Goal: Task Accomplishment & Management: Use online tool/utility

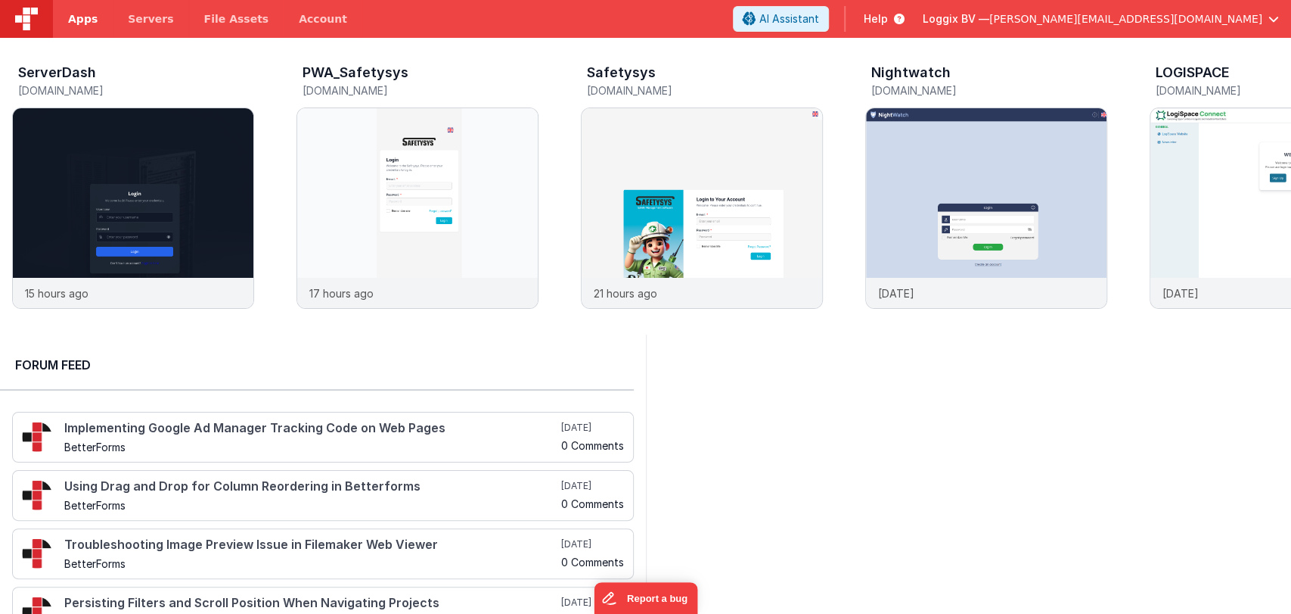
click at [70, 14] on span "Apps" at bounding box center [83, 18] width 30 height 15
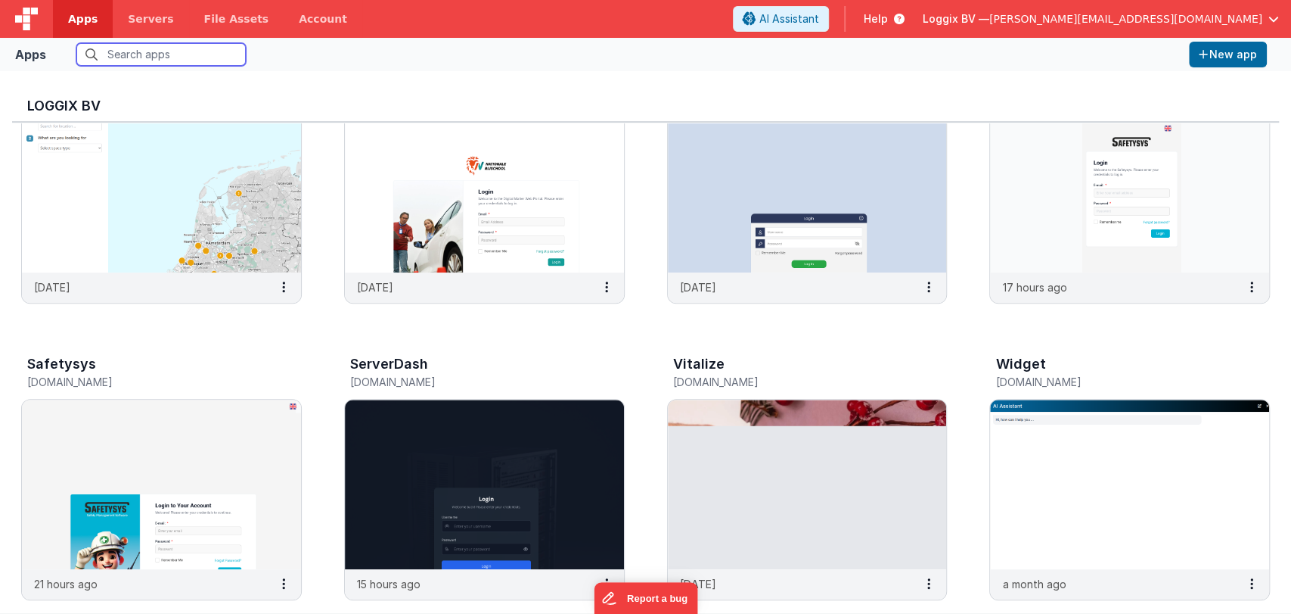
scroll to position [480, 0]
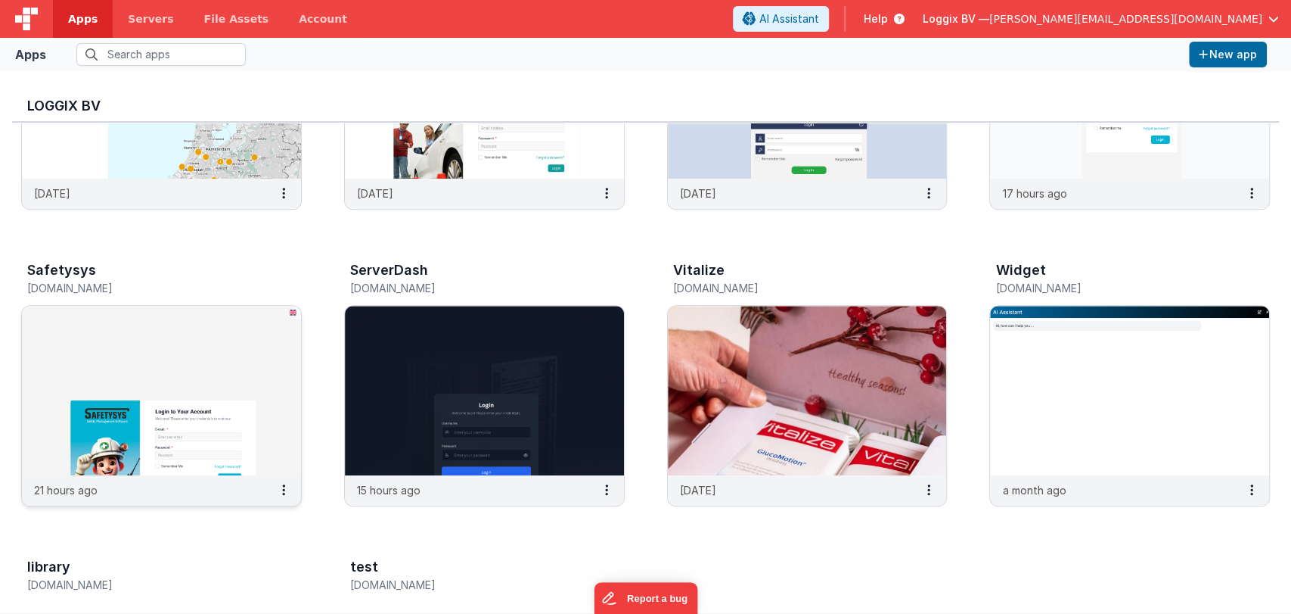
click at [236, 370] on img at bounding box center [161, 390] width 279 height 169
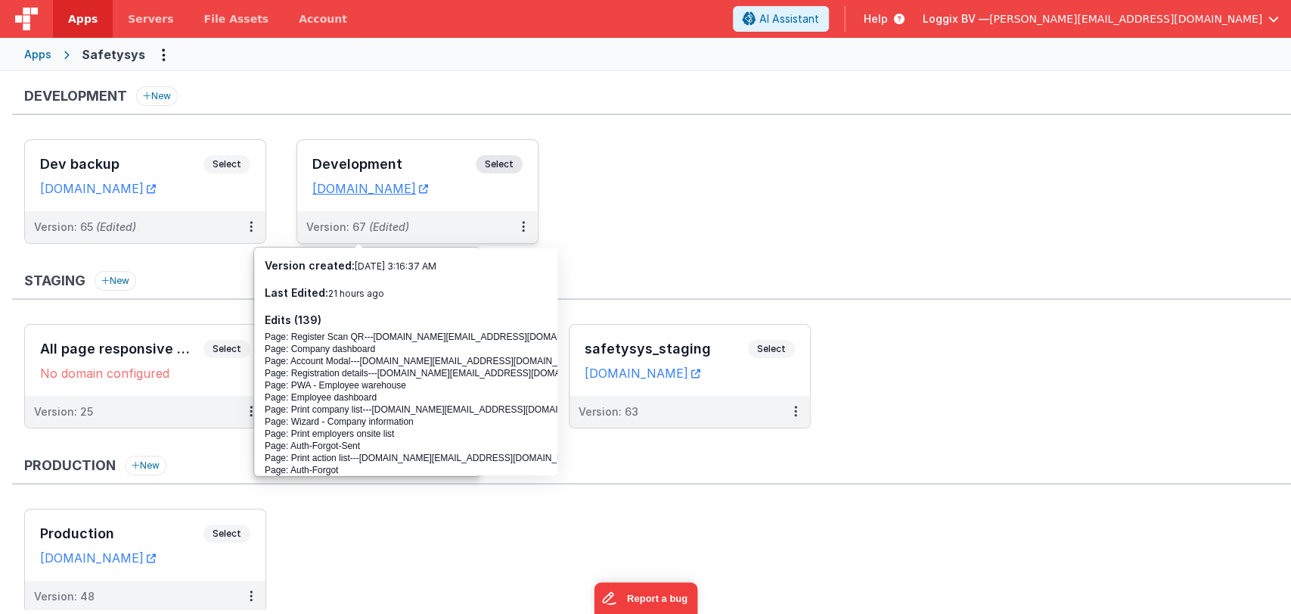
click at [355, 166] on h3 "Development" at bounding box center [393, 164] width 163 height 15
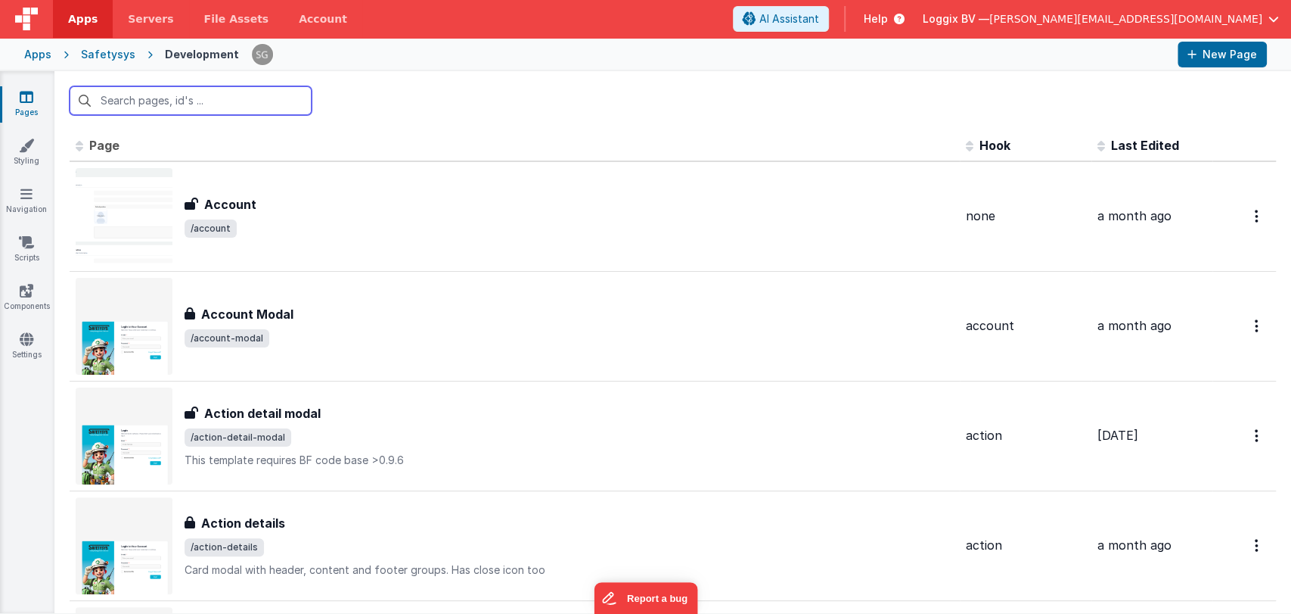
click at [164, 98] on input "text" at bounding box center [191, 100] width 242 height 29
click at [139, 98] on input "text" at bounding box center [191, 100] width 242 height 29
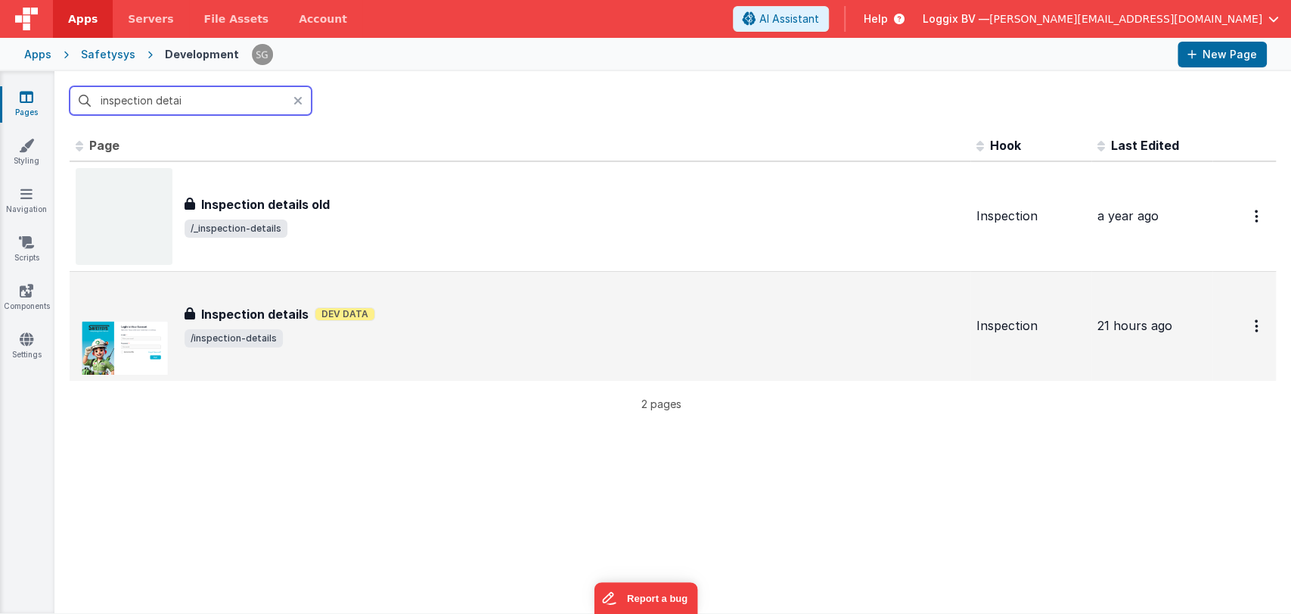
type input "inspection detai"
click at [244, 308] on h3 "Inspection details" at bounding box center [254, 314] width 107 height 18
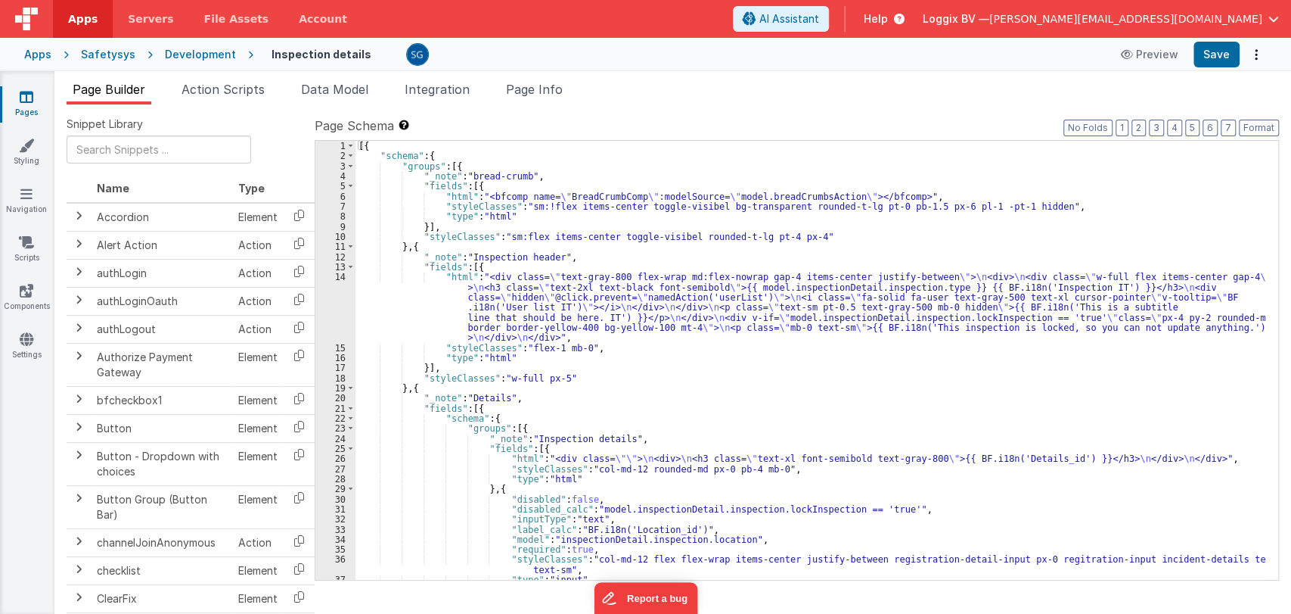
click at [213, 79] on div "Page Builder Action Scripts Data Model Integration Page Info Snippet Library Na…" at bounding box center [672, 342] width 1237 height 542
click at [230, 89] on span "Action Scripts" at bounding box center [223, 89] width 83 height 15
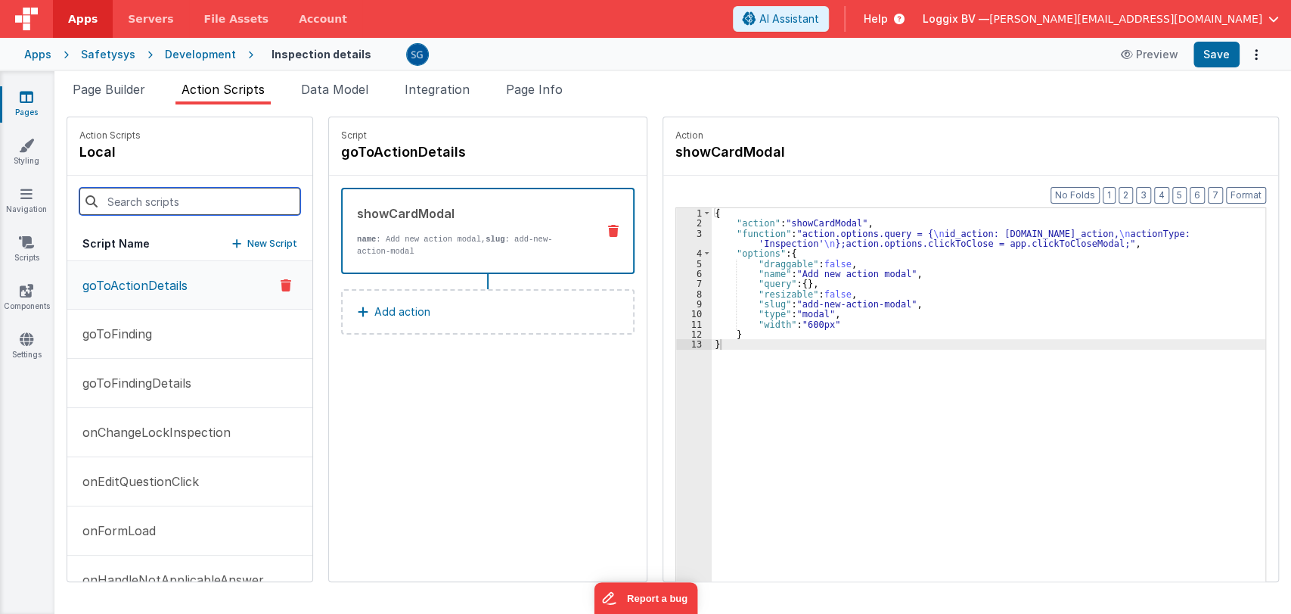
click at [171, 195] on input at bounding box center [189, 201] width 221 height 27
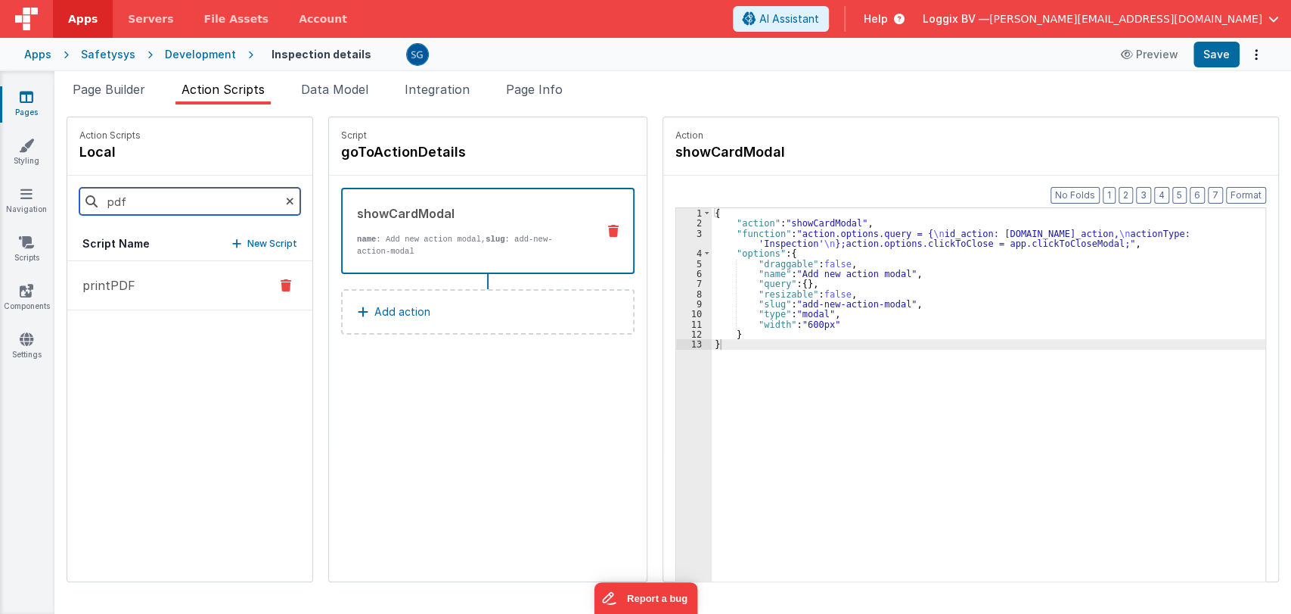
type input "pdf"
click at [124, 284] on p "printPDF" at bounding box center [104, 285] width 62 height 18
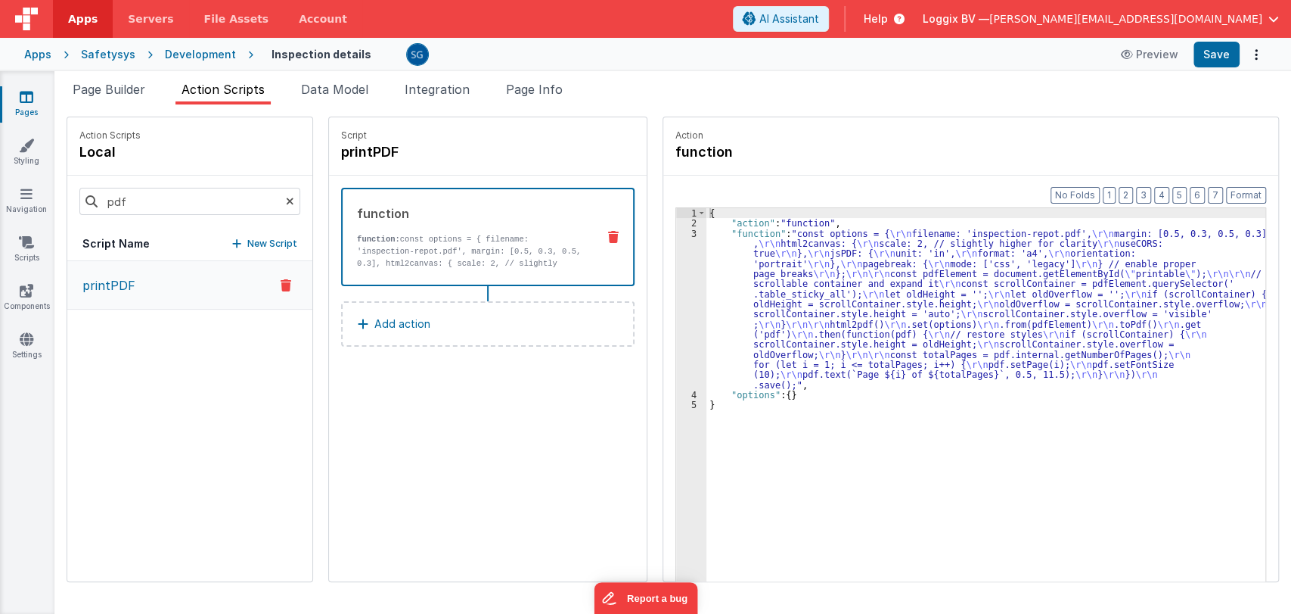
click at [772, 311] on div "{ "action" : "function" , "function" : "const options = { \r\n filename: 'inspe…" at bounding box center [989, 428] width 564 height 440
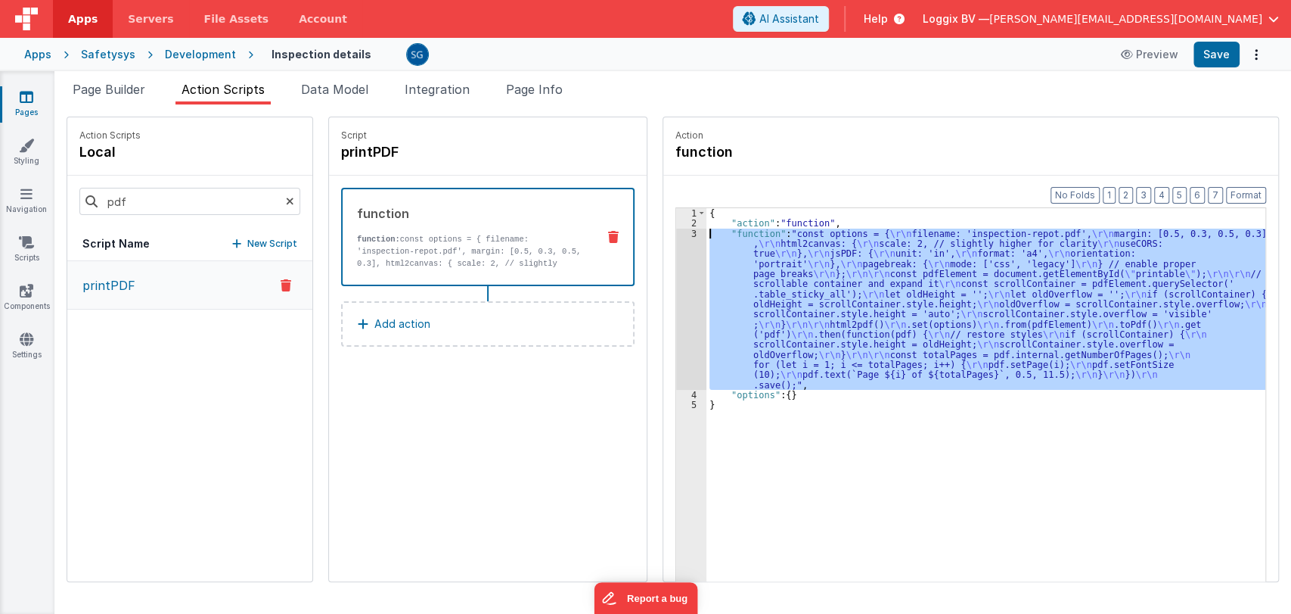
click at [678, 231] on div "3" at bounding box center [691, 308] width 30 height 161
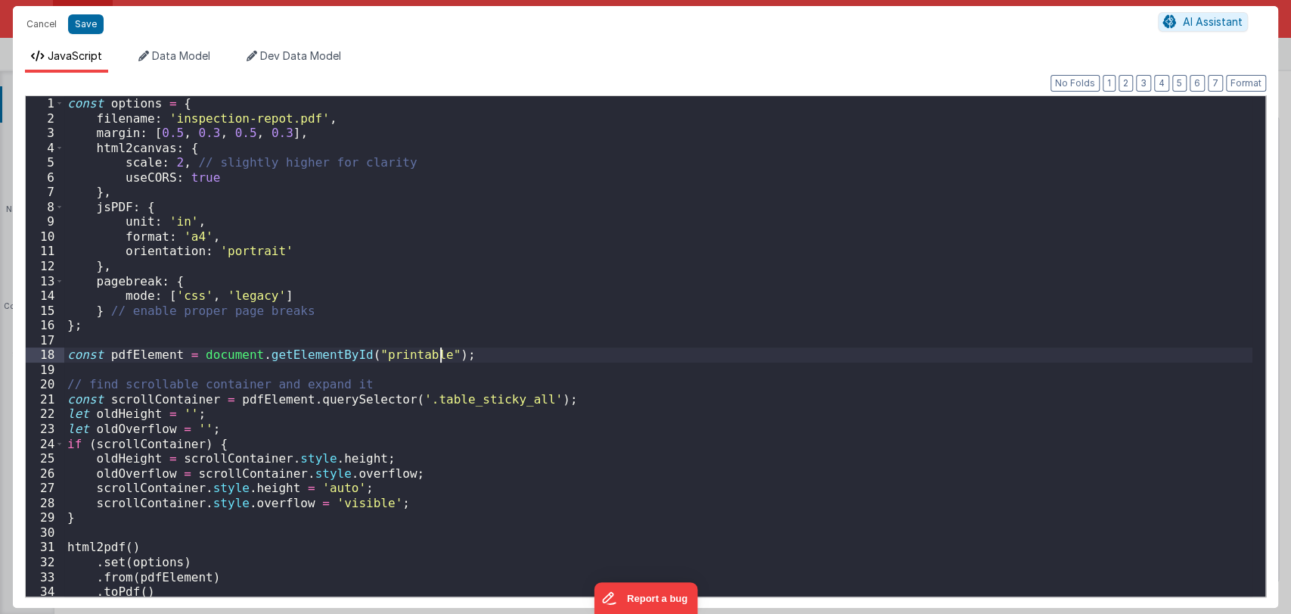
click at [628, 355] on div "const options = { filename : 'inspection-repot.pdf' , margin : [ 0.5 , 0.3 , 0.…" at bounding box center [658, 360] width 1188 height 528
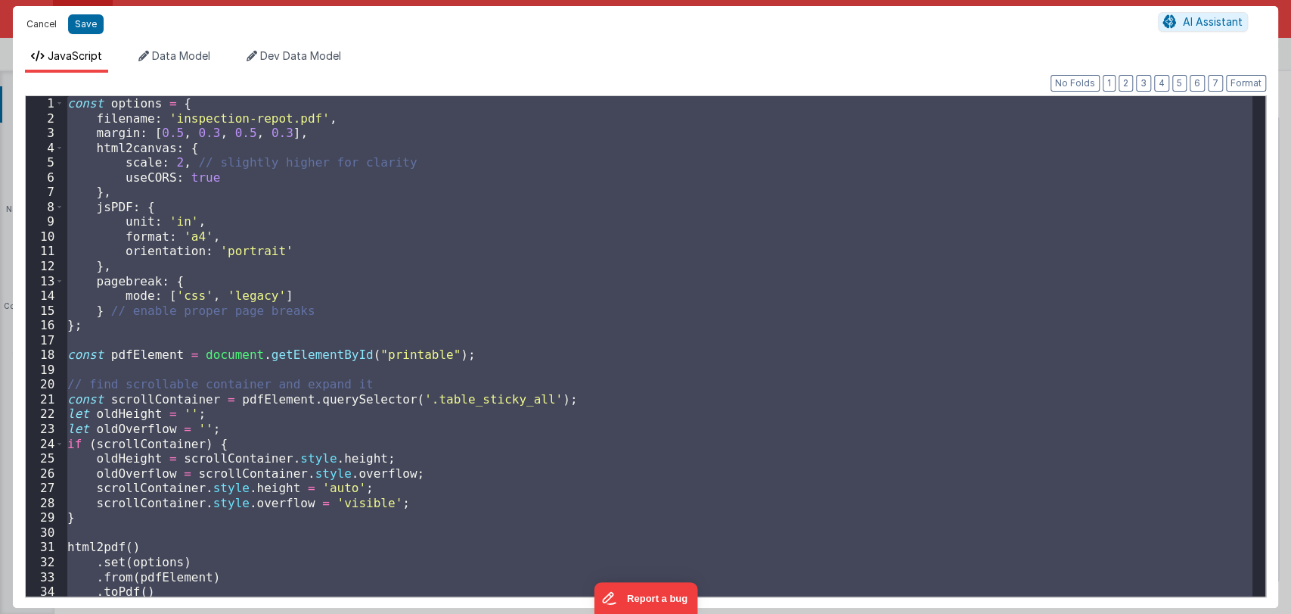
click at [31, 20] on button "Cancel" at bounding box center [41, 24] width 45 height 21
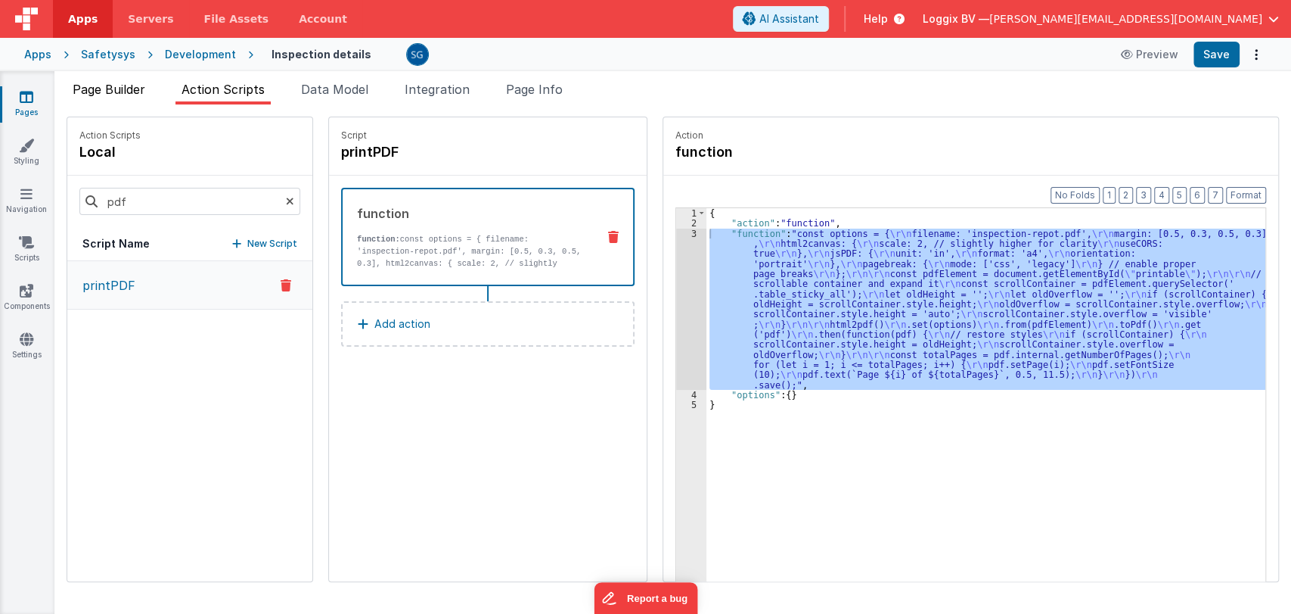
click at [83, 86] on span "Page Builder" at bounding box center [109, 89] width 73 height 15
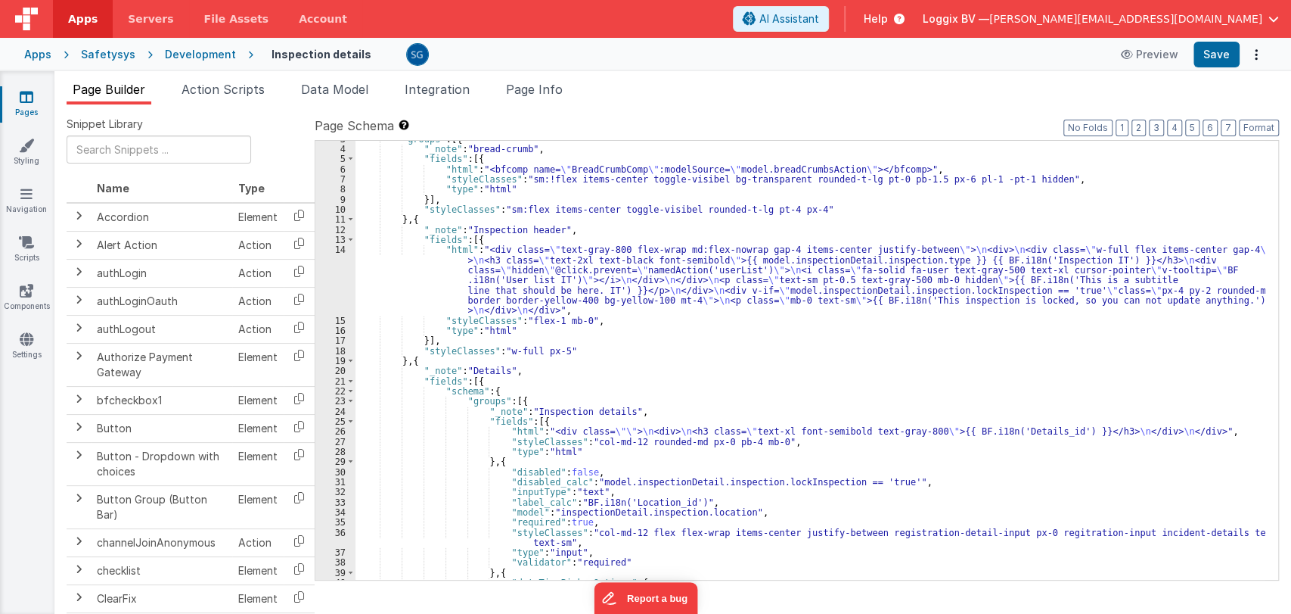
scroll to position [27, 0]
click at [587, 350] on div ""groups" : [{ "_note" : "bread-crumb" , "fields" : [{ "html" : "<bfcomp name= \…" at bounding box center [811, 363] width 910 height 459
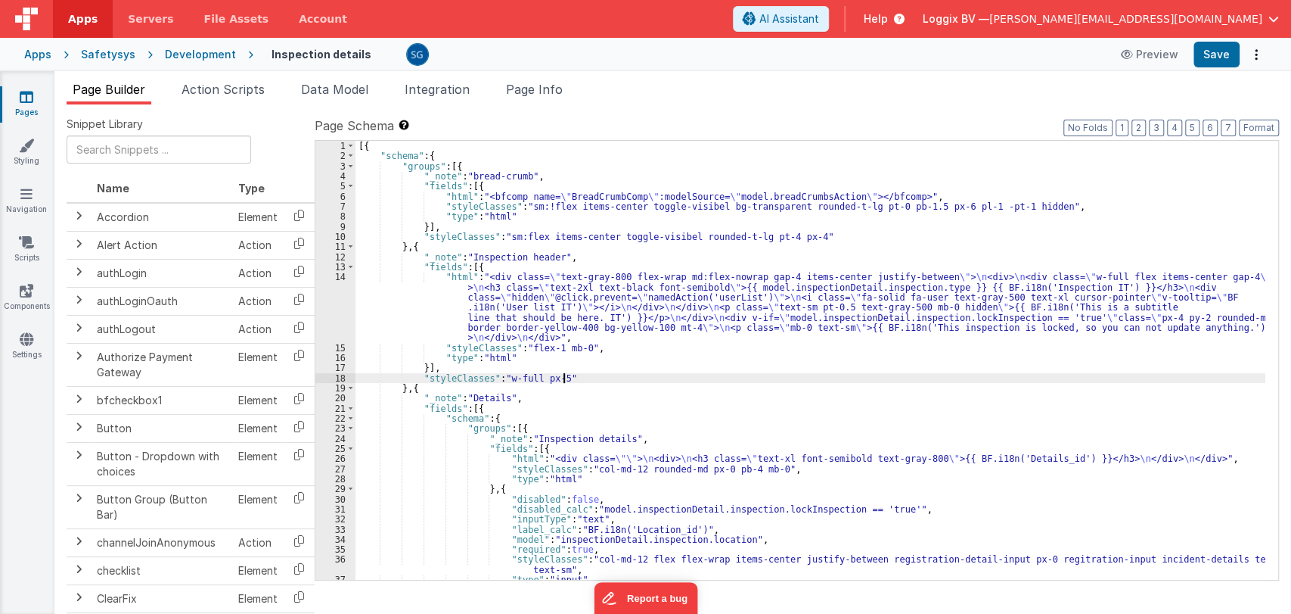
scroll to position [0, 0]
click at [239, 82] on span "Action Scripts" at bounding box center [223, 89] width 83 height 15
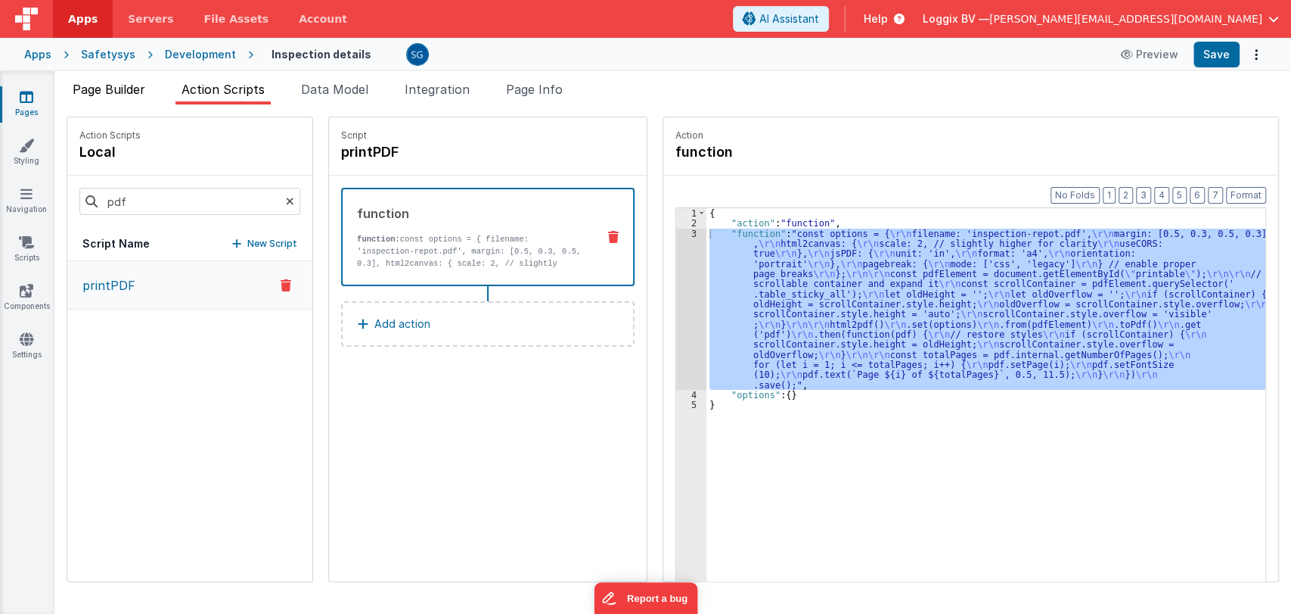
click at [129, 85] on span "Page Builder" at bounding box center [109, 89] width 73 height 15
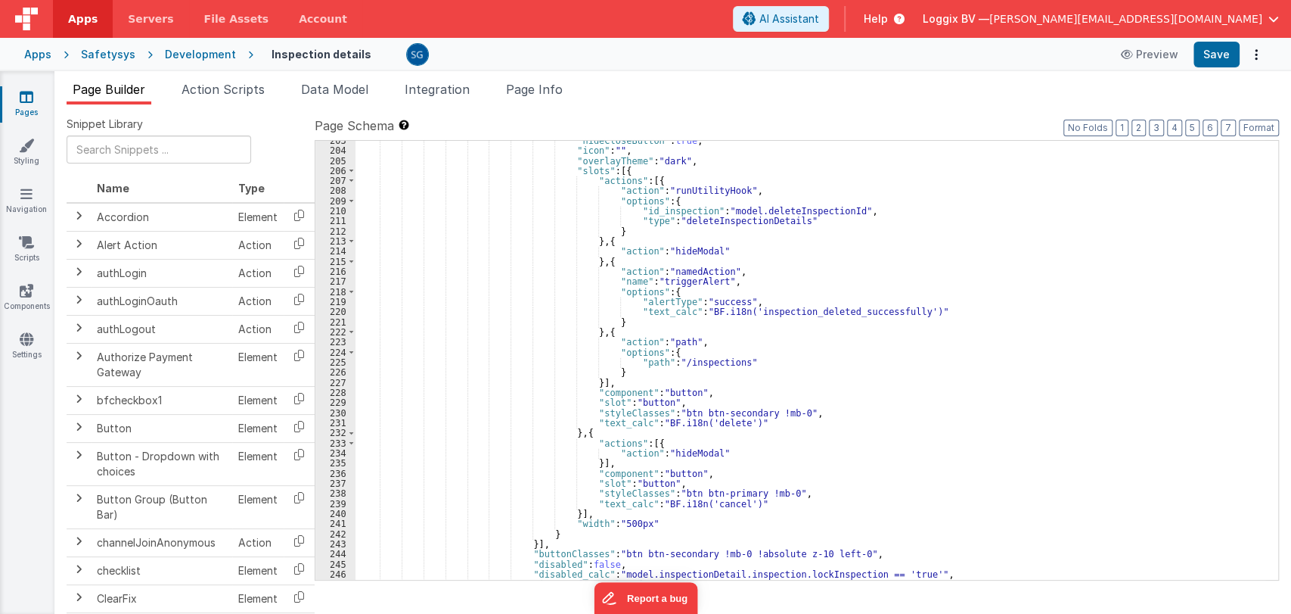
scroll to position [2255, 0]
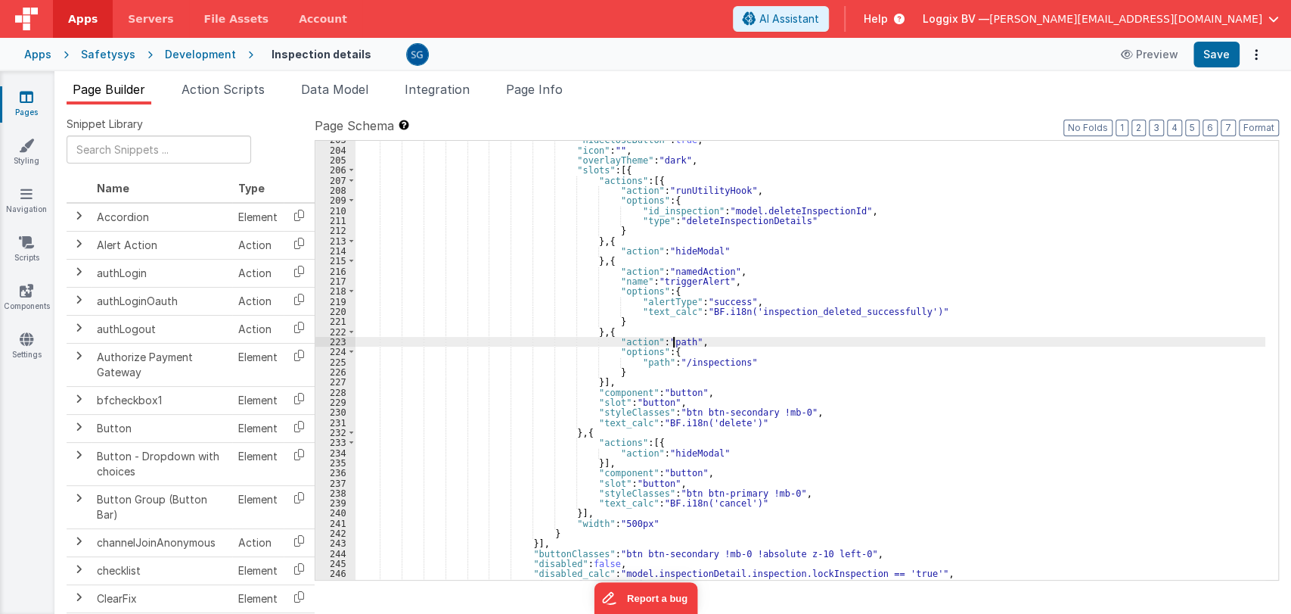
click at [673, 344] on div ""hideCloseButton" : true , "icon" : "" , "overlayTheme" : "dark" , "slots" : [{…" at bounding box center [811, 364] width 910 height 459
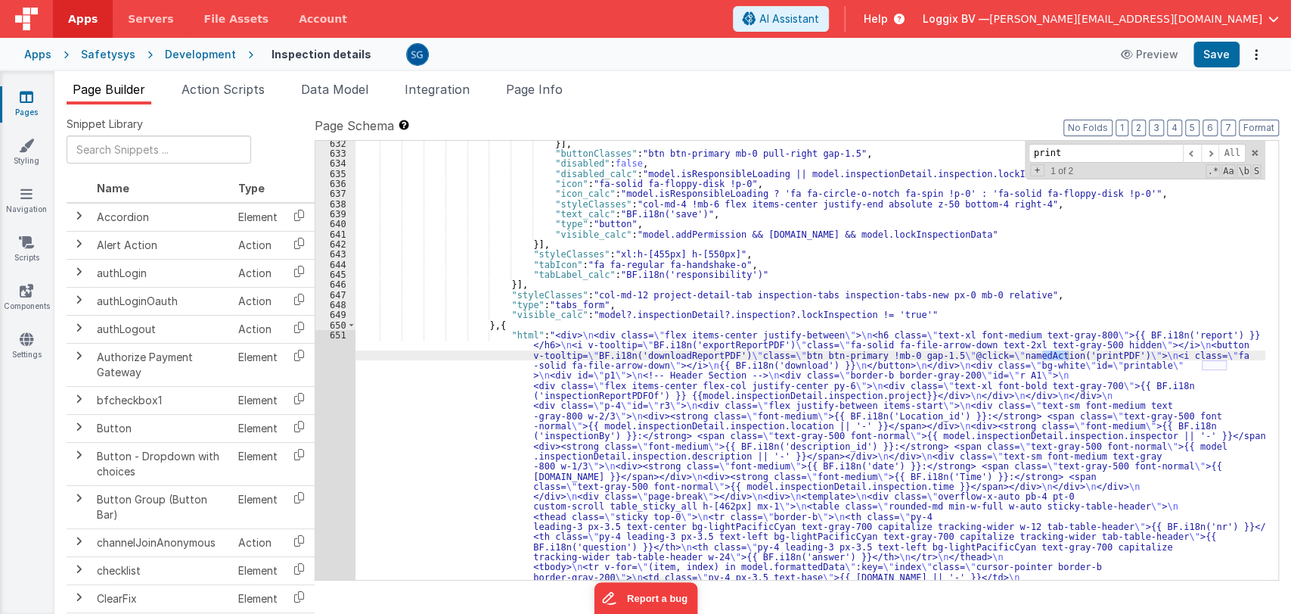
scroll to position [8112, 0]
type input "printpdf"
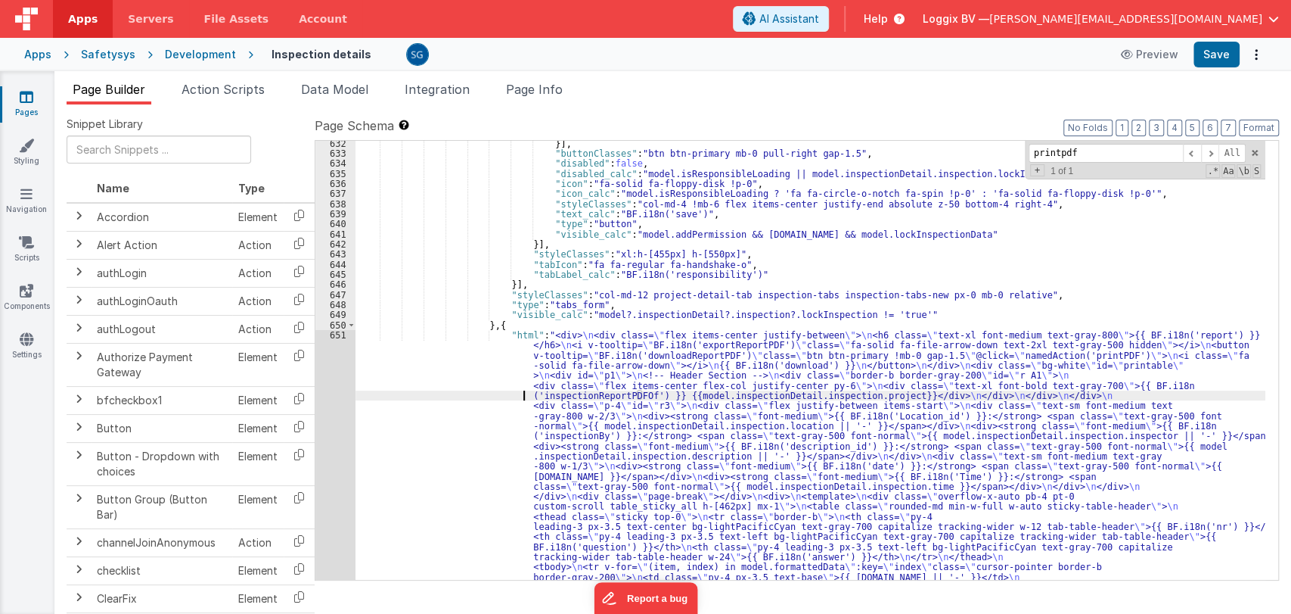
click at [523, 393] on div "}] , "buttonClasses" : "btn btn-primary mb-0 pull-right gap-1.5" , "disabled" :…" at bounding box center [811, 528] width 910 height 781
click at [339, 337] on div "651" at bounding box center [335, 496] width 40 height 333
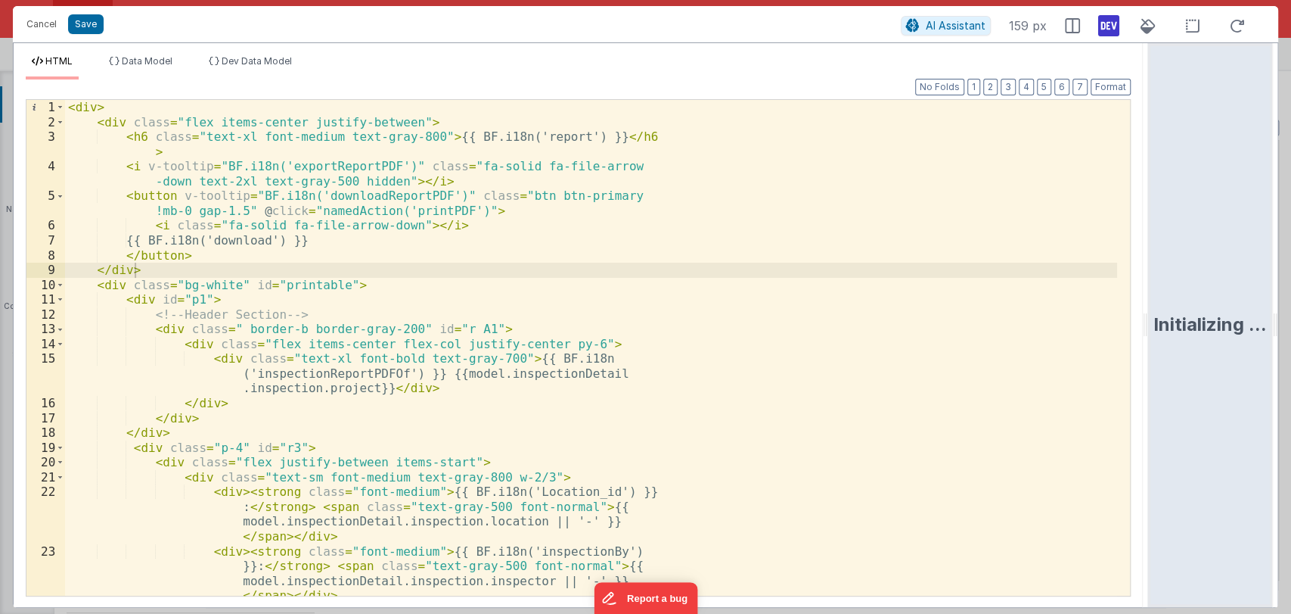
drag, startPoint x: 641, startPoint y: 317, endPoint x: 1288, endPoint y: 262, distance: 649.2
click at [1288, 262] on html "Cancel Save AI Assistant 159 px HTML Data Model Dev Data Model Format 7 6 5 4 3…" at bounding box center [645, 307] width 1291 height 614
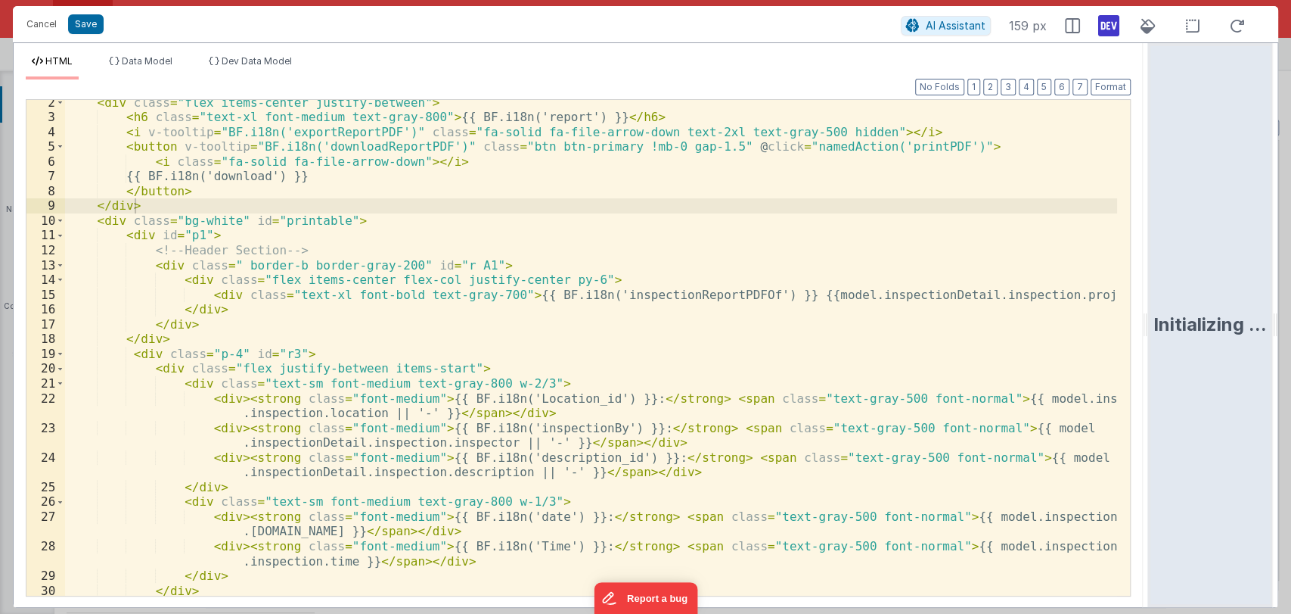
scroll to position [14, 0]
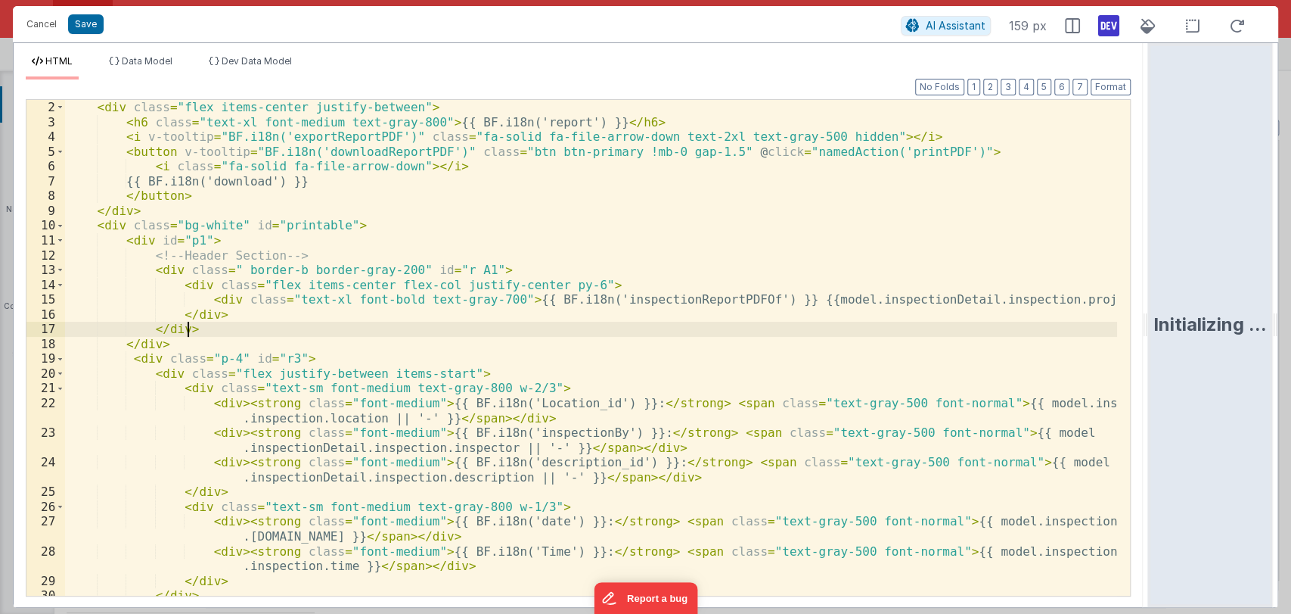
click at [629, 332] on div "< div > < div class = "flex items-center justify-between" > < h6 class = "text-…" at bounding box center [591, 347] width 1052 height 525
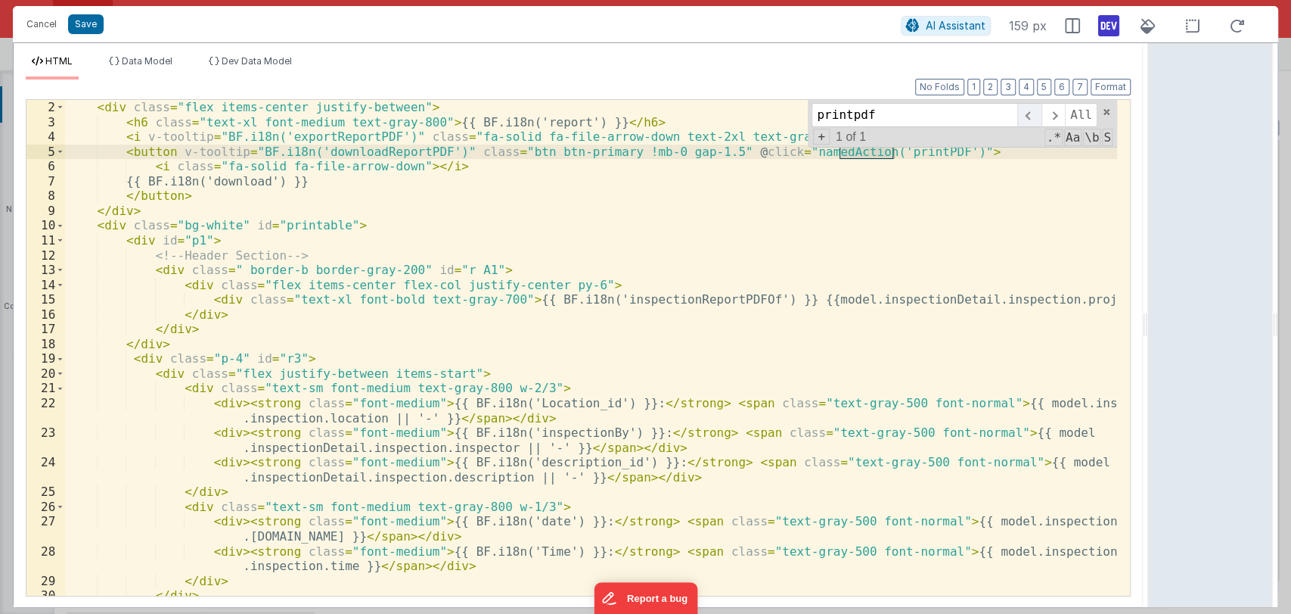
type input "printpdf"
click at [1026, 112] on span at bounding box center [1028, 115] width 23 height 24
click at [1053, 113] on span at bounding box center [1053, 115] width 23 height 24
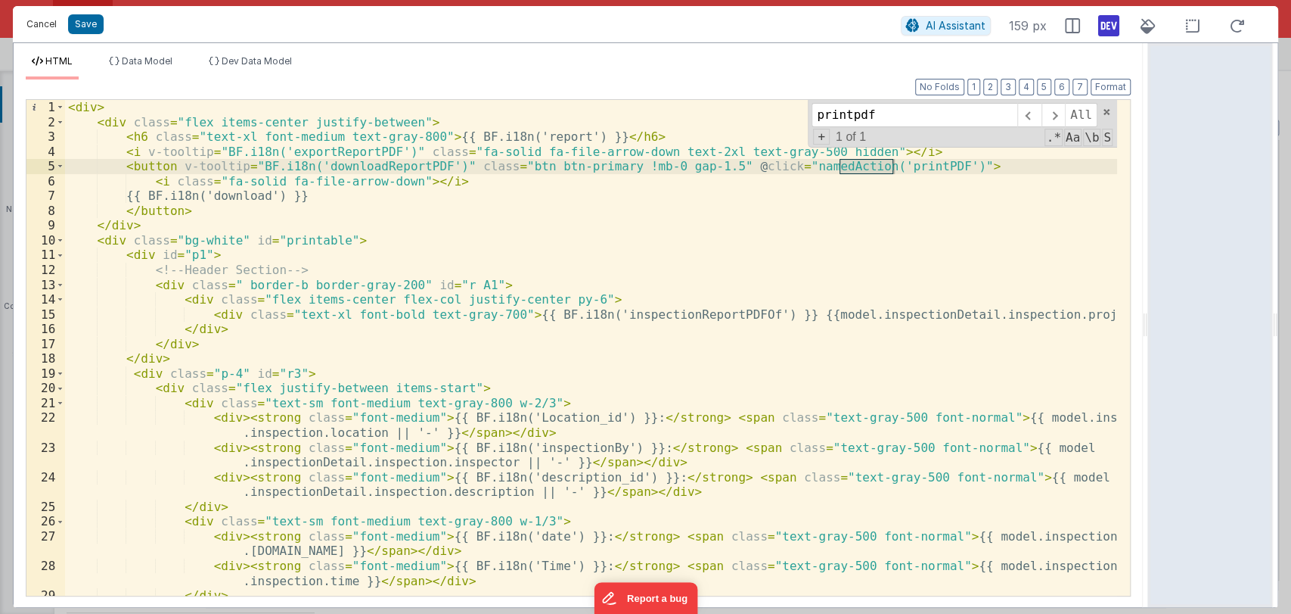
click at [34, 25] on button "Cancel" at bounding box center [41, 24] width 45 height 21
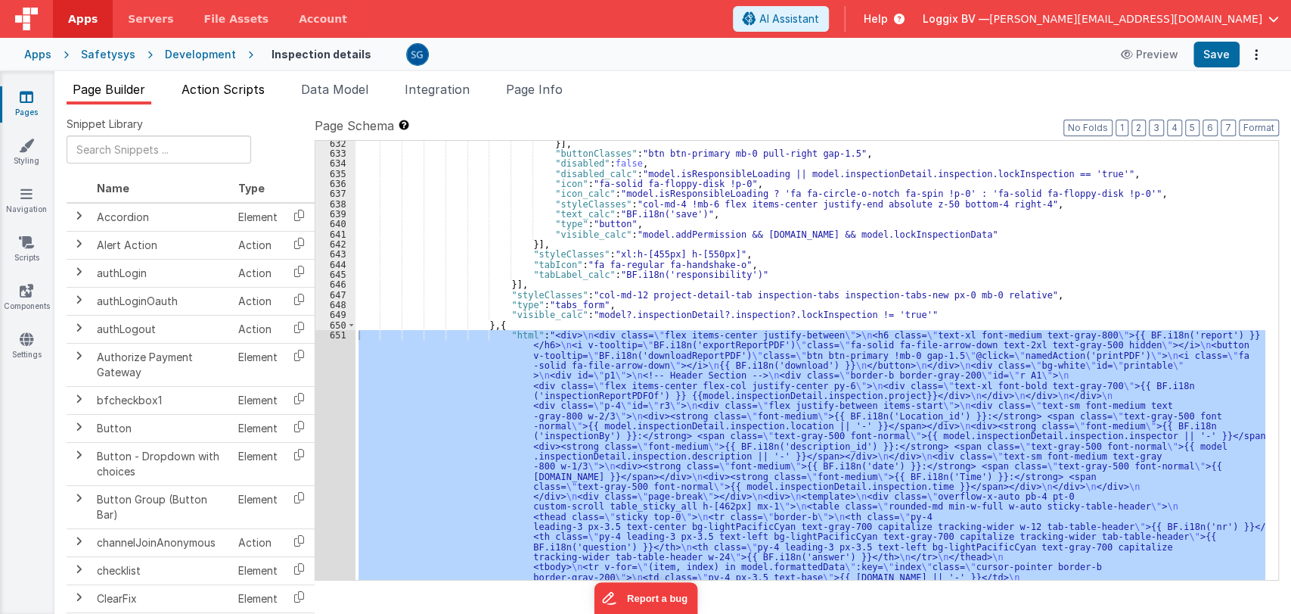
click at [235, 86] on span "Action Scripts" at bounding box center [223, 89] width 83 height 15
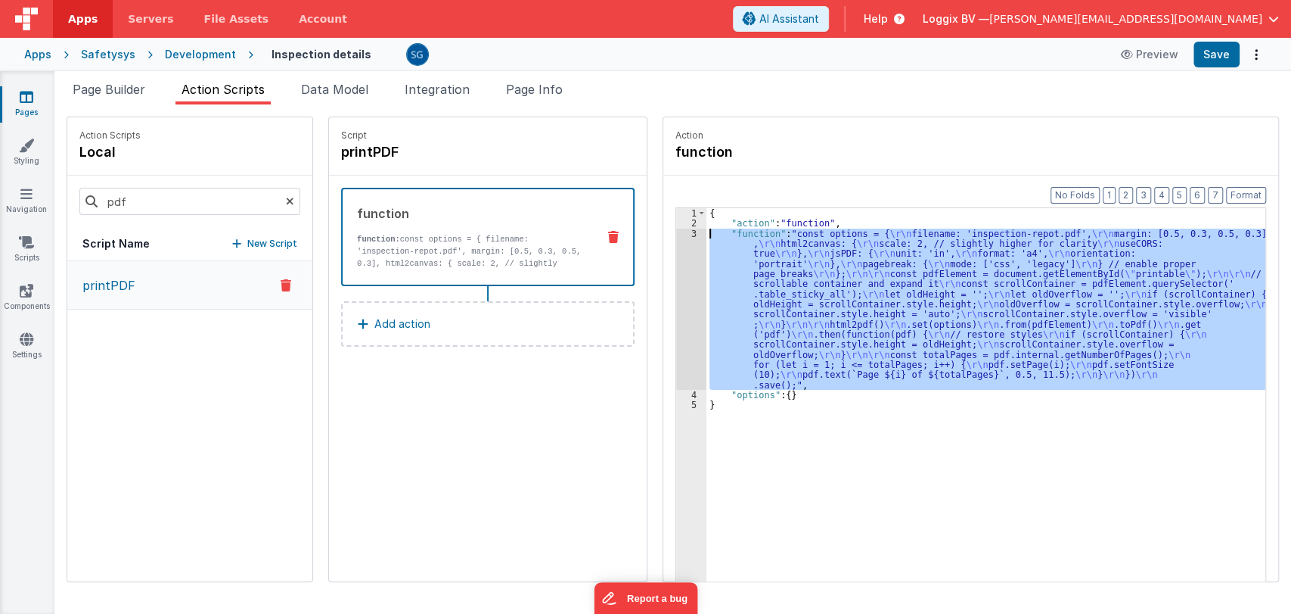
click at [676, 234] on div "3" at bounding box center [691, 308] width 30 height 161
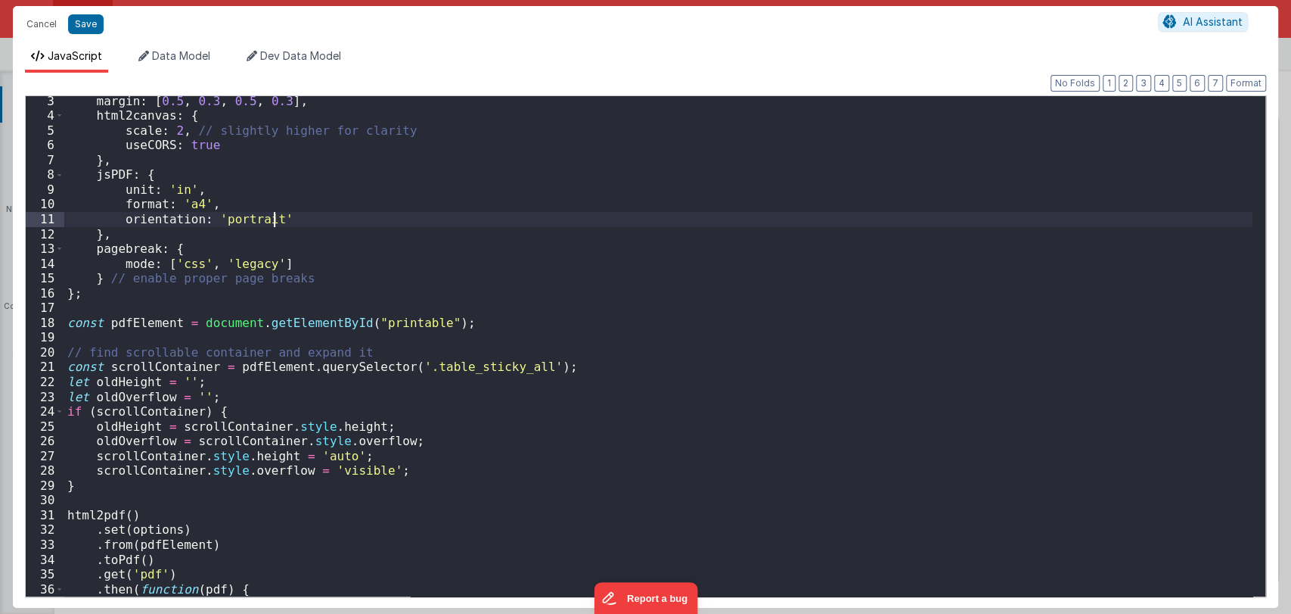
scroll to position [30, 0]
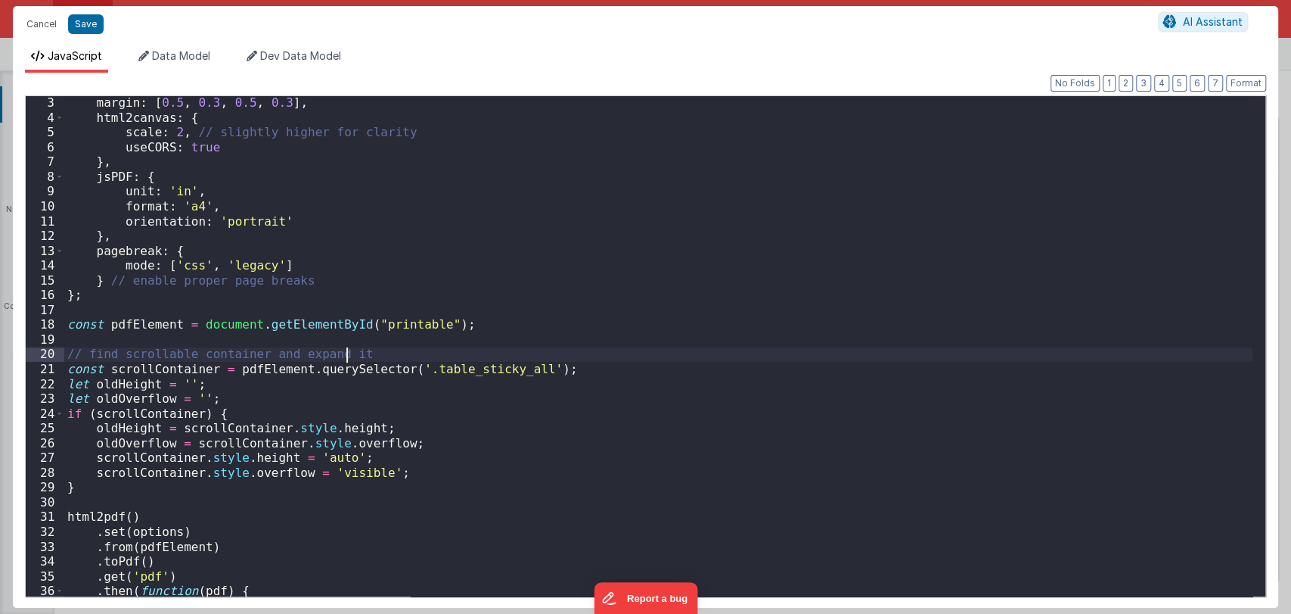
click at [714, 350] on div "margin : [ 0.5 , 0.3 , 0.5 , 0.3 ] , html2canvas : { scale : 2 , // slightly hi…" at bounding box center [658, 360] width 1188 height 530
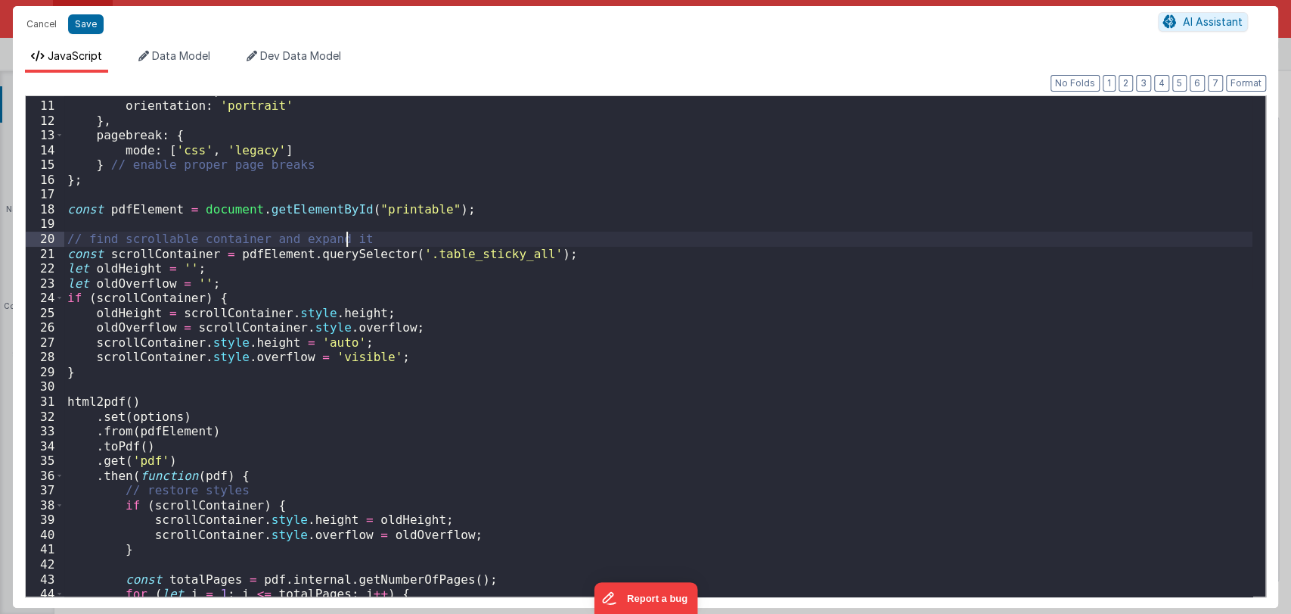
scroll to position [148, 0]
click at [489, 341] on div "format : 'a4' , orientation : 'portrait' } , pagebreak : { mode : [ 'css' , 'le…" at bounding box center [658, 347] width 1188 height 530
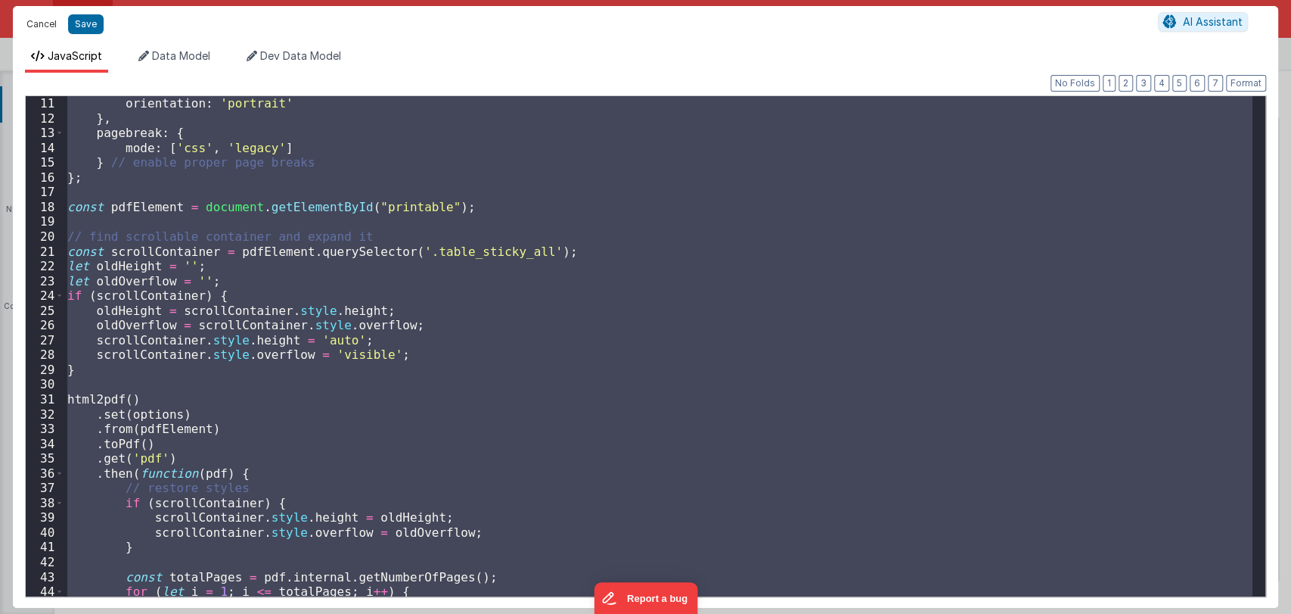
click at [33, 26] on button "Cancel" at bounding box center [41, 24] width 45 height 21
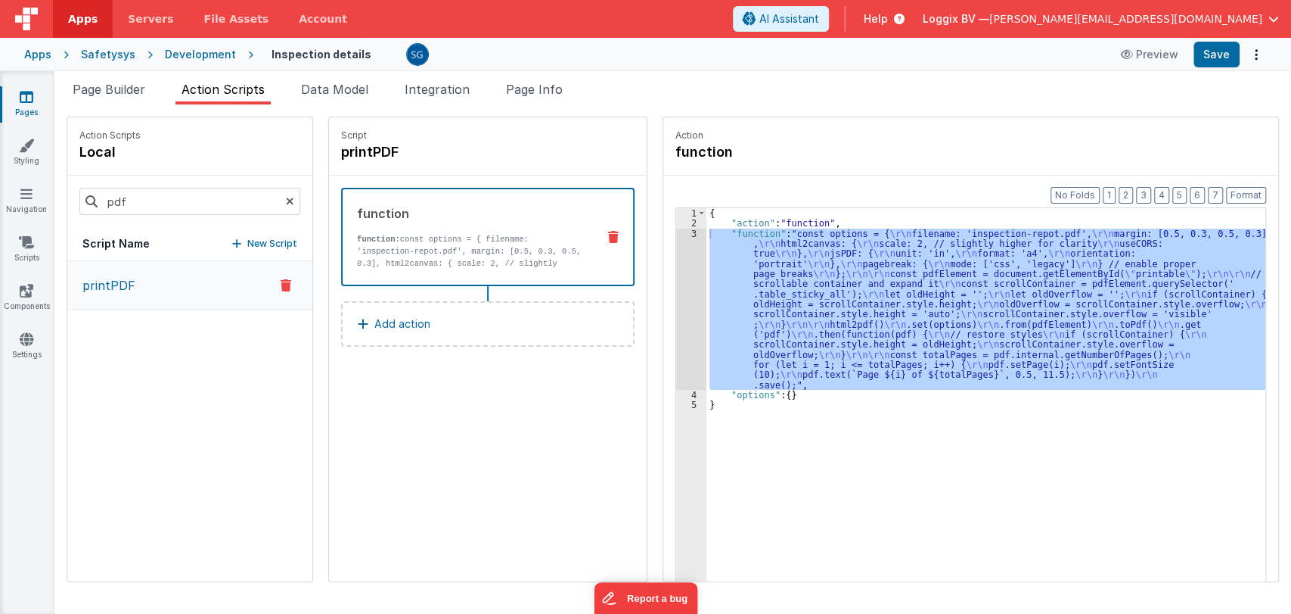
click at [108, 85] on div at bounding box center [645, 307] width 1291 height 614
click at [109, 85] on span "Page Builder" at bounding box center [109, 89] width 73 height 15
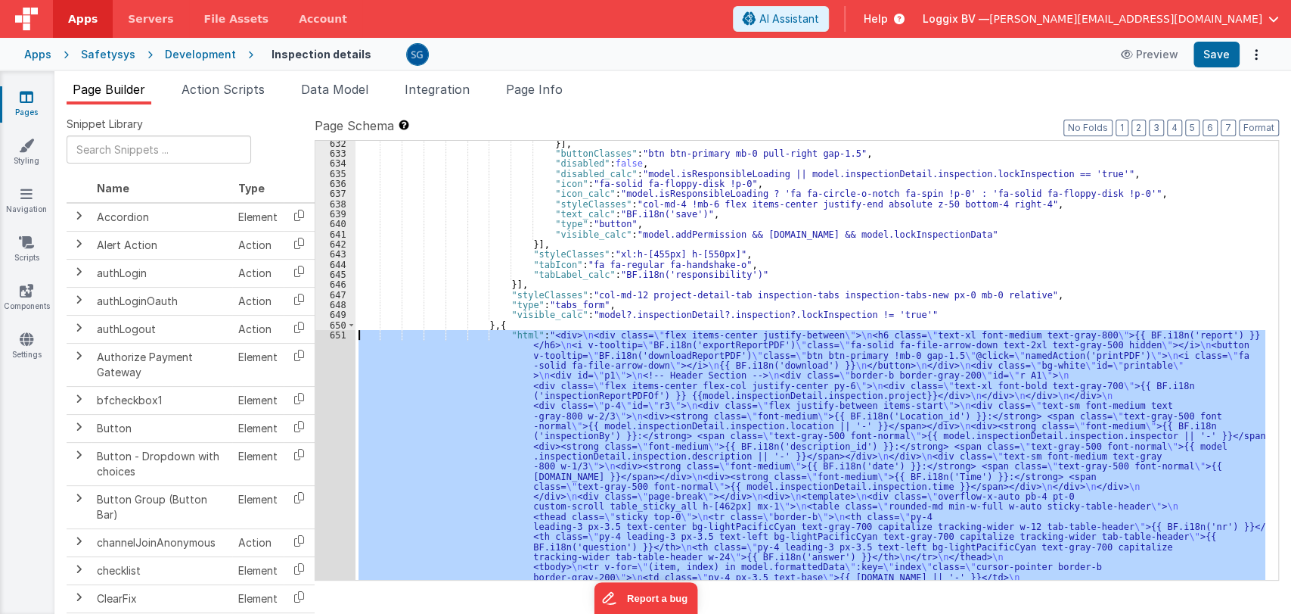
click at [335, 334] on div "651" at bounding box center [335, 496] width 40 height 333
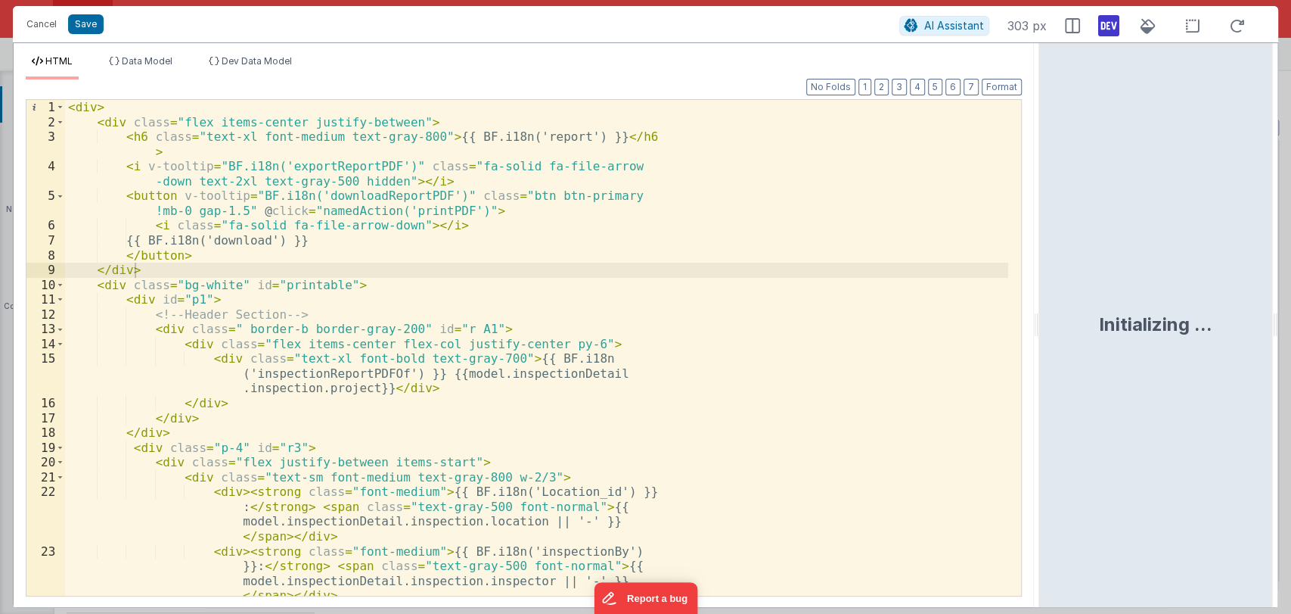
drag, startPoint x: 642, startPoint y: 325, endPoint x: 1091, endPoint y: 271, distance: 451.9
click at [1091, 271] on html "Cancel Save AI Assistant 303 px HTML Data Model Dev Data Model Format 7 6 5 4 3…" at bounding box center [645, 307] width 1291 height 614
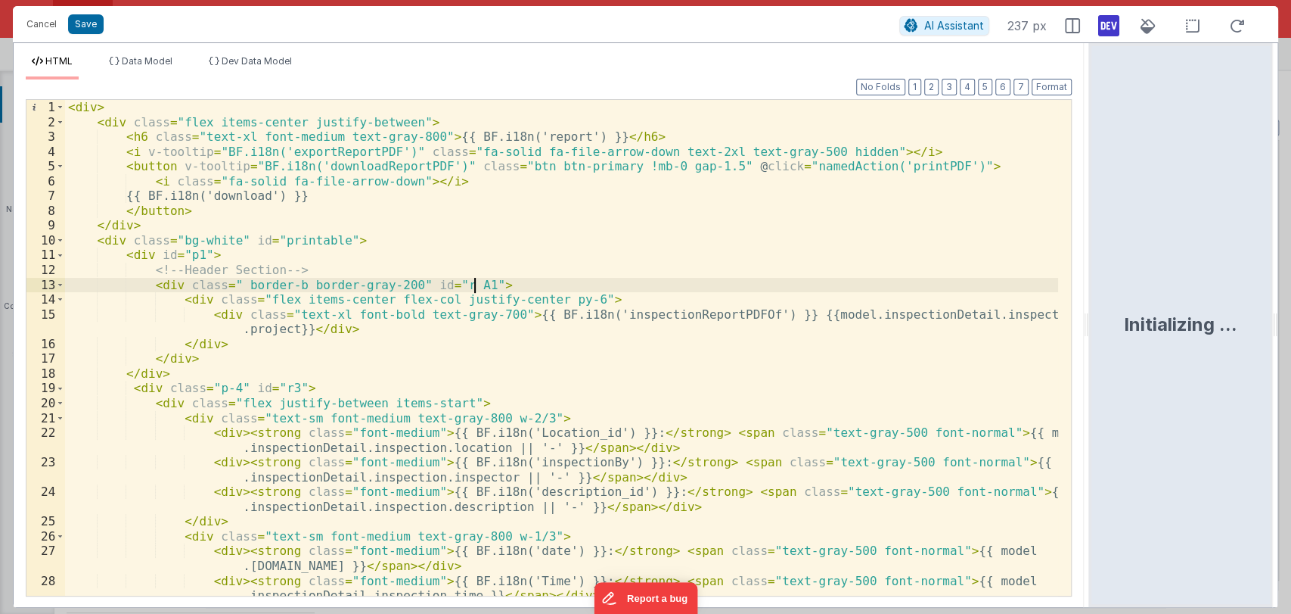
click at [670, 286] on div "< div > < div class = "flex items-center justify-between" > < h6 class = "text-…" at bounding box center [561, 362] width 993 height 525
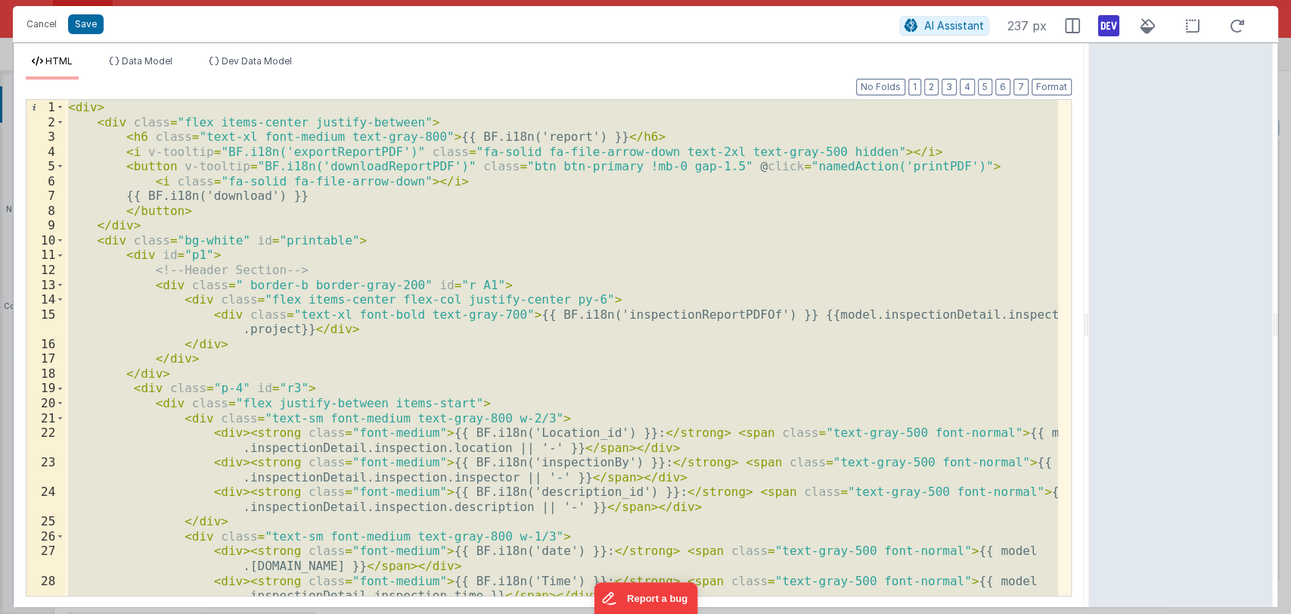
click at [431, 269] on div "< div > < div class = "flex items-center justify-between" > < h6 class = "text-…" at bounding box center [561, 348] width 993 height 496
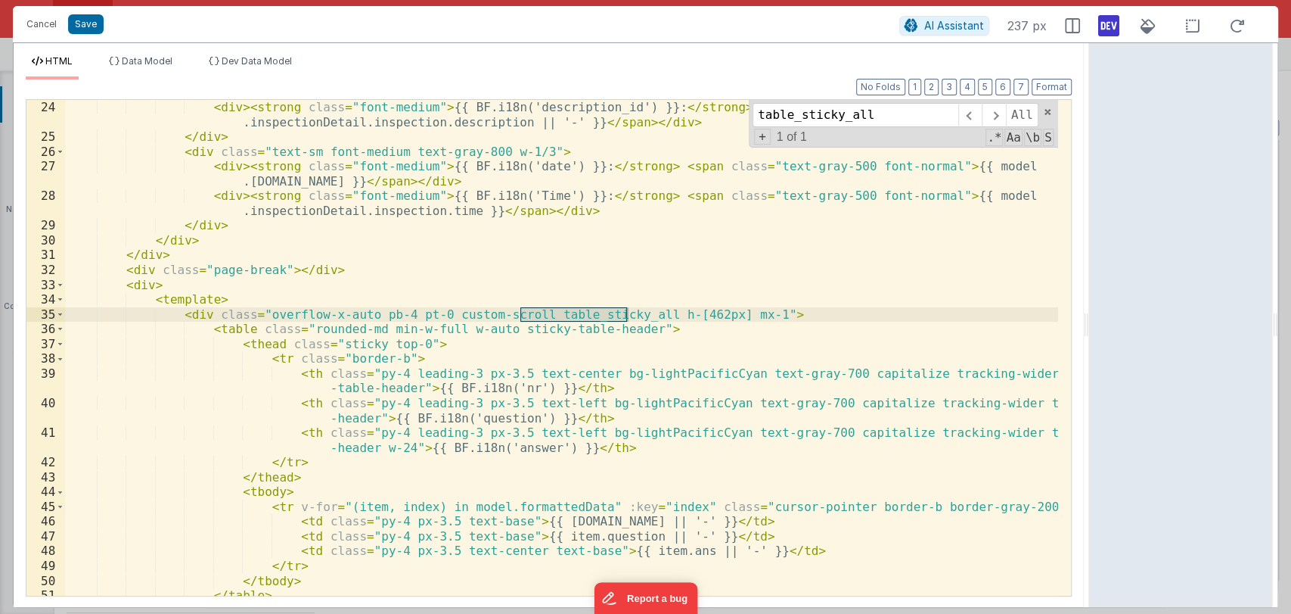
scroll to position [384, 0]
type input "table_sticky_all"
click at [38, 27] on button "Cancel" at bounding box center [41, 24] width 45 height 21
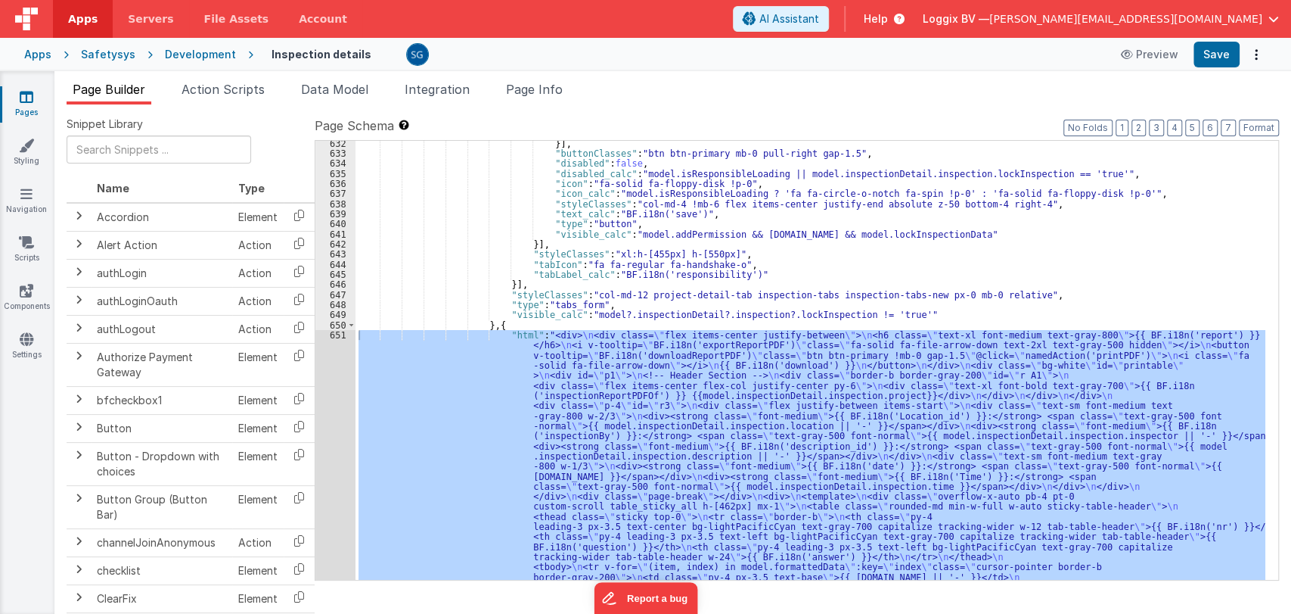
click at [1026, 292] on div "}] , "buttonClasses" : "btn btn-primary mb-0 pull-right gap-1.5" , "disabled" :…" at bounding box center [811, 528] width 910 height 781
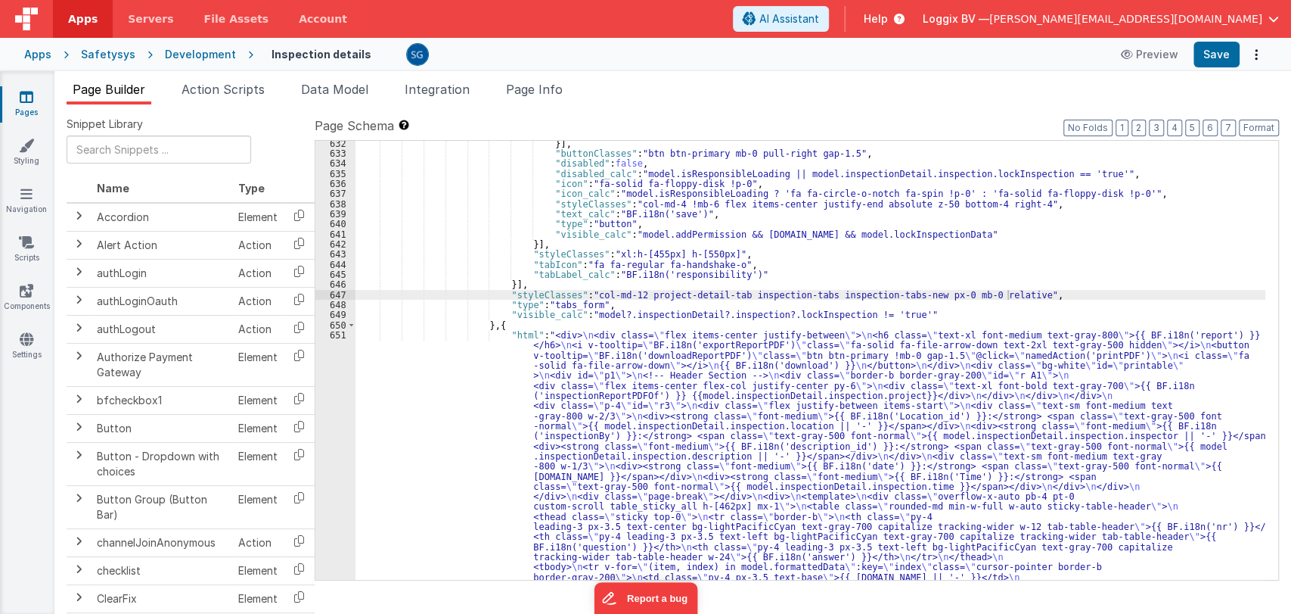
click at [750, 275] on div "}] , "buttonClasses" : "btn btn-primary mb-0 pull-right gap-1.5" , "disabled" :…" at bounding box center [811, 528] width 910 height 781
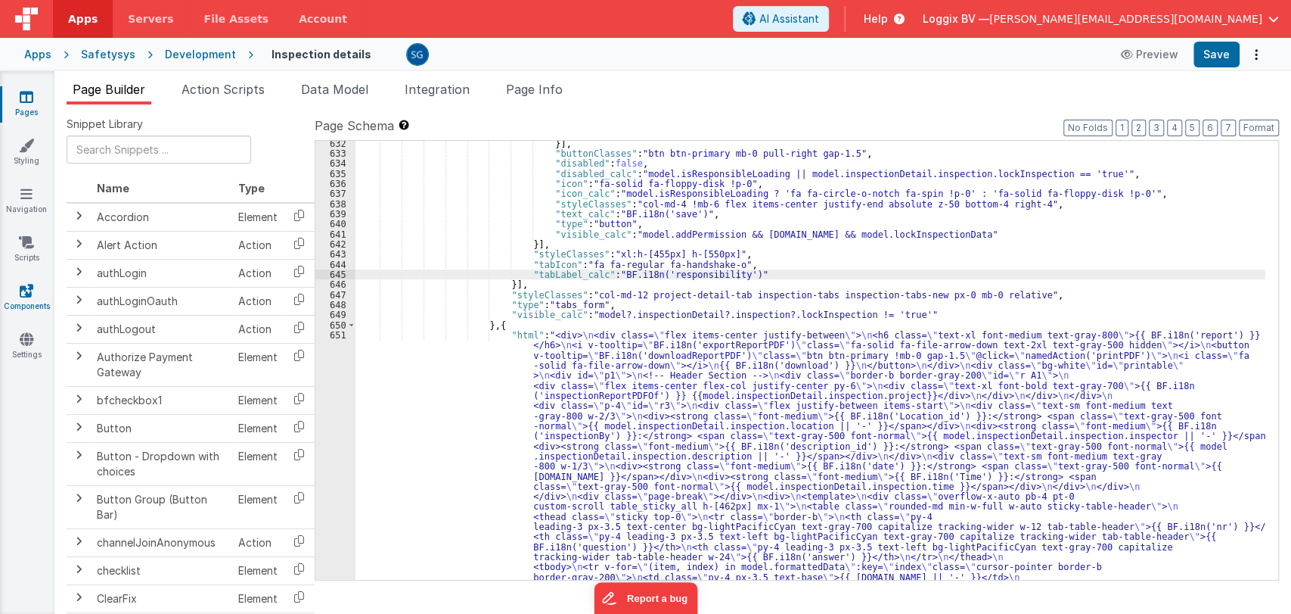
click at [20, 298] on link "Components" at bounding box center [26, 298] width 54 height 30
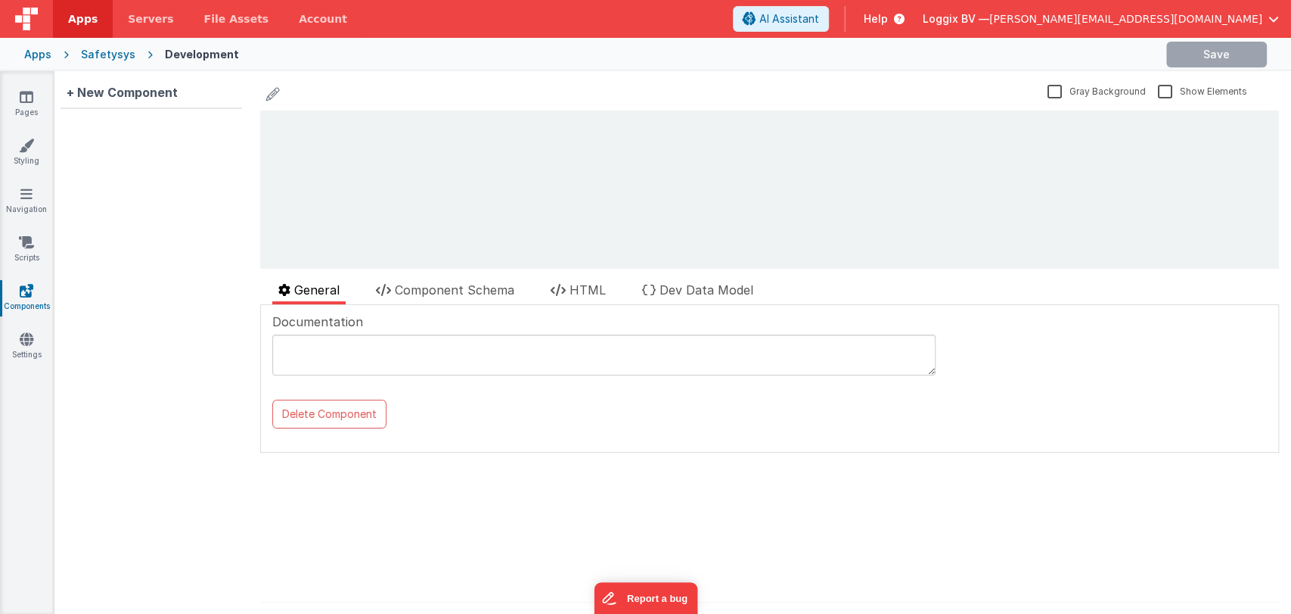
click at [390, 352] on textarea at bounding box center [603, 354] width 663 height 41
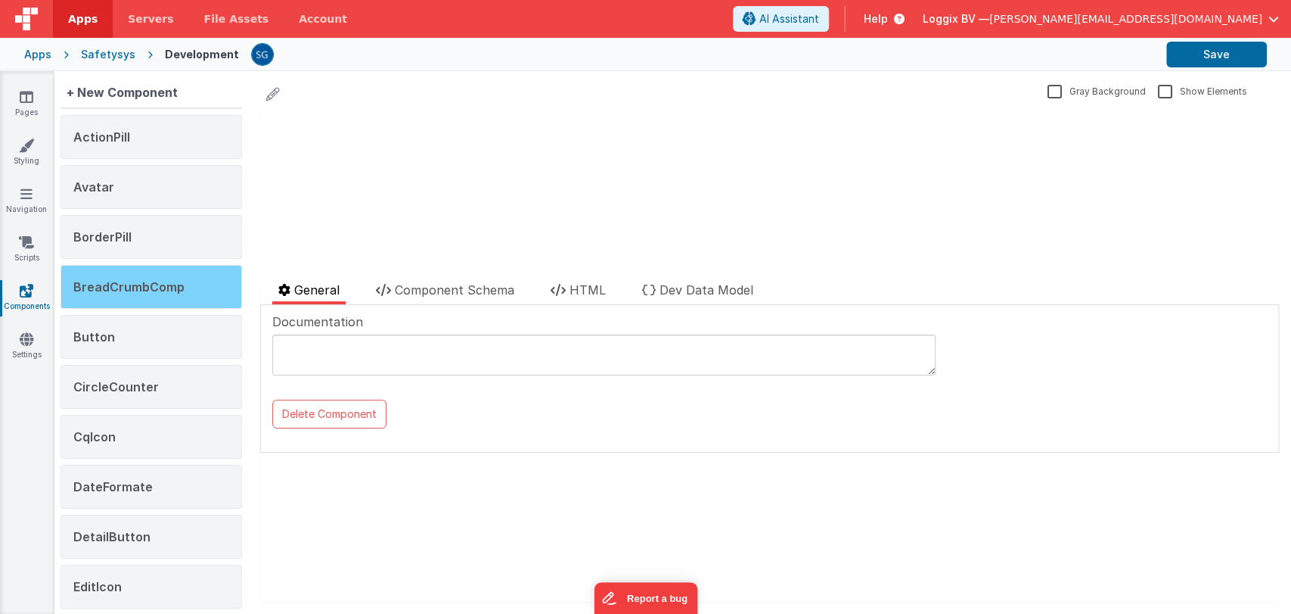
click at [113, 294] on div "BreadCrumbComp" at bounding box center [152, 287] width 182 height 44
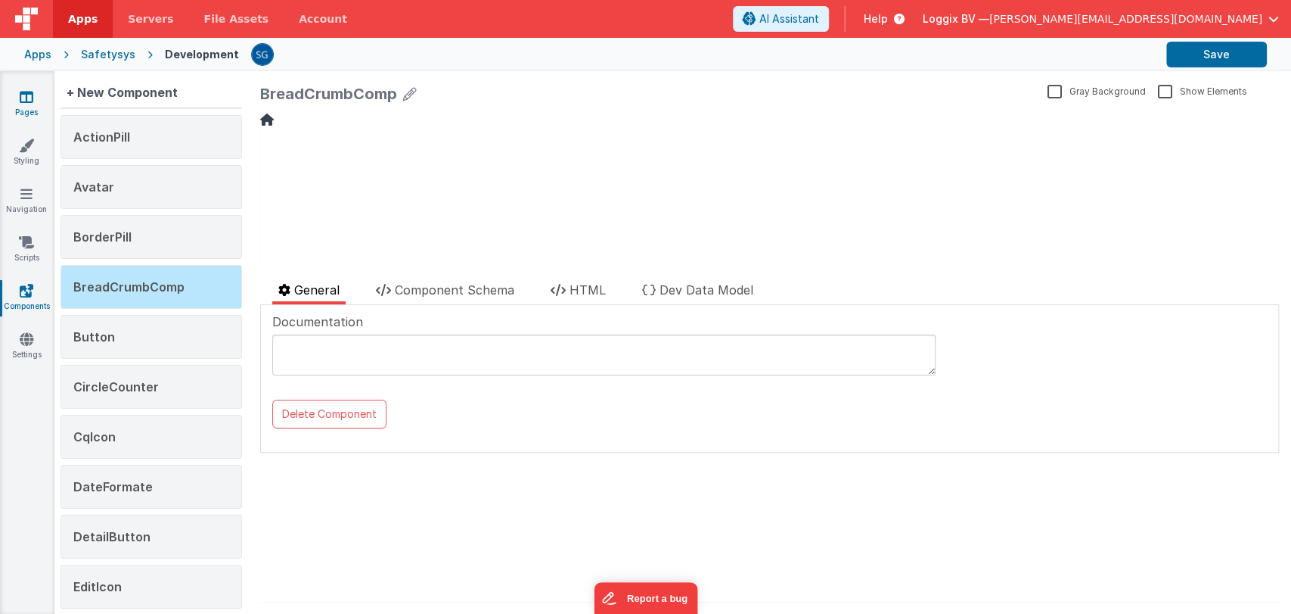
click at [27, 95] on icon at bounding box center [27, 96] width 14 height 15
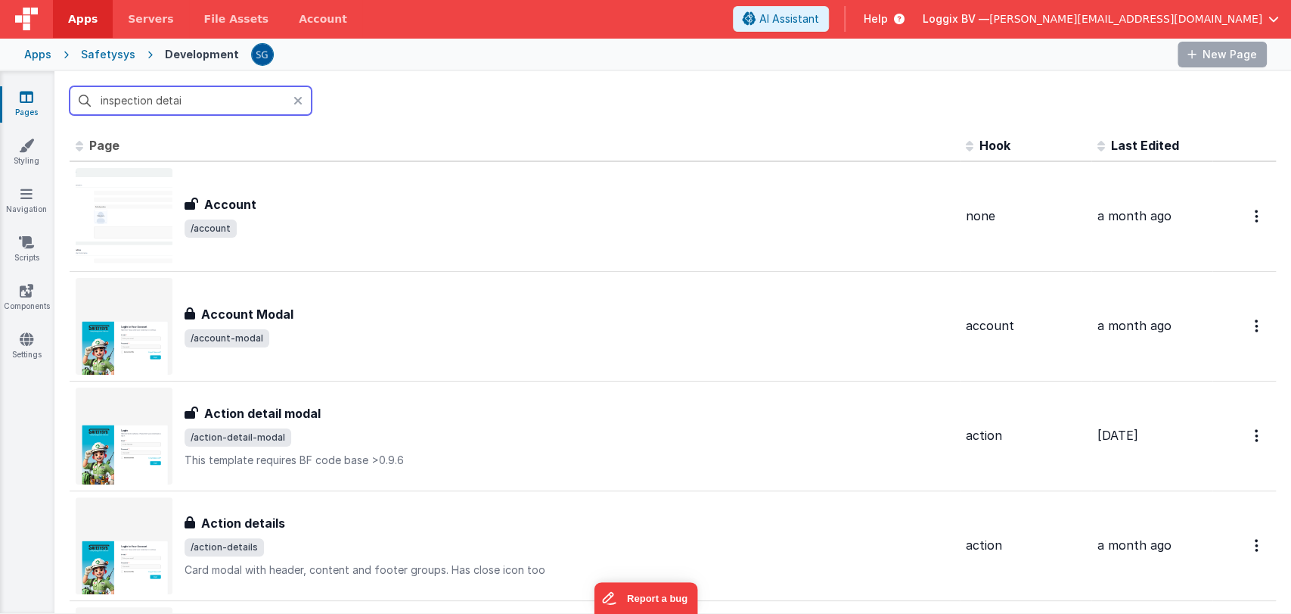
drag, startPoint x: 27, startPoint y: 95, endPoint x: 186, endPoint y: 101, distance: 159.0
click at [186, 101] on input "inspection detai" at bounding box center [191, 100] width 242 height 29
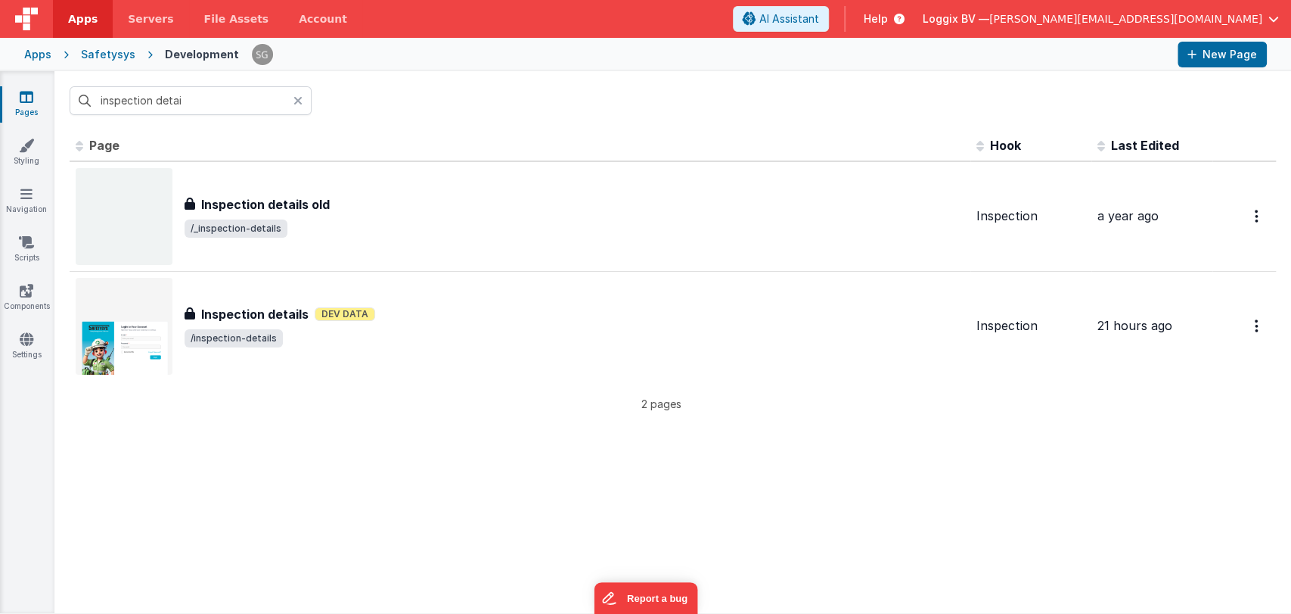
click at [418, 105] on div "inspection detai" at bounding box center [672, 100] width 1237 height 59
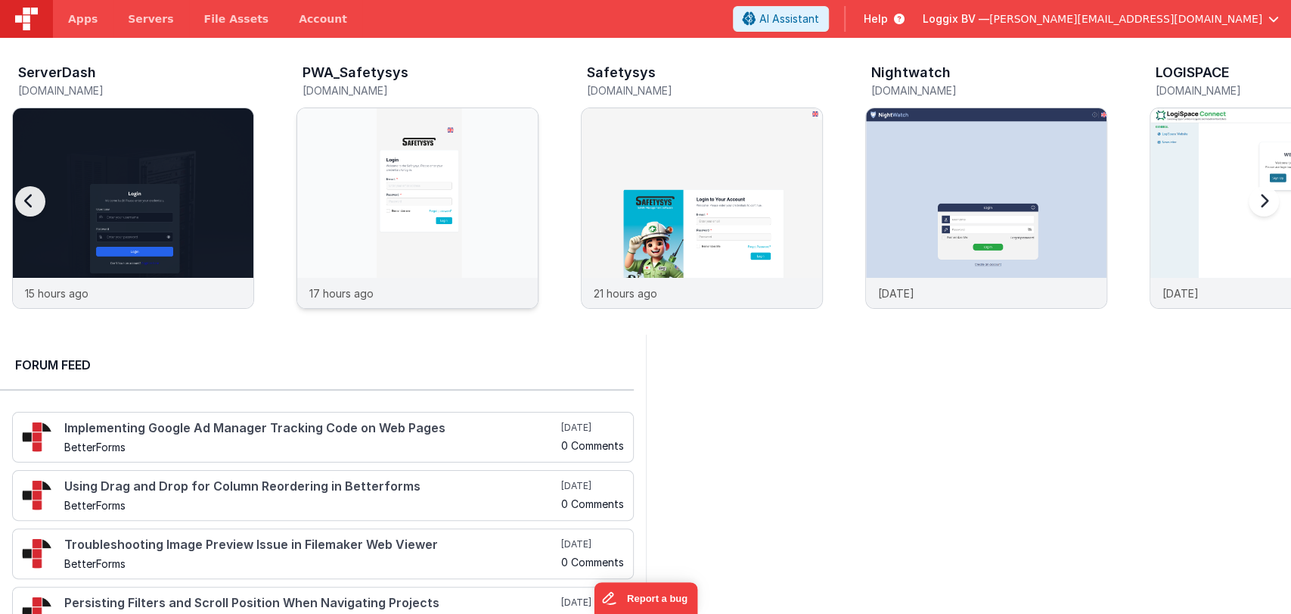
click at [359, 216] on img at bounding box center [417, 228] width 241 height 241
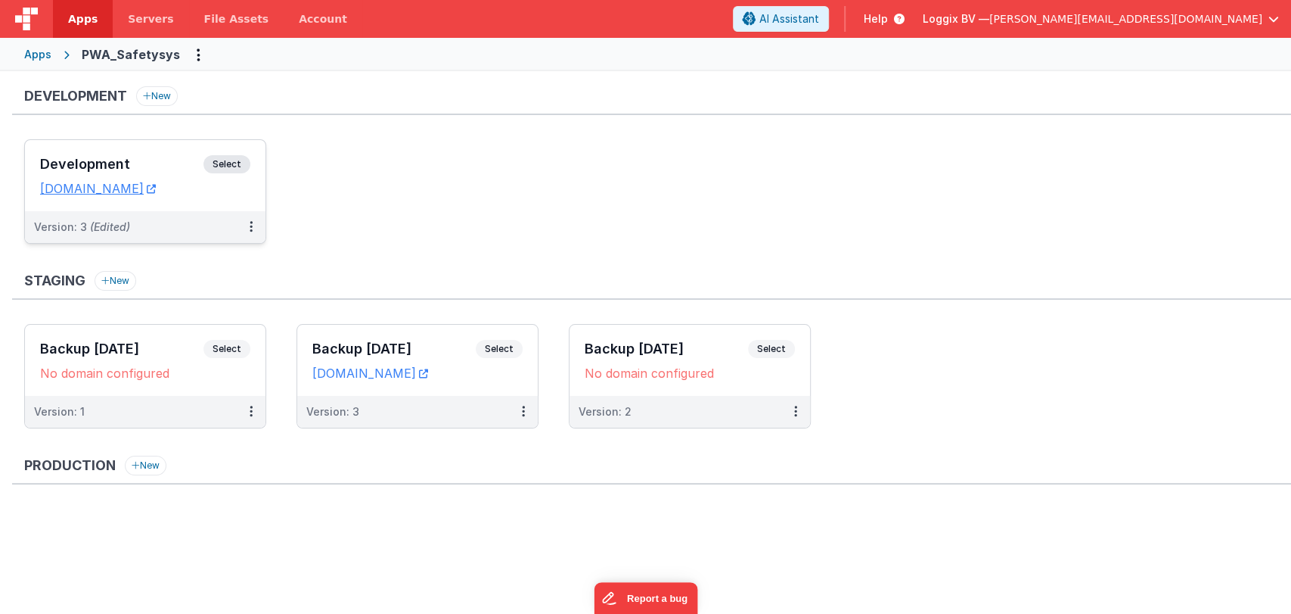
click at [154, 157] on h3 "Development" at bounding box center [121, 164] width 163 height 15
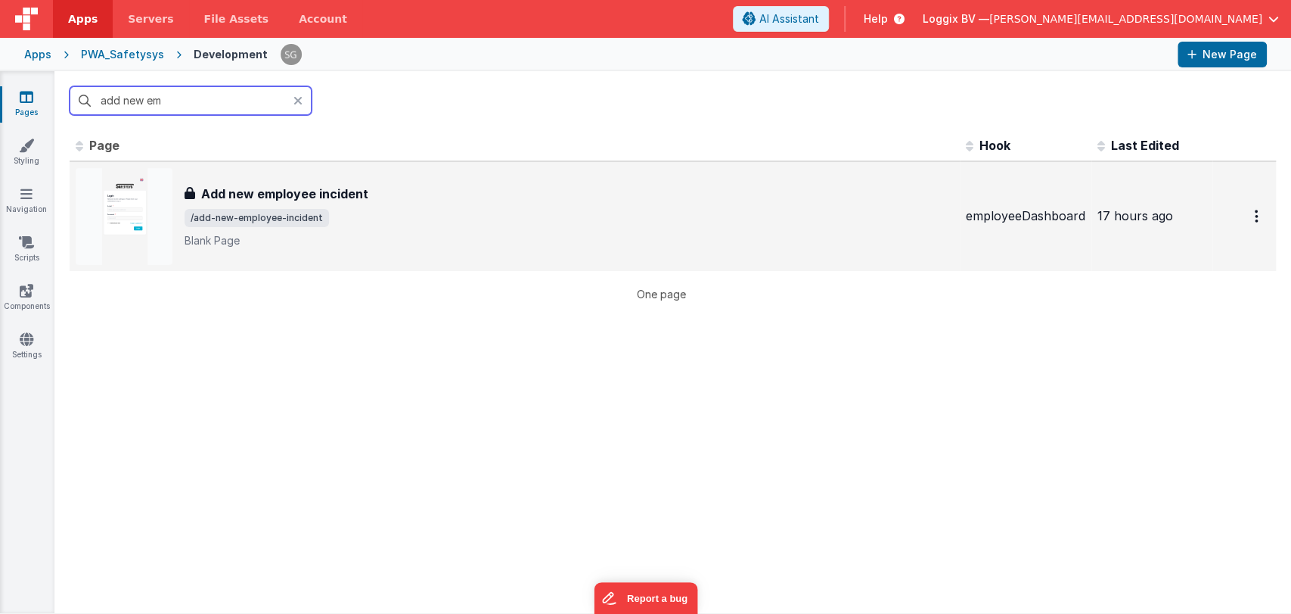
type input "add new em"
click at [344, 224] on div "Add new employee incident Add new employee incident /add-new-employee-incident …" at bounding box center [569, 217] width 769 height 64
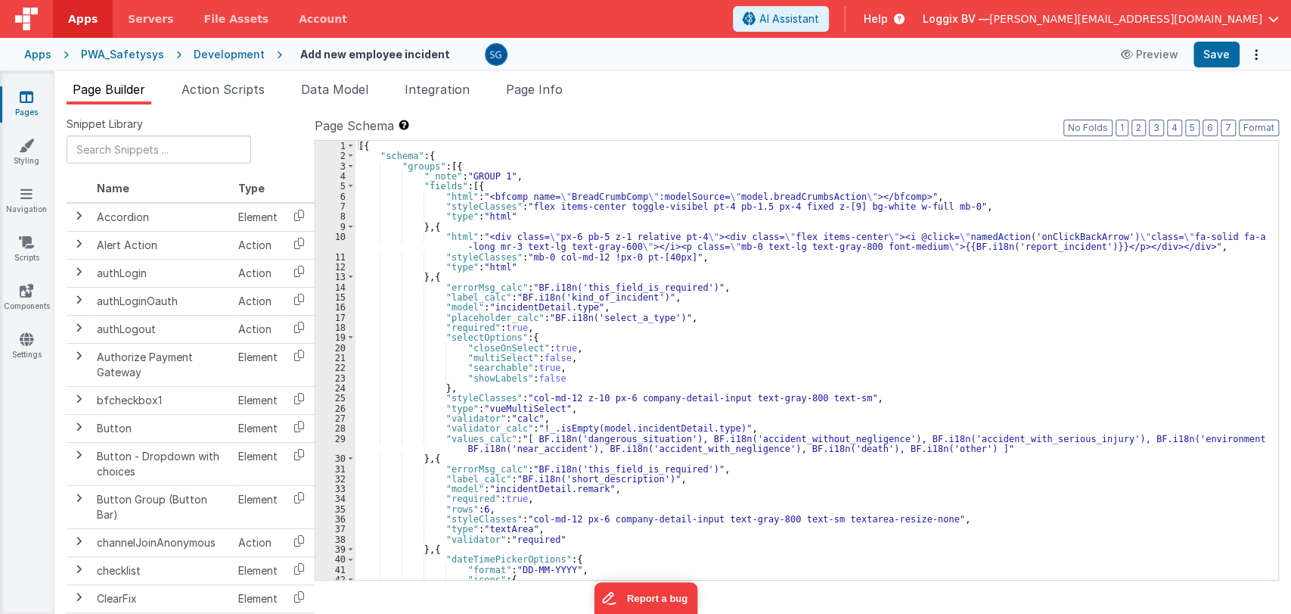
click at [631, 323] on div "[{ "schema" : { "groups" : [{ "_note" : "GROUP 1" , "fields" : [{ "html" : "<bf…" at bounding box center [811, 370] width 910 height 459
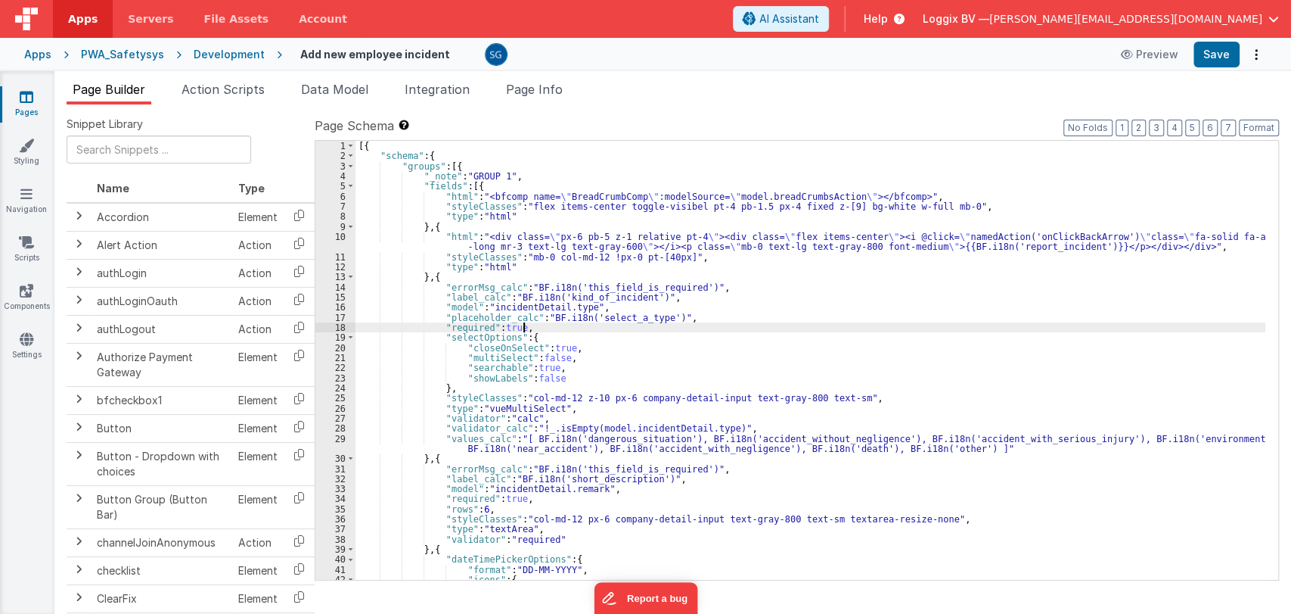
click at [610, 340] on div "[{ "schema" : { "groups" : [{ "_note" : "GROUP 1" , "fields" : [{ "html" : "<bf…" at bounding box center [811, 370] width 910 height 459
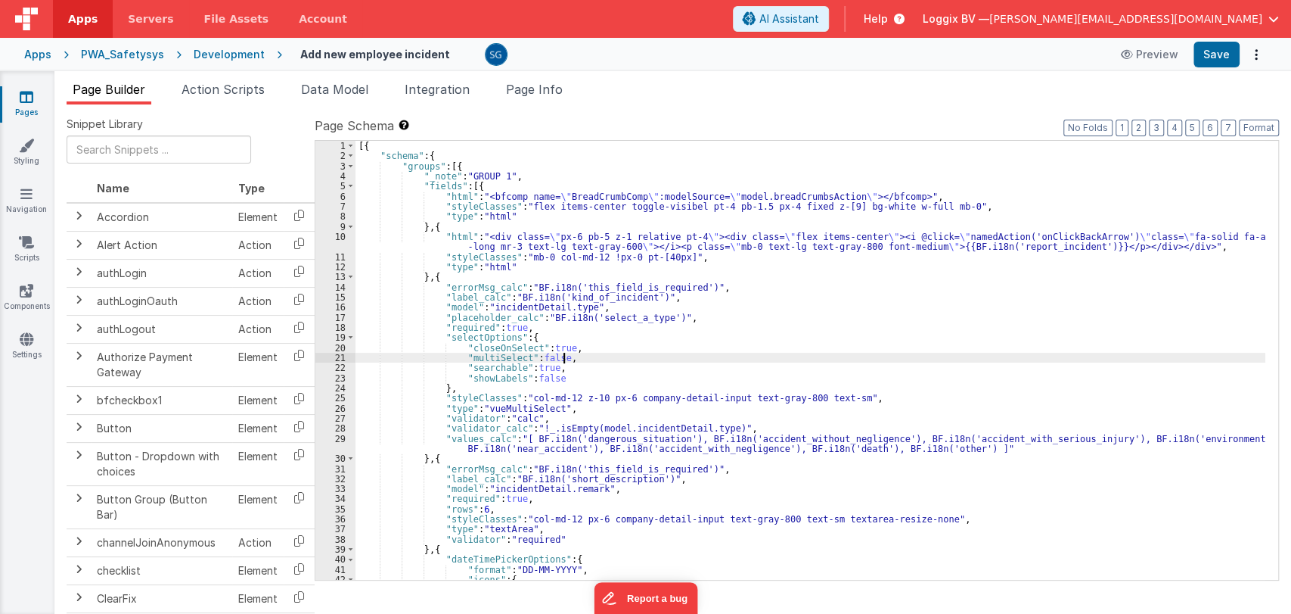
click at [593, 353] on div "[{ "schema" : { "groups" : [{ "_note" : "GROUP 1" , "fields" : [{ "html" : "<bf…" at bounding box center [811, 370] width 910 height 459
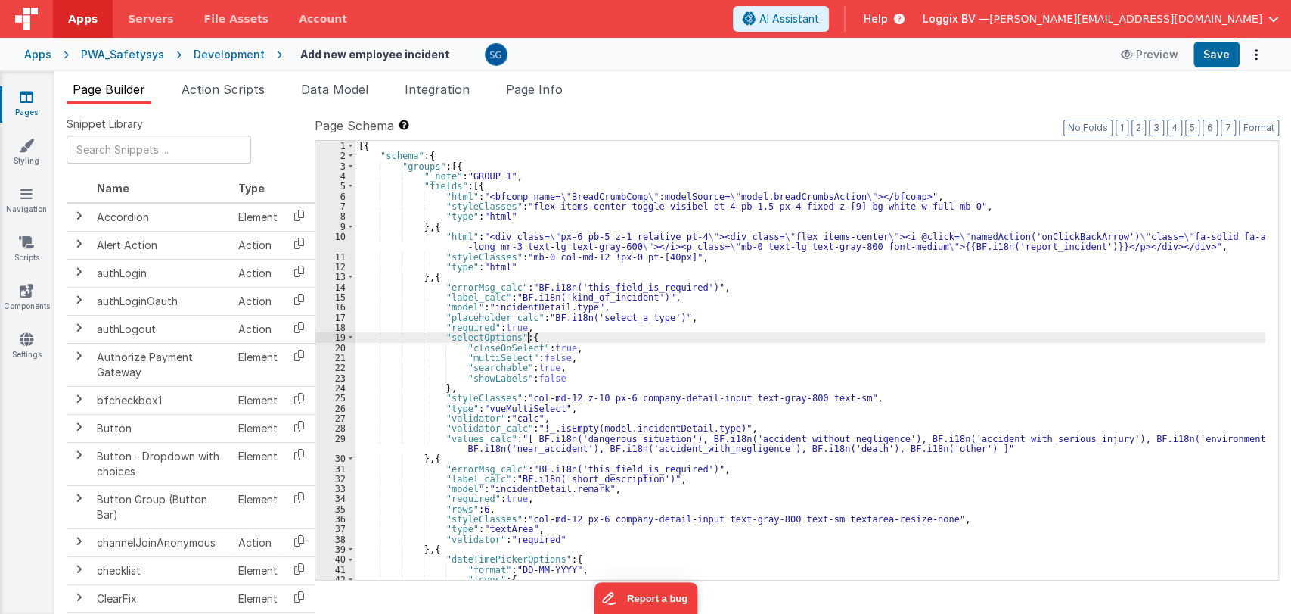
click at [592, 338] on div "[{ "schema" : { "groups" : [{ "_note" : "GROUP 1" , "fields" : [{ "html" : "<bf…" at bounding box center [811, 370] width 910 height 459
click at [586, 348] on div "[{ "schema" : { "groups" : [{ "_note" : "GROUP 1" , "fields" : [{ "html" : "<bf…" at bounding box center [811, 370] width 910 height 459
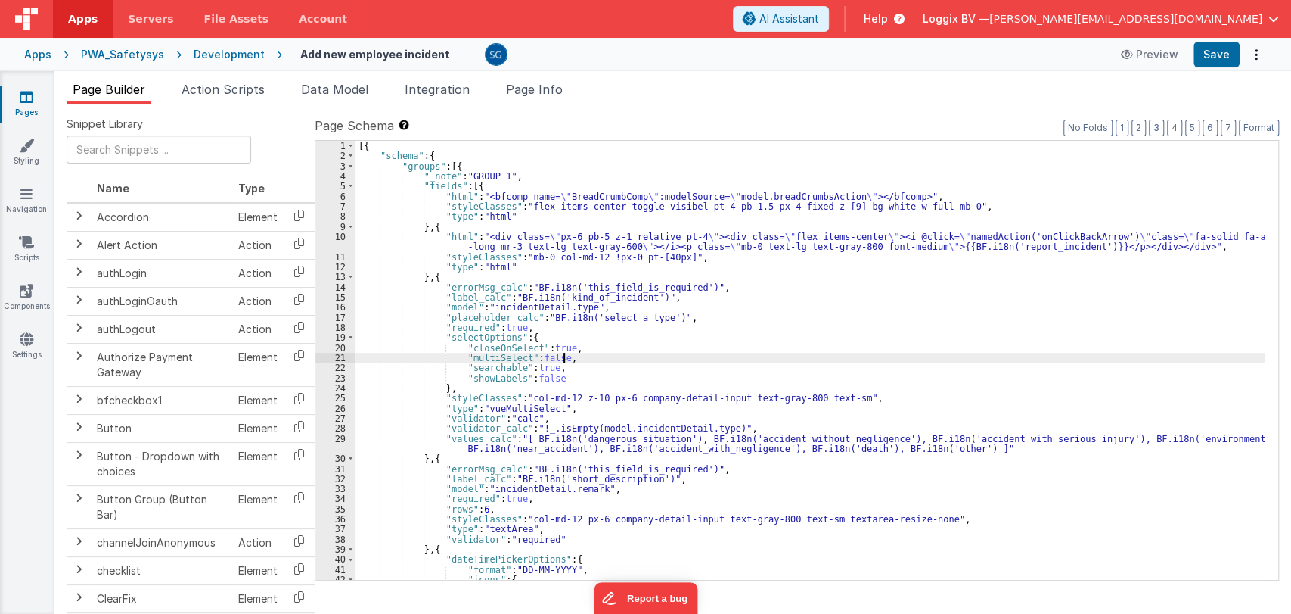
click at [577, 355] on div "[{ "schema" : { "groups" : [{ "_note" : "GROUP 1" , "fields" : [{ "html" : "<bf…" at bounding box center [811, 370] width 910 height 459
click at [693, 317] on div "[{ "schema" : { "groups" : [{ "_note" : "GROUP 1" , "fields" : [{ "html" : "<bf…" at bounding box center [811, 370] width 910 height 459
click at [821, 334] on div "[{ "schema" : { "groups" : [{ "_note" : "GROUP 1" , "fields" : [{ "html" : "<bf…" at bounding box center [811, 370] width 910 height 459
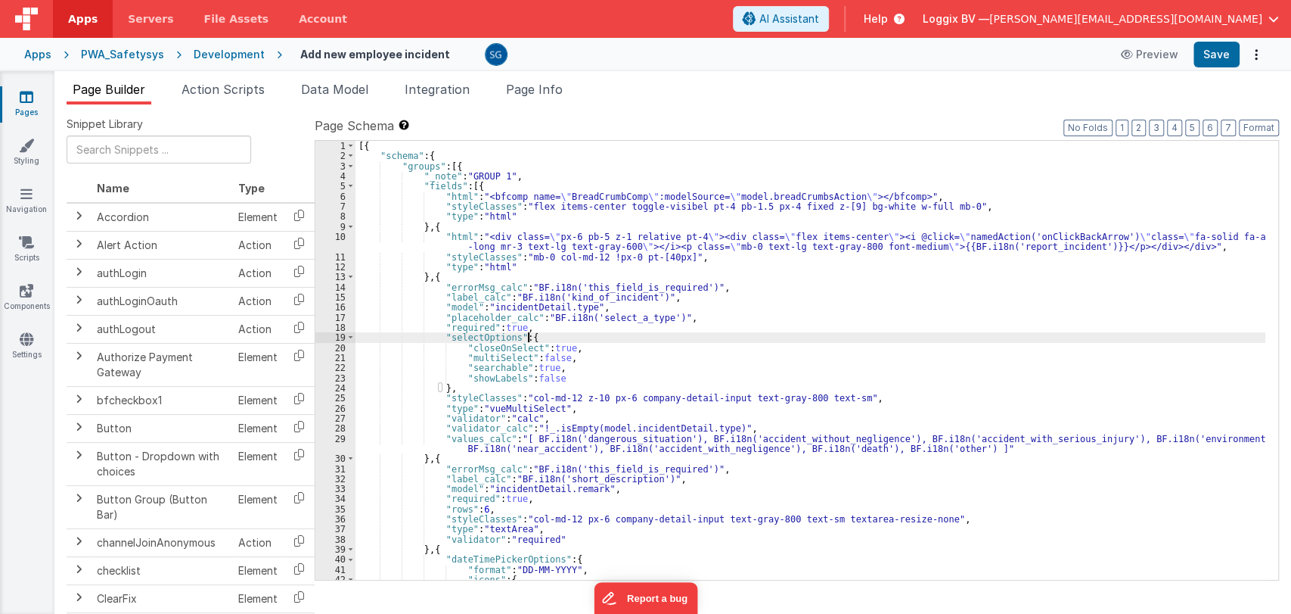
click at [748, 363] on div "[{ "schema" : { "groups" : [{ "_note" : "GROUP 1" , "fields" : [{ "html" : "<bf…" at bounding box center [811, 370] width 910 height 459
click at [616, 346] on div "[{ "schema" : { "groups" : [{ "_note" : "GROUP 1" , "fields" : [{ "html" : "<bf…" at bounding box center [811, 370] width 910 height 459
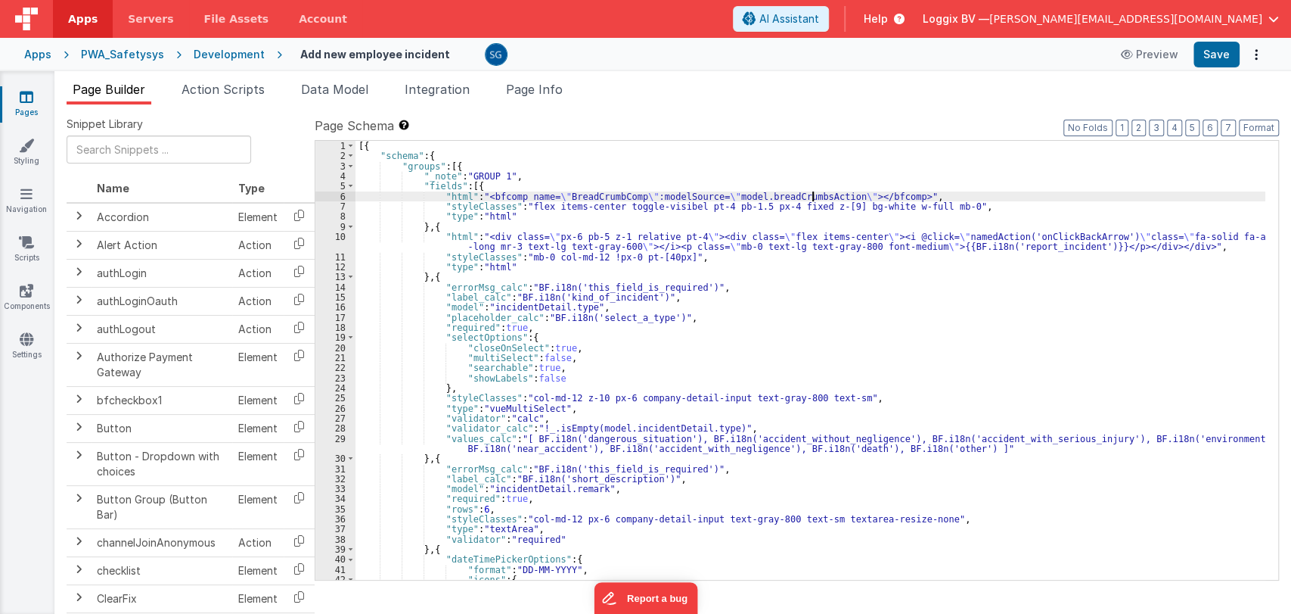
click at [815, 195] on div "[{ "schema" : { "groups" : [{ "_note" : "GROUP 1" , "fields" : [{ "html" : "<bf…" at bounding box center [811, 370] width 910 height 459
click at [235, 94] on span "Action Scripts" at bounding box center [223, 89] width 83 height 15
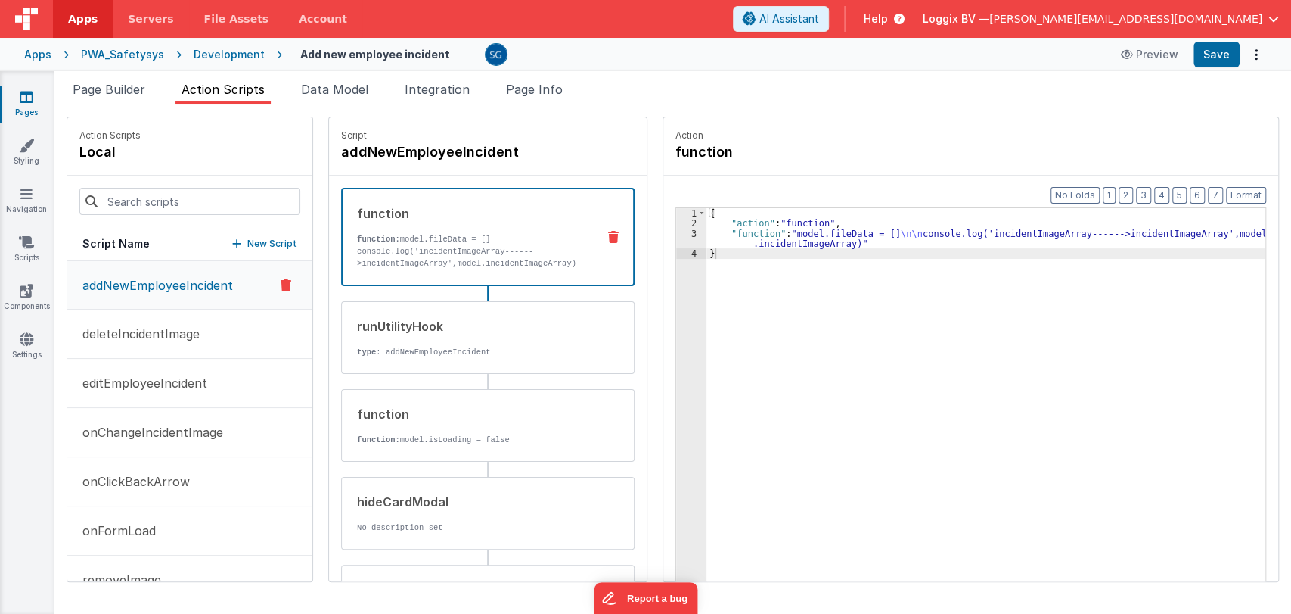
click at [178, 216] on div at bounding box center [189, 201] width 245 height 51
click at [187, 205] on input at bounding box center [189, 201] width 221 height 27
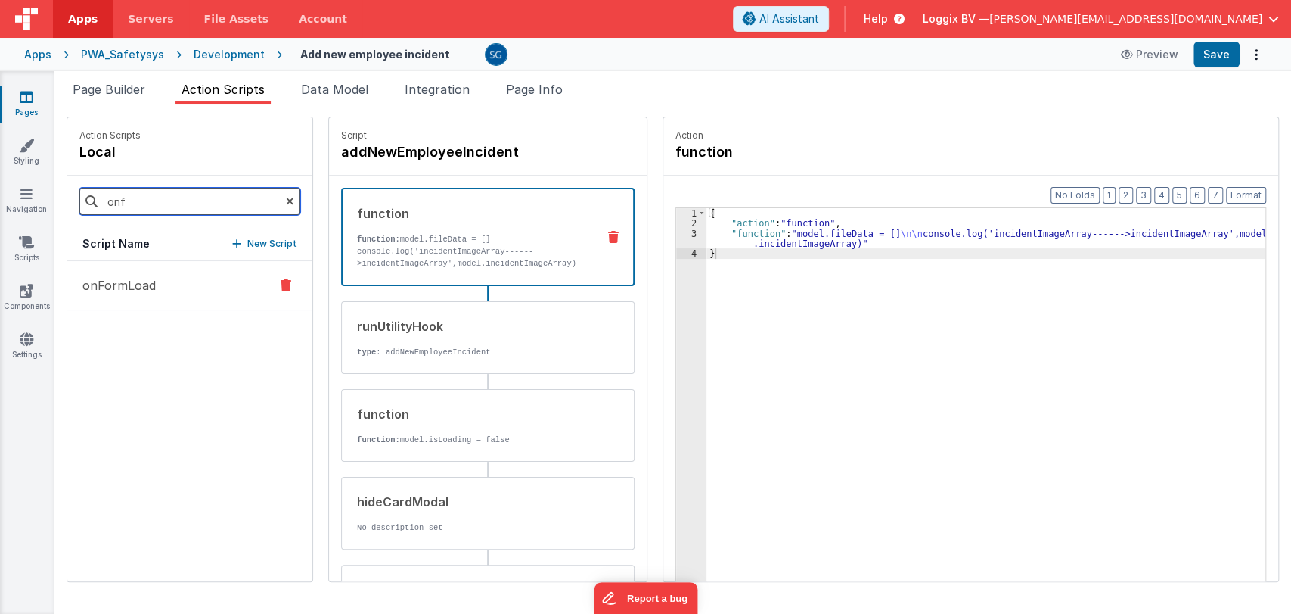
type input "onf"
click at [121, 282] on p "onFormLoad" at bounding box center [114, 285] width 82 height 18
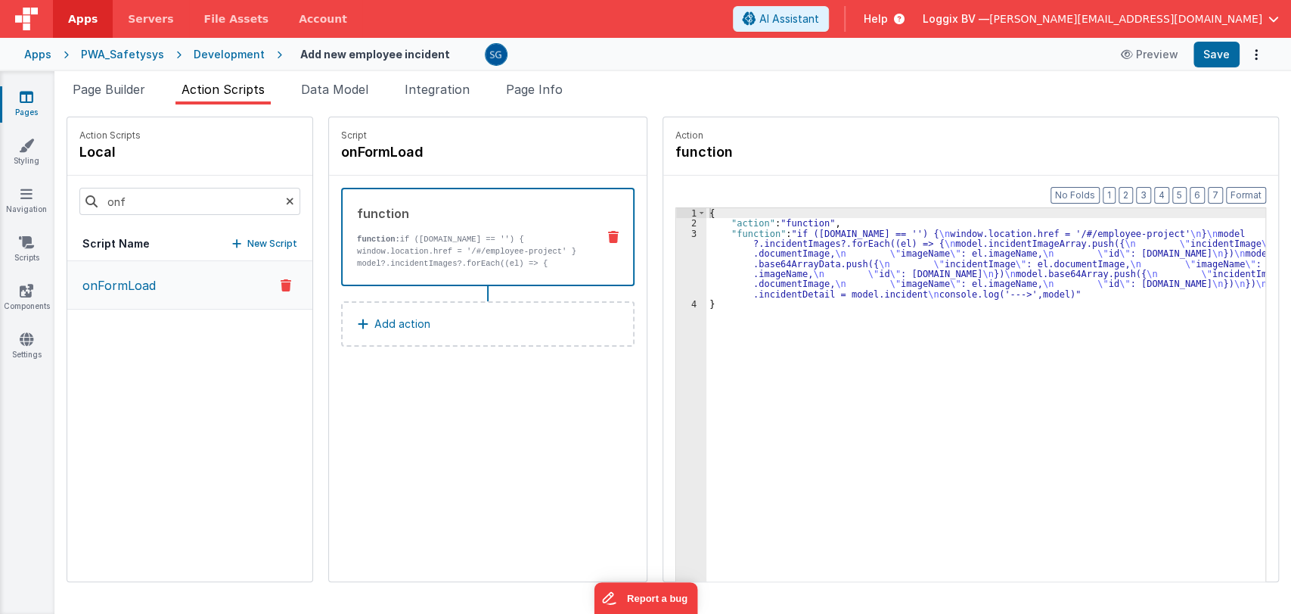
click at [707, 252] on div "{ "action" : "function" , "function" : "if ([DOMAIN_NAME] == '') { \n window.lo…" at bounding box center [994, 428] width 574 height 440
click at [679, 231] on div "3" at bounding box center [691, 263] width 30 height 70
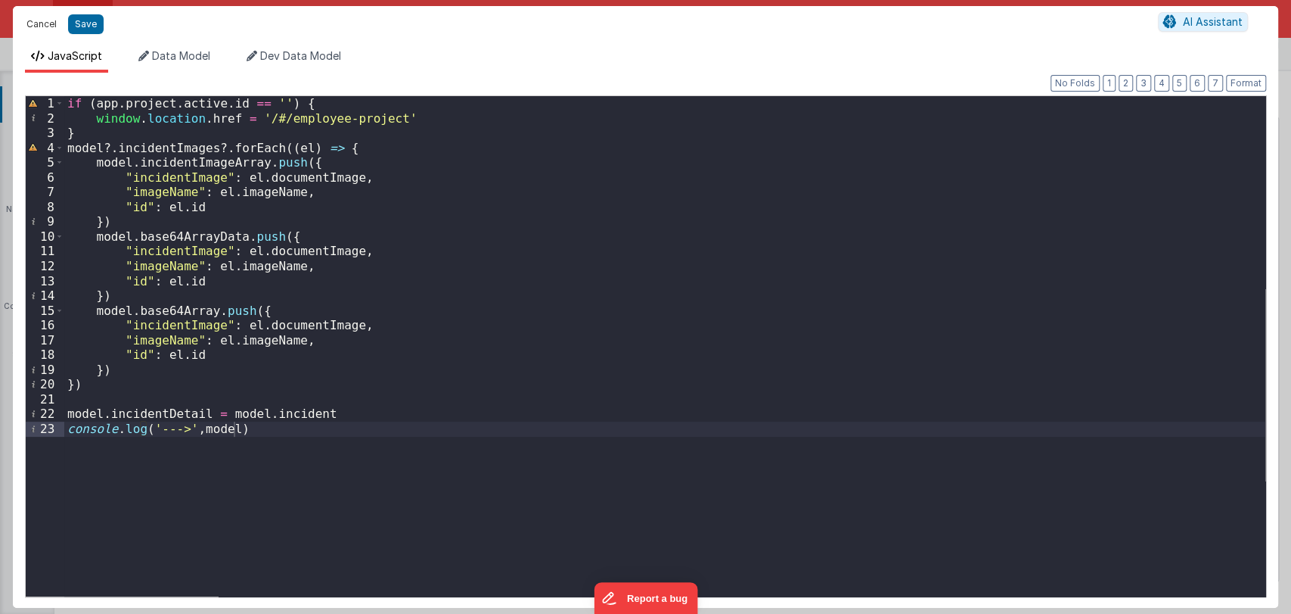
click at [42, 26] on button "Cancel" at bounding box center [41, 24] width 45 height 21
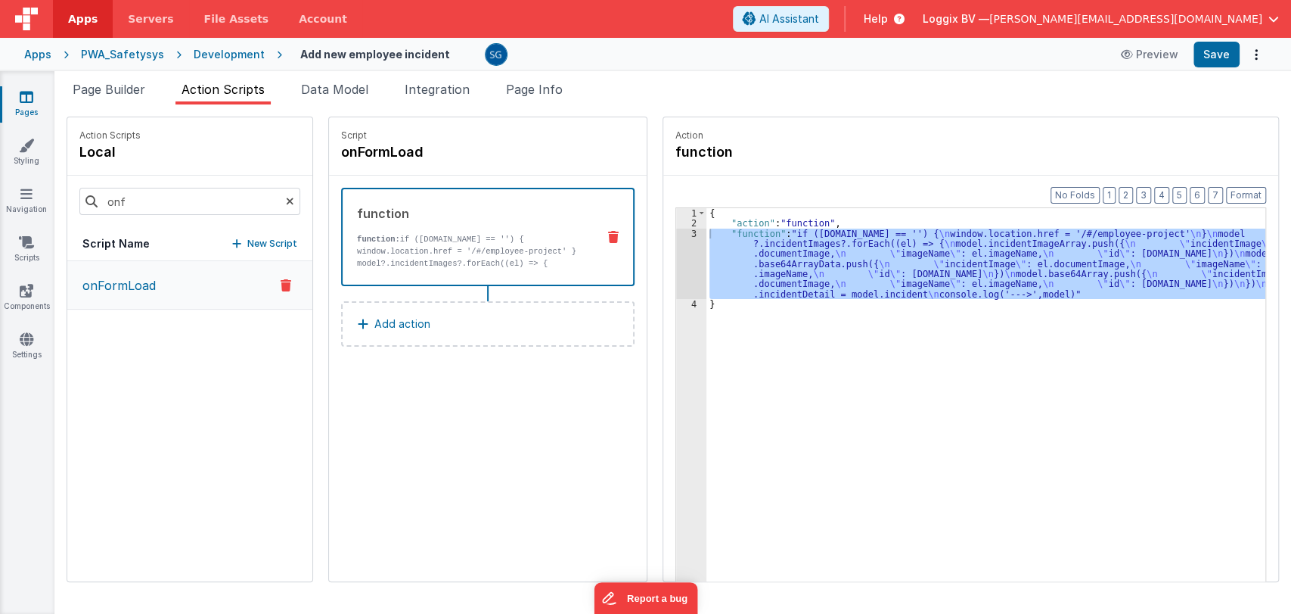
click at [387, 315] on p "Add action" at bounding box center [402, 324] width 56 height 18
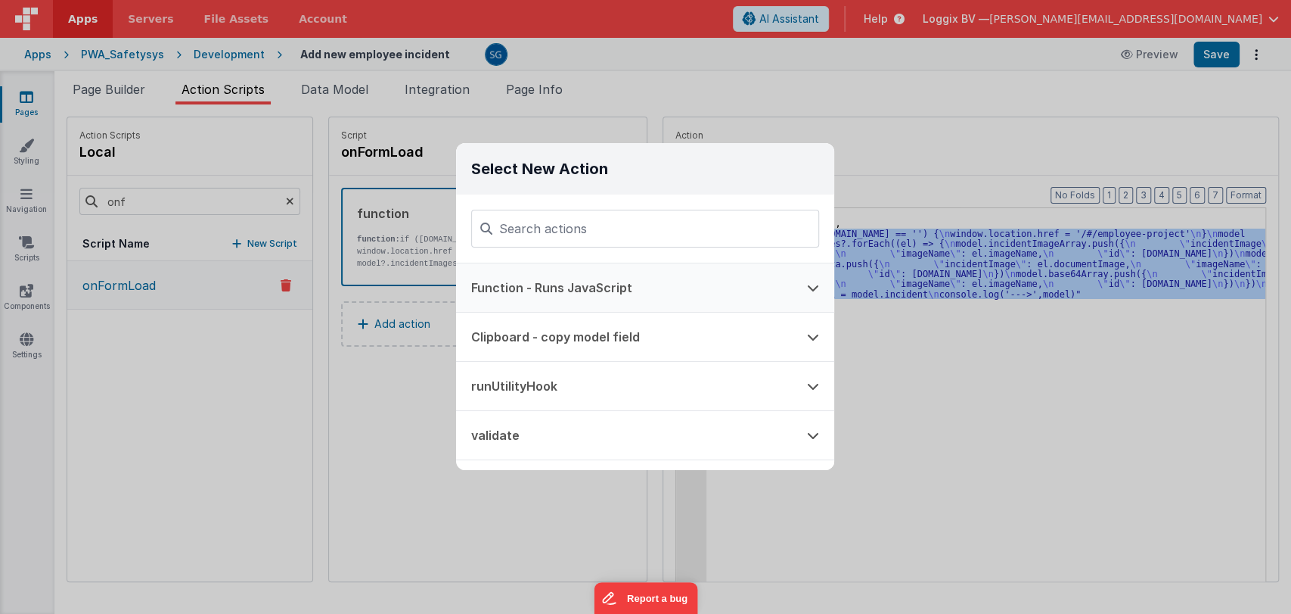
click at [561, 293] on button "Function - Runs JavaScript" at bounding box center [624, 287] width 336 height 48
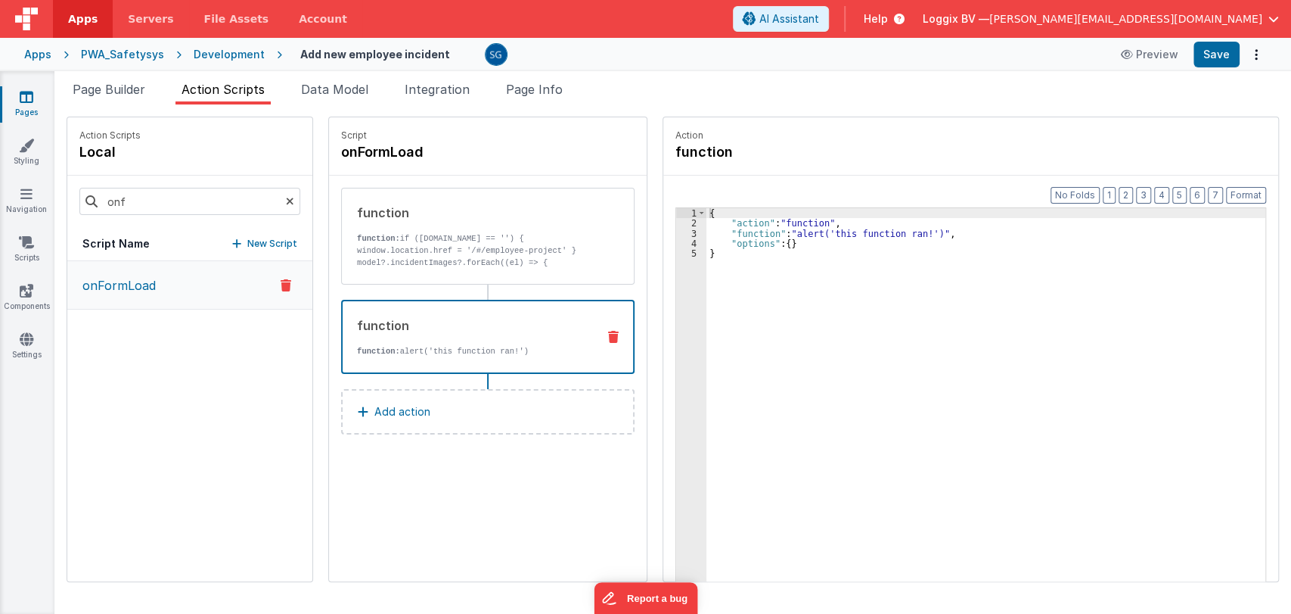
click at [713, 231] on div "{ "action" : "function" , "function" : "alert('this function ran!')" , "options…" at bounding box center [994, 428] width 574 height 440
click at [680, 232] on div "3" at bounding box center [691, 233] width 30 height 10
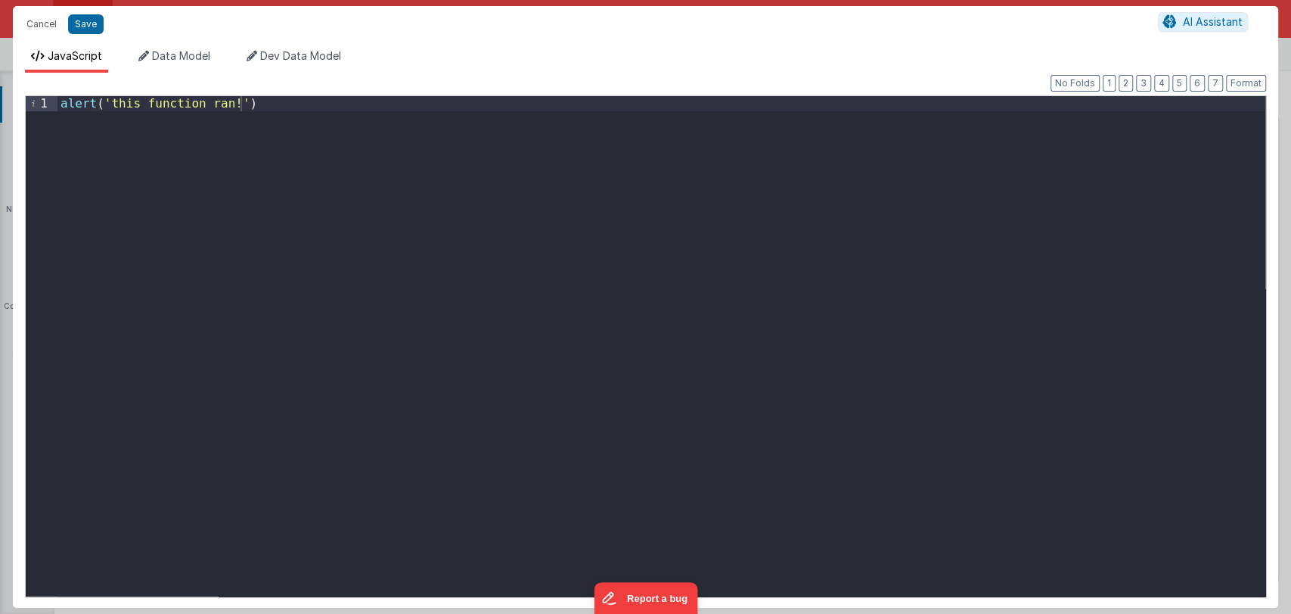
click at [377, 131] on div "alert ( 'this function ran!' )" at bounding box center [661, 361] width 1208 height 530
click at [381, 95] on div "Format 7 6 5 4 3 2 1 No Folds 1 console . log ( 'model' , model ) XXXXXXXXXXXXX…" at bounding box center [645, 345] width 1241 height 502
click at [384, 101] on div "console . log ( 'model' , model )" at bounding box center [661, 361] width 1208 height 530
click at [77, 27] on button "Save" at bounding box center [86, 24] width 36 height 20
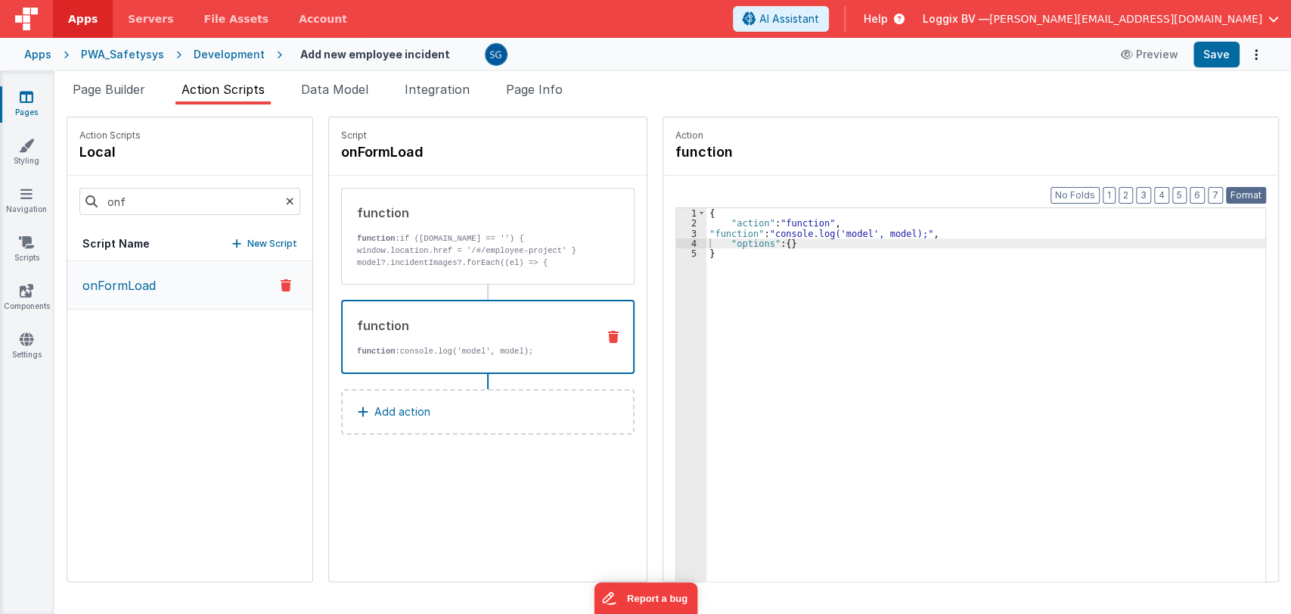
click at [1244, 199] on button "Format" at bounding box center [1246, 195] width 40 height 17
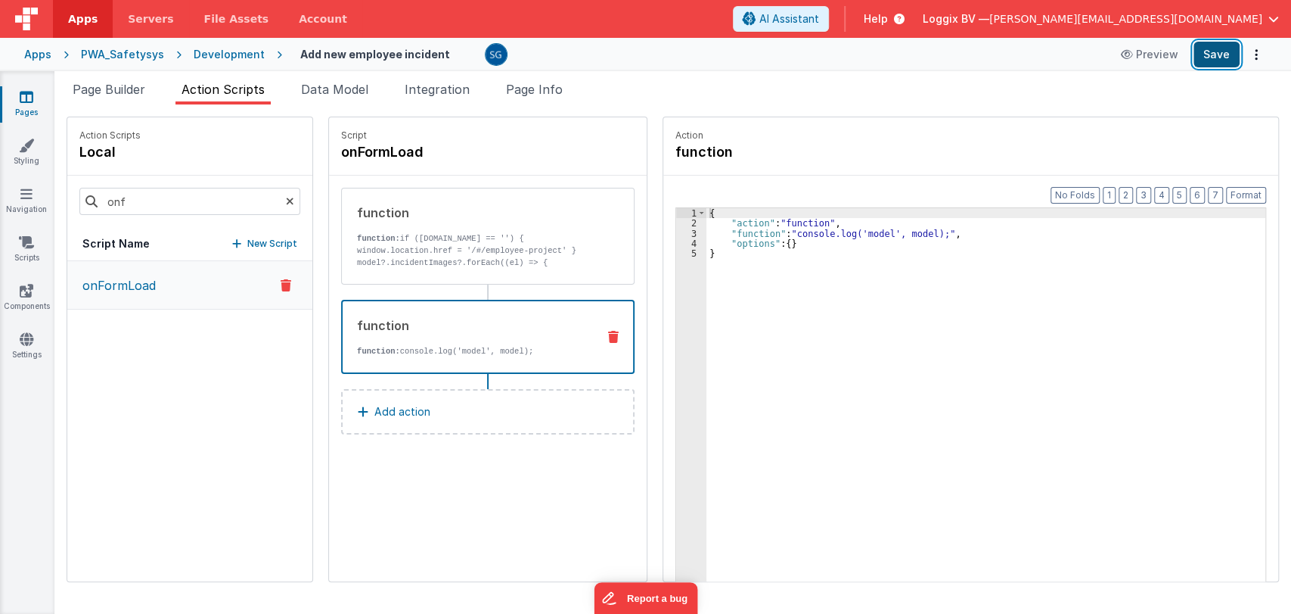
click at [1210, 60] on button "Save" at bounding box center [1217, 55] width 46 height 26
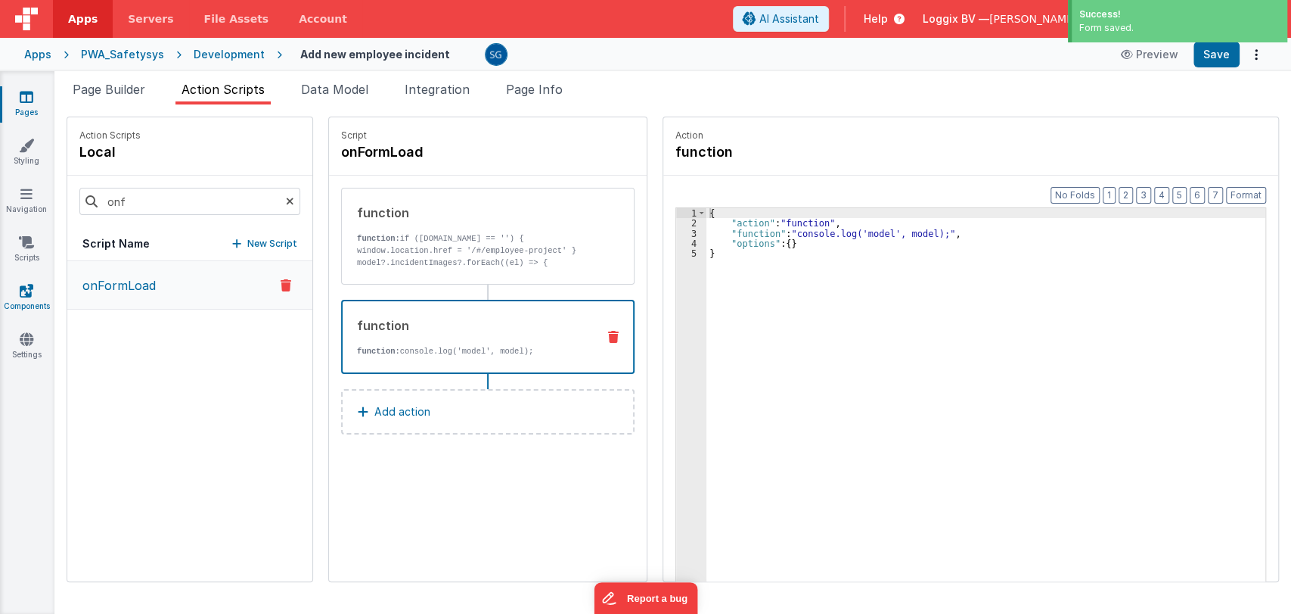
click at [22, 289] on icon at bounding box center [27, 290] width 14 height 15
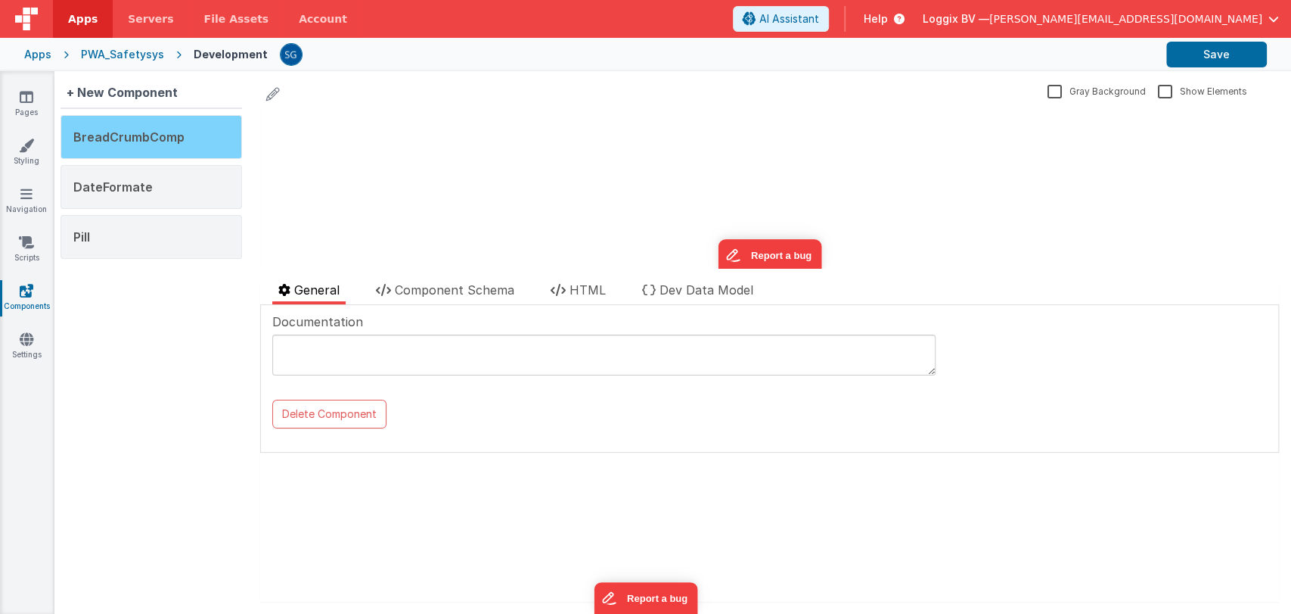
click at [124, 138] on span "BreadCrumbComp" at bounding box center [128, 136] width 111 height 15
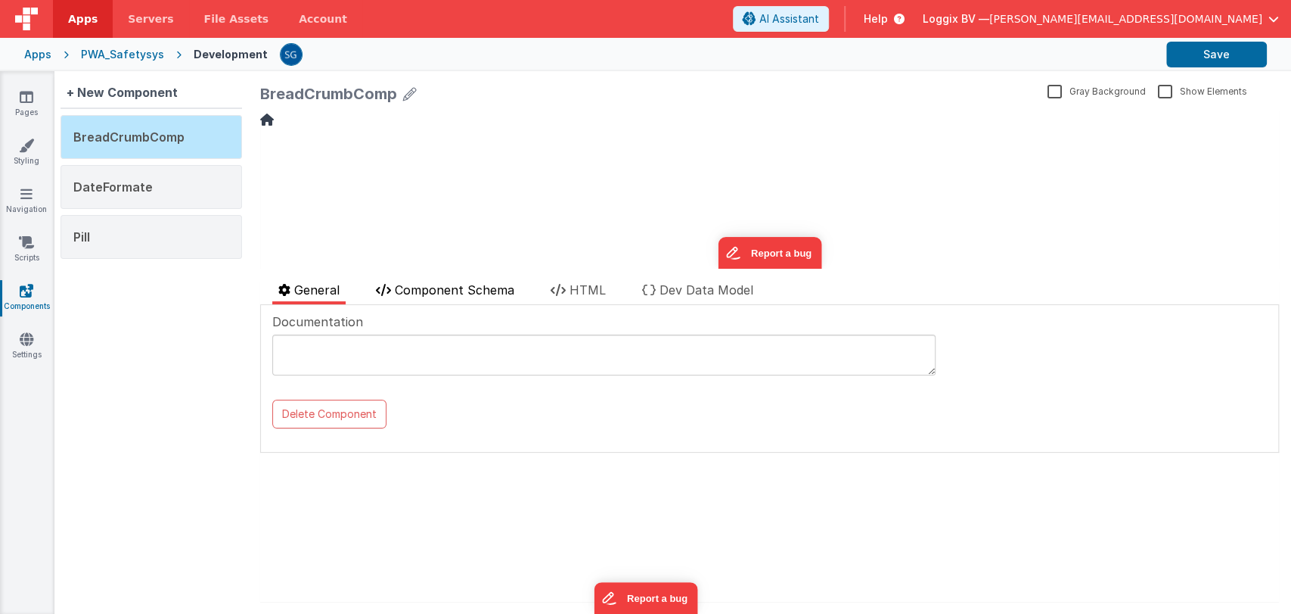
click at [457, 291] on span "Component Schema" at bounding box center [455, 289] width 120 height 15
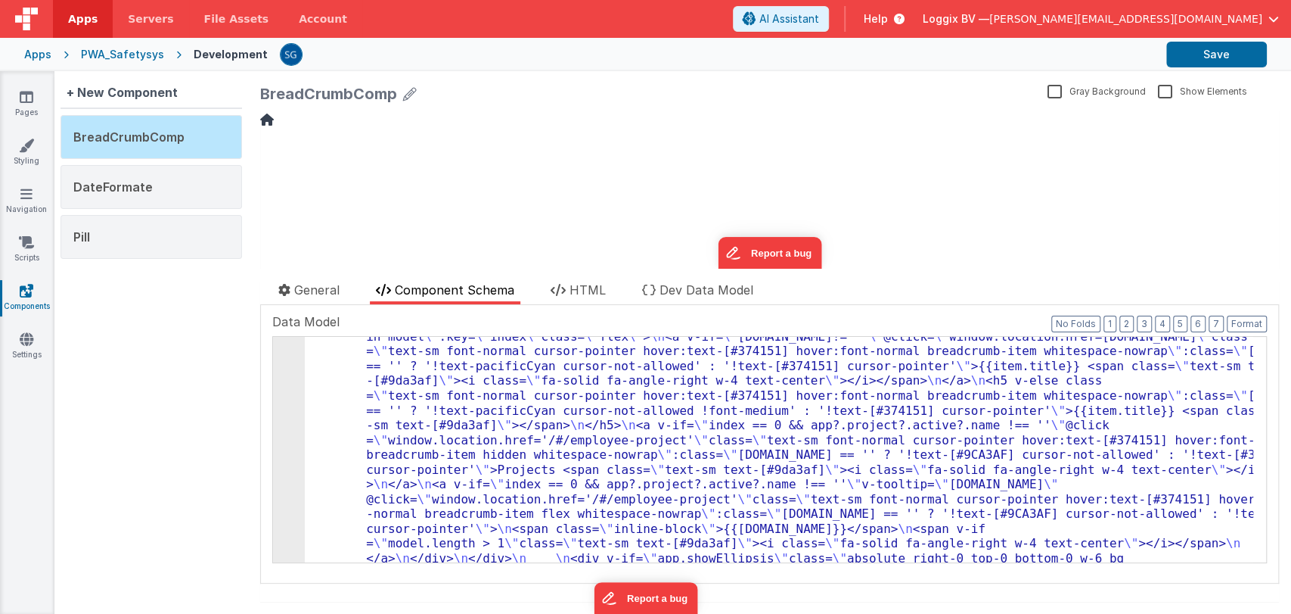
scroll to position [88, 0]
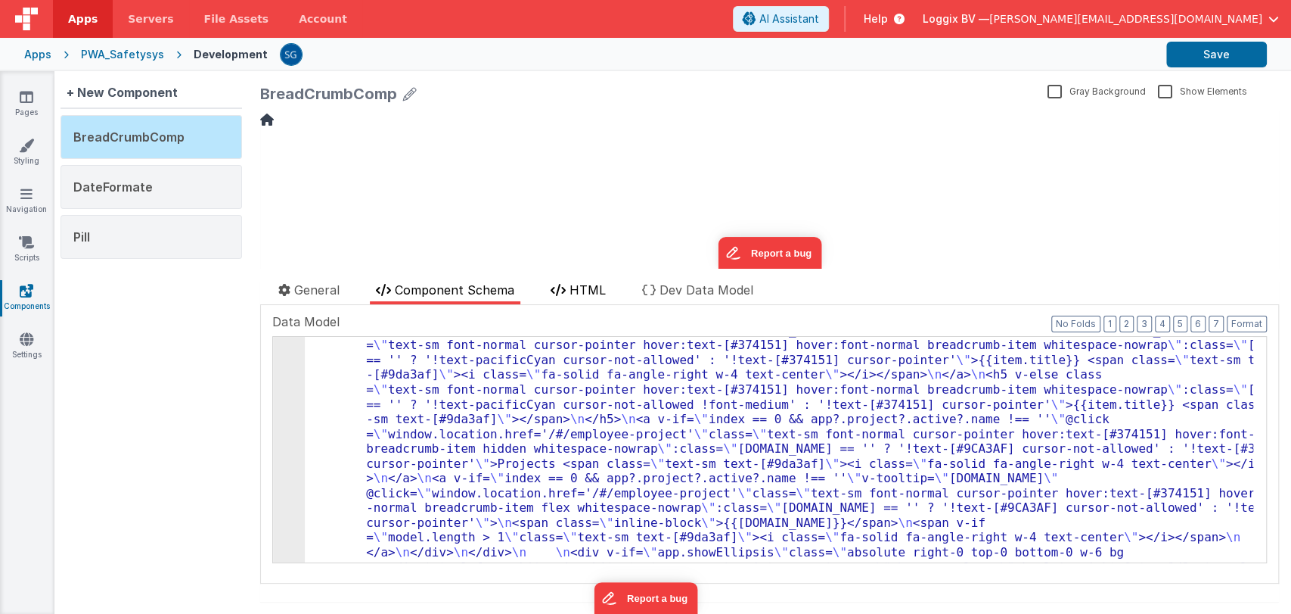
click at [594, 284] on span "HTML" at bounding box center [588, 289] width 36 height 15
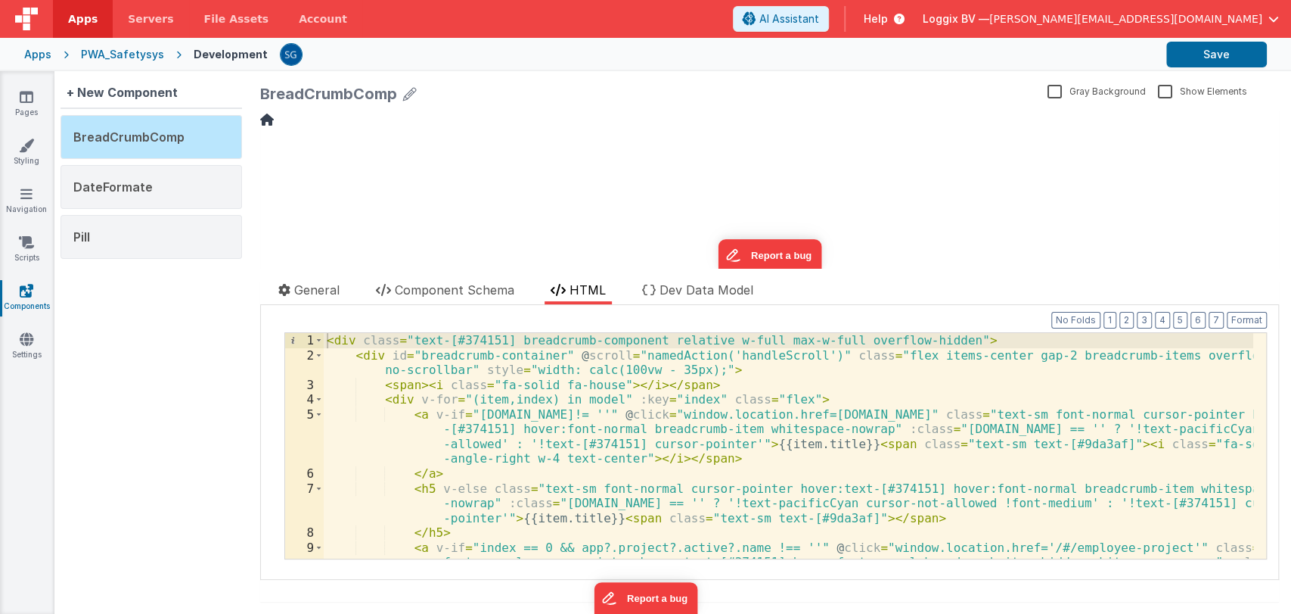
scroll to position [0, 0]
click at [582, 458] on div "< div class = "text-[#374151] breadcrumb-component relative w-full max-w-full o…" at bounding box center [789, 483] width 930 height 300
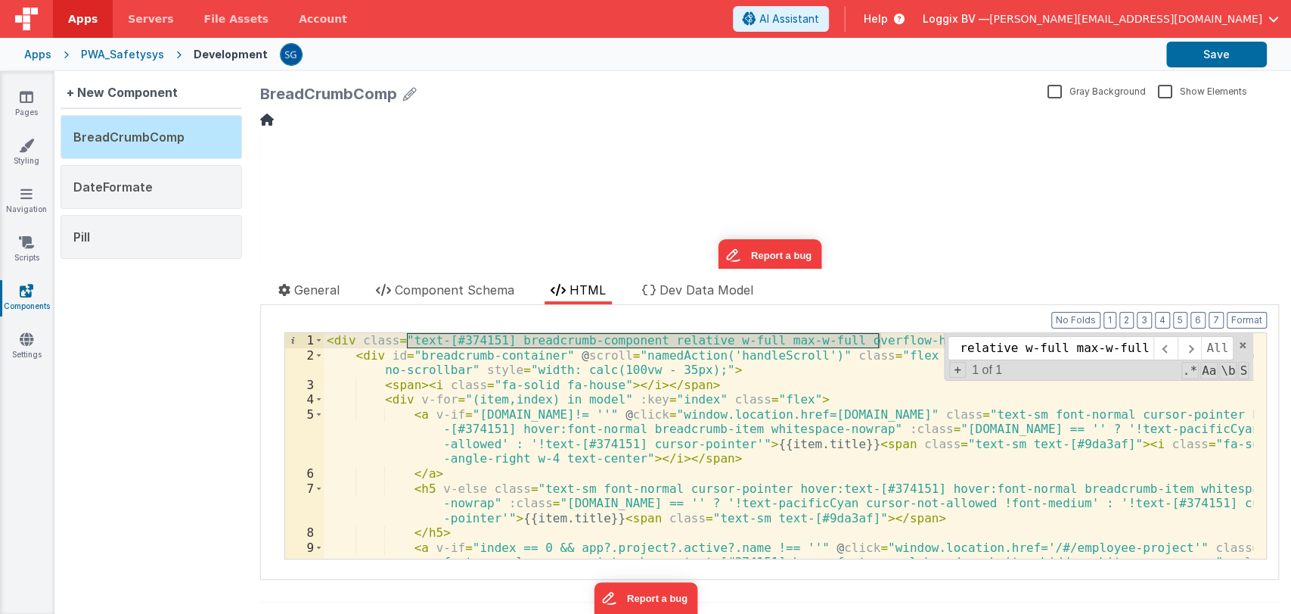
scroll to position [0, 222]
type input "text-[#374151] breadcrumb-component relative w-full max-w-full"
click at [1238, 341] on span at bounding box center [1243, 345] width 11 height 11
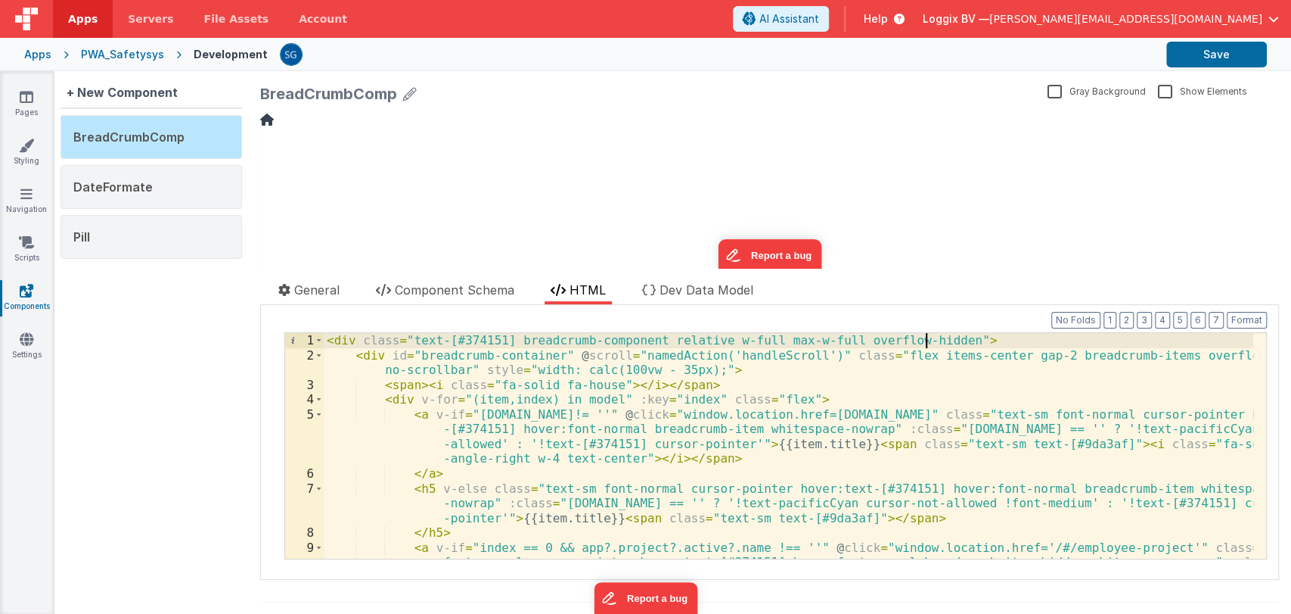
click at [925, 342] on div "< div class = "text-[#374151] breadcrumb-component relative w-full max-w-full o…" at bounding box center [789, 483] width 930 height 300
drag, startPoint x: 639, startPoint y: 340, endPoint x: 506, endPoint y: 341, distance: 133.2
click at [506, 341] on div "< div class = "text-[#374151] breadcrumb-component relative w-full max-w-full o…" at bounding box center [789, 483] width 930 height 300
click at [22, 151] on icon at bounding box center [26, 145] width 15 height 15
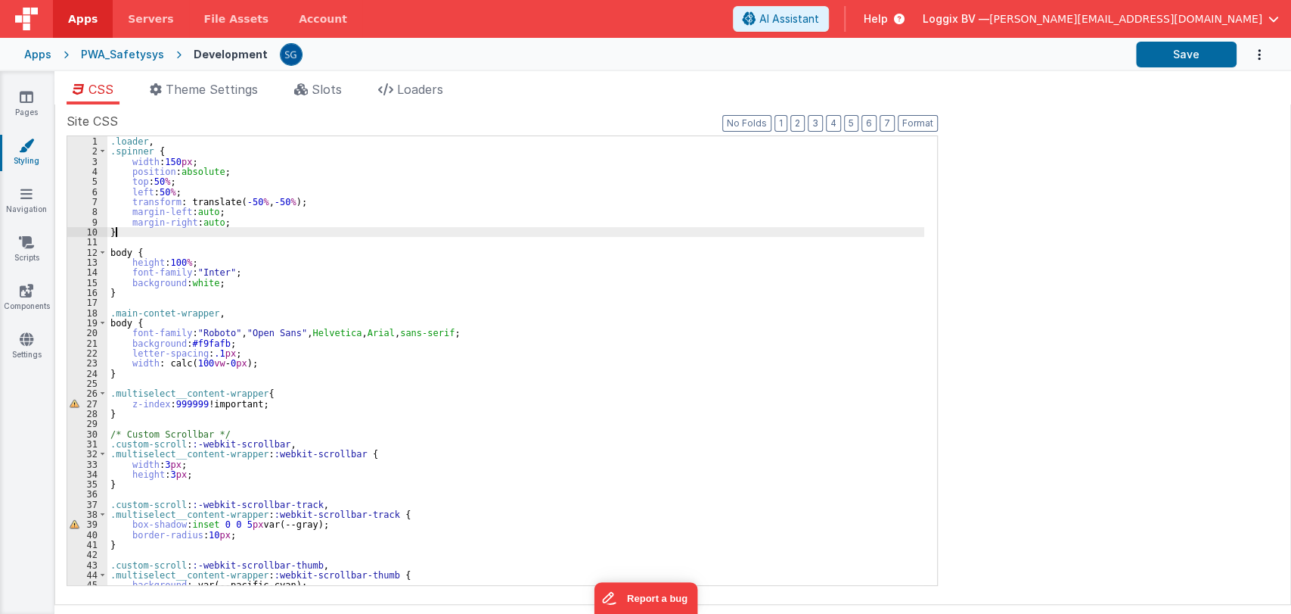
click at [360, 232] on div ".loader , .spinner { width : 150 px ; position : absolute ; top : 50 % ; left :…" at bounding box center [515, 370] width 817 height 469
click at [732, 148] on input at bounding box center [765, 148] width 154 height 19
type input "breadcrumb"
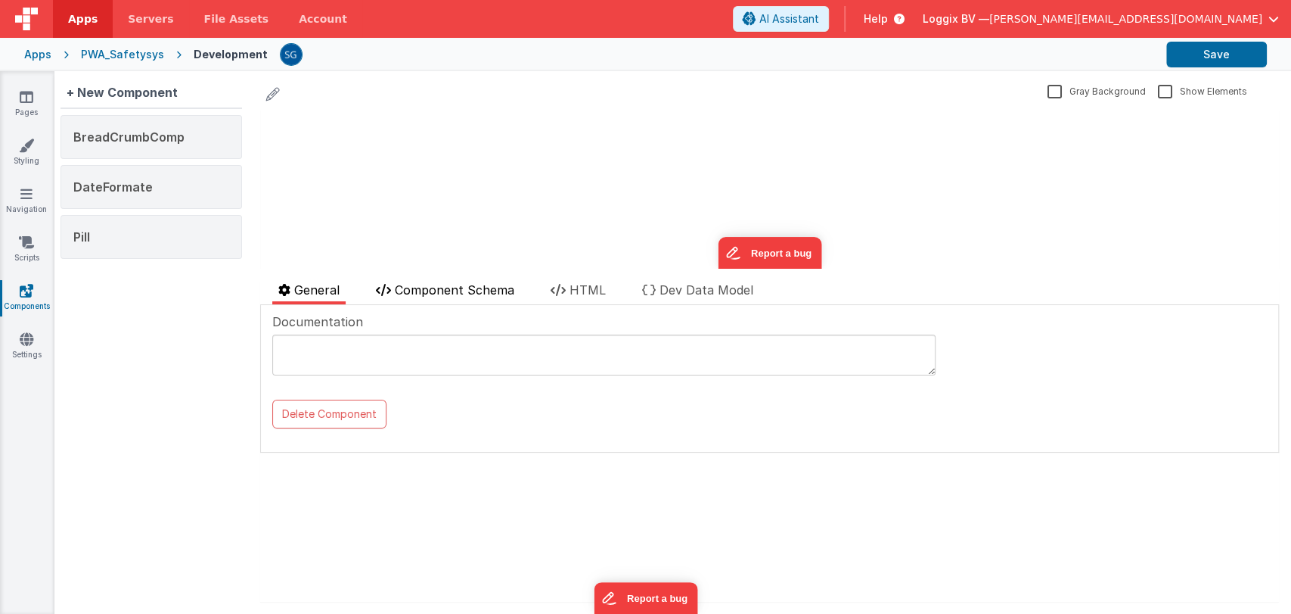
click at [452, 303] on li "Component Schema" at bounding box center [445, 292] width 151 height 23
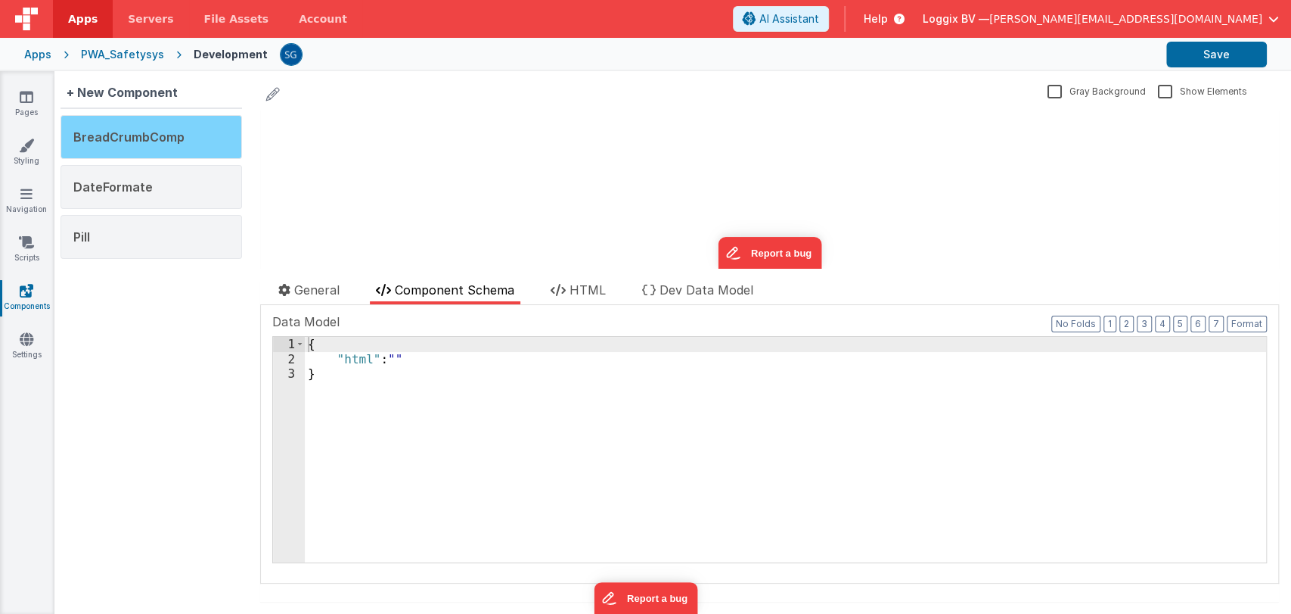
click at [147, 129] on span "BreadCrumbComp" at bounding box center [128, 136] width 111 height 15
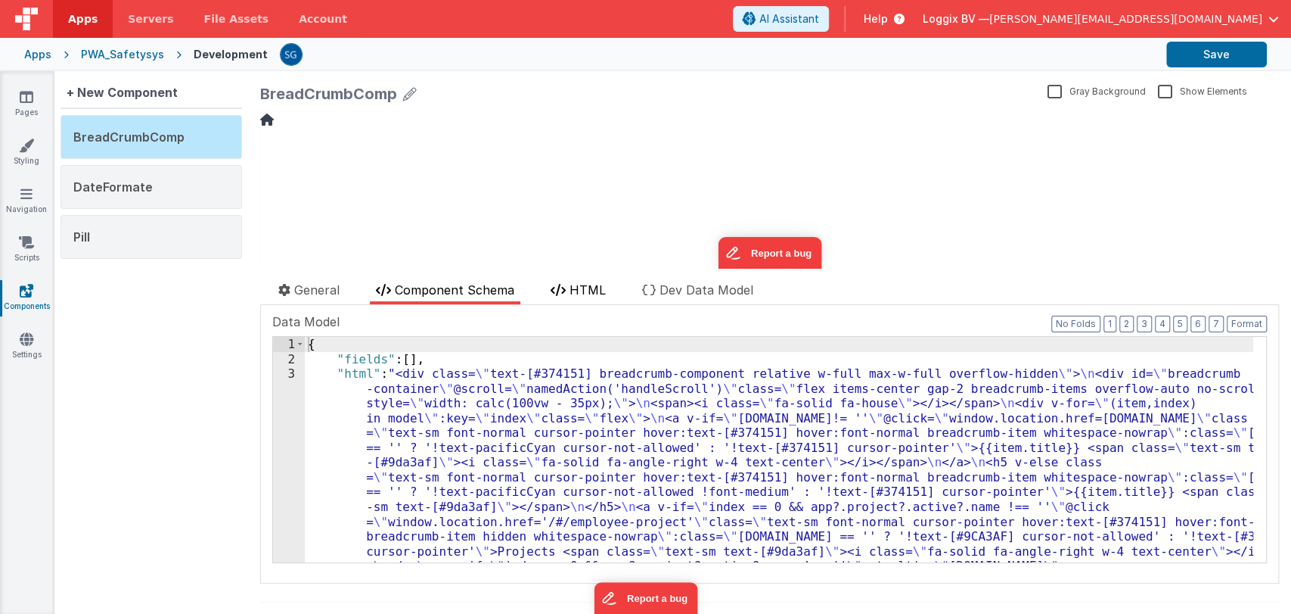
click at [566, 284] on icon at bounding box center [558, 290] width 15 height 12
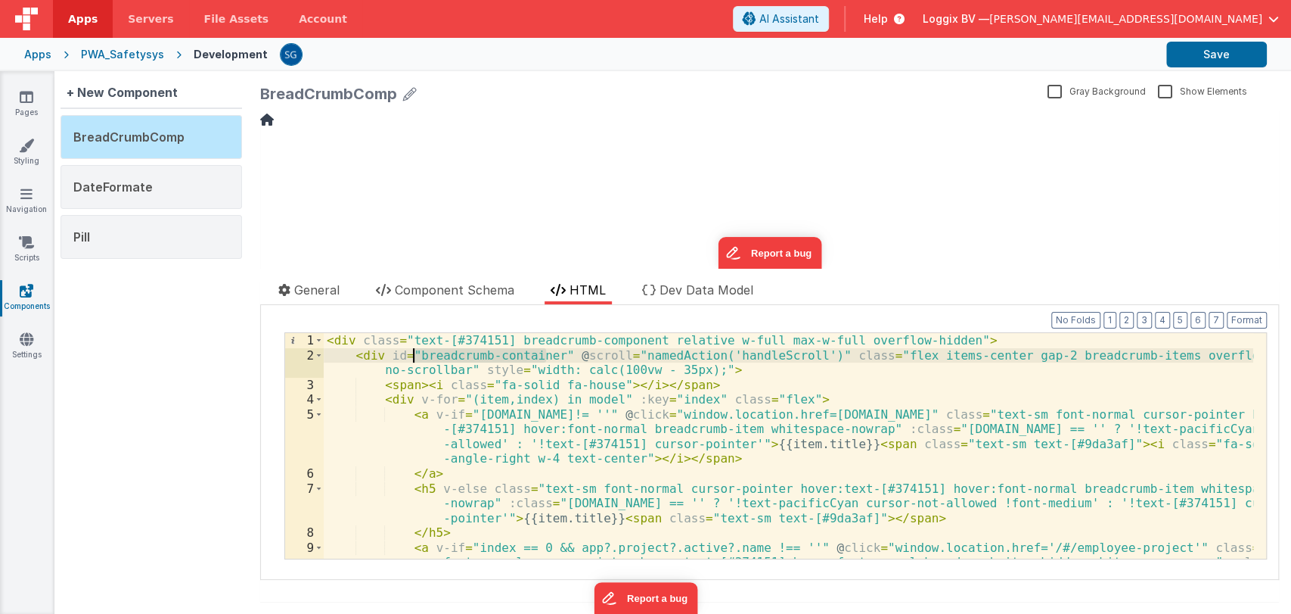
drag, startPoint x: 545, startPoint y: 355, endPoint x: 414, endPoint y: 353, distance: 130.9
click at [414, 353] on div "< div class = "text-[#374151] breadcrumb-component relative w-full max-w-full o…" at bounding box center [789, 483] width 930 height 300
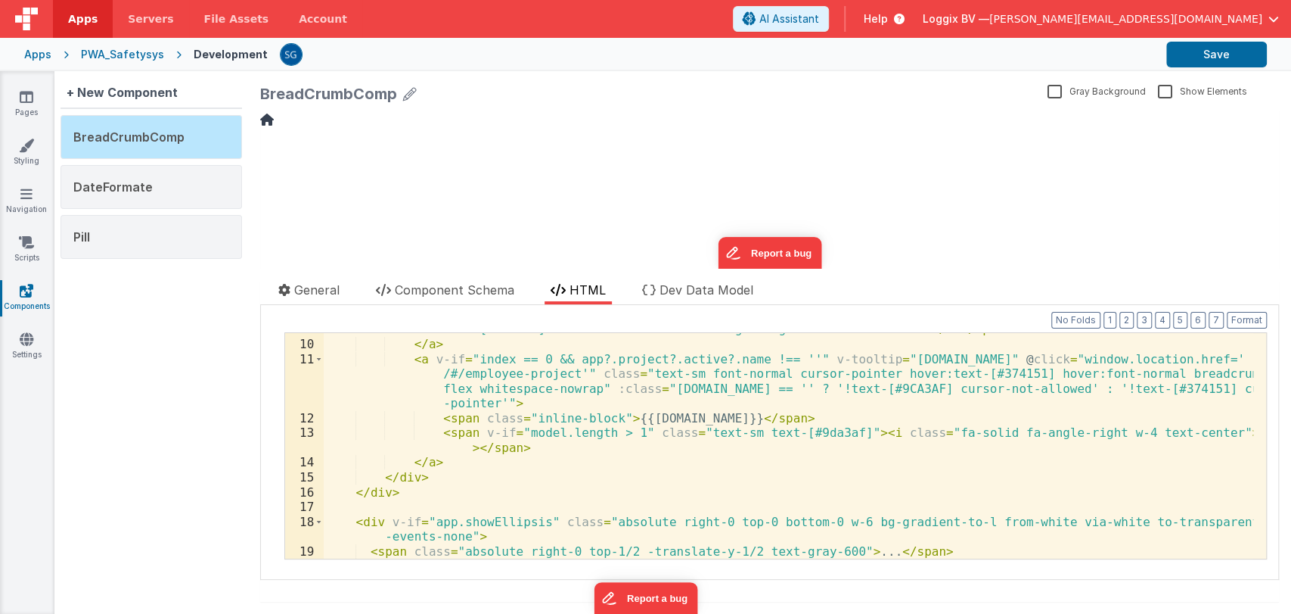
scroll to position [291, 0]
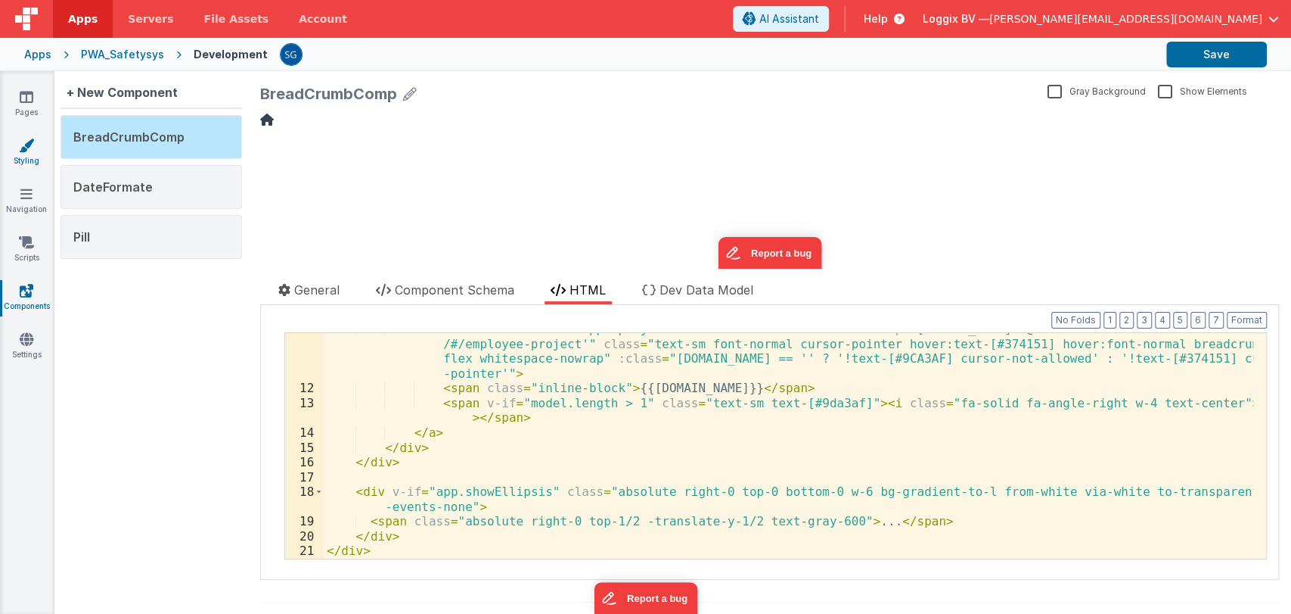
click at [26, 150] on icon at bounding box center [26, 145] width 15 height 15
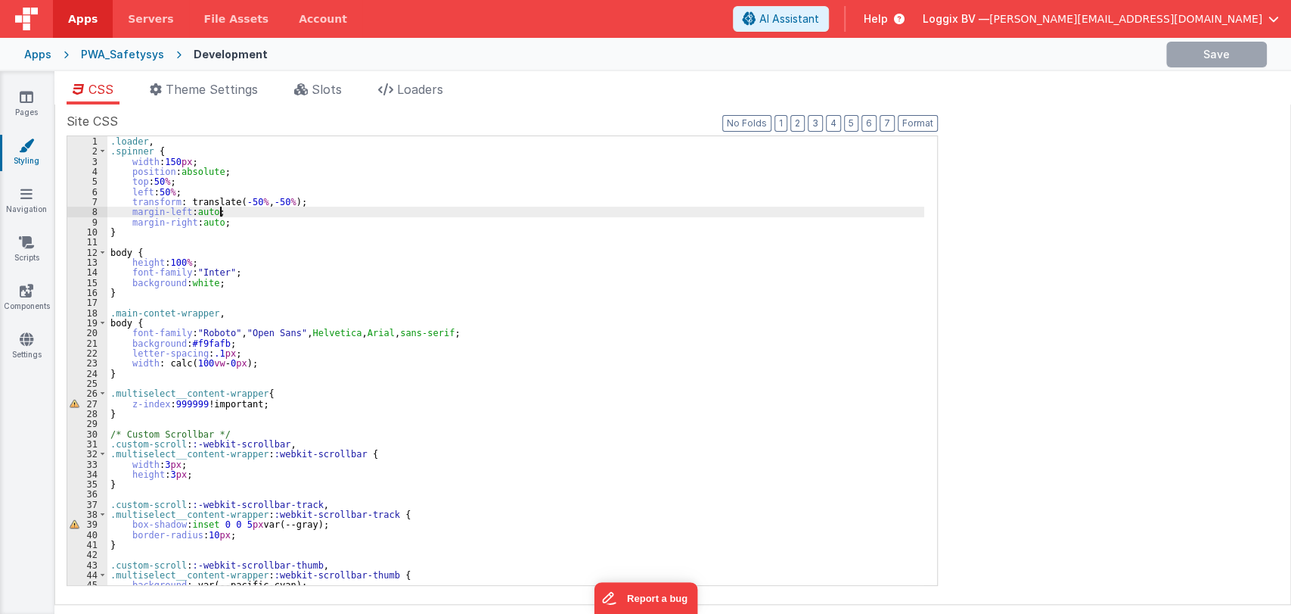
click at [386, 208] on div ".loader , .spinner { width : 150 px ; position : absolute ; top : 50 % ; left :…" at bounding box center [515, 370] width 817 height 469
type input "breadcrumb-container"
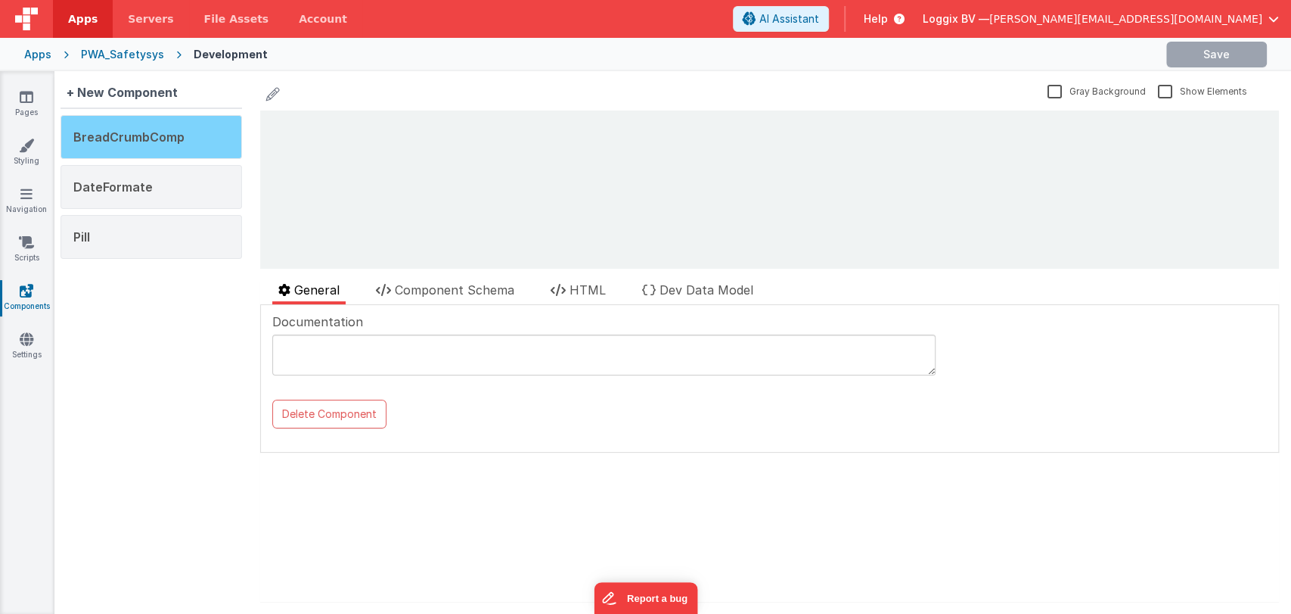
click at [162, 138] on span "BreadCrumbComp" at bounding box center [128, 136] width 111 height 15
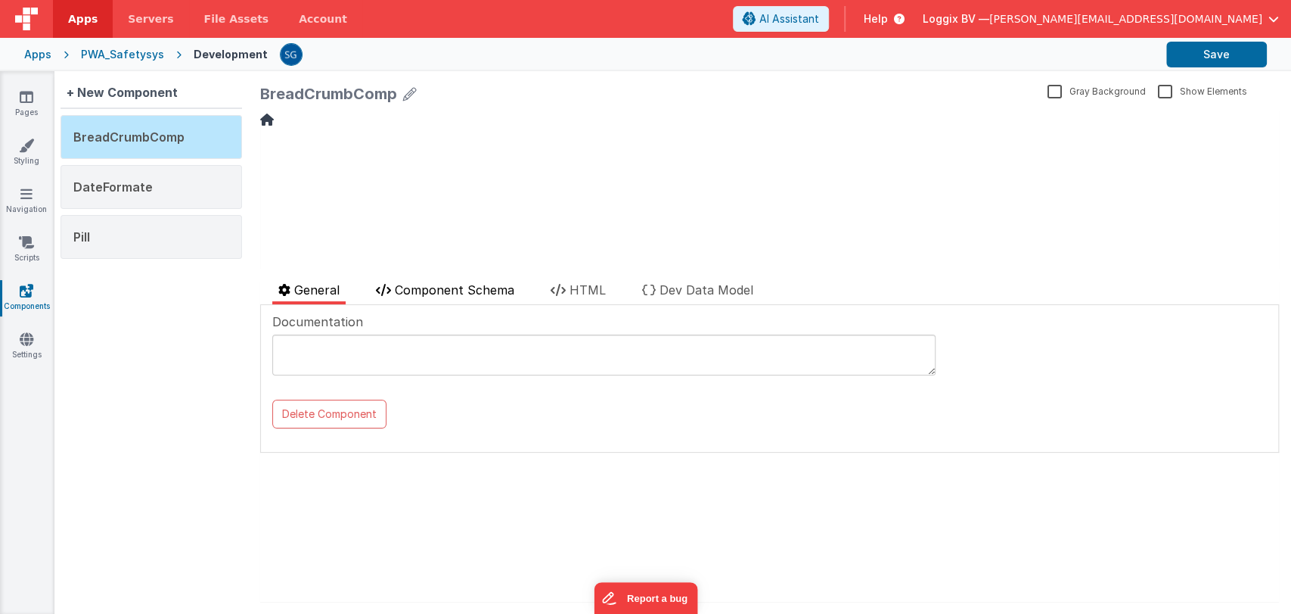
click at [458, 287] on span "Component Schema" at bounding box center [455, 289] width 120 height 15
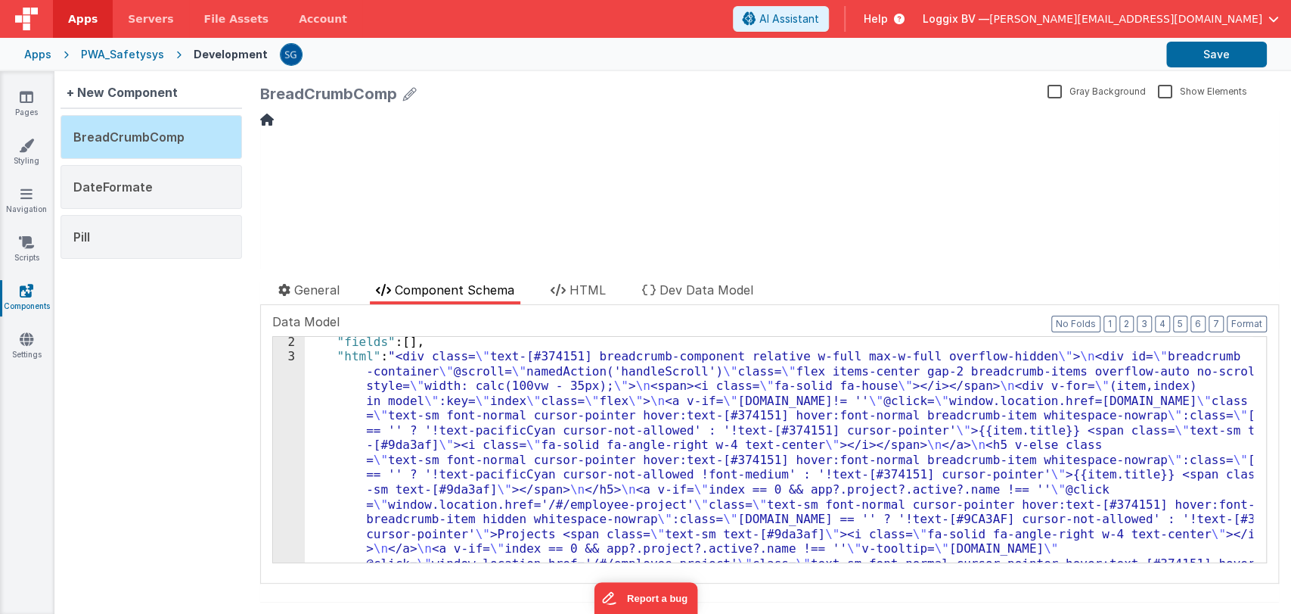
scroll to position [18, 0]
click at [598, 291] on span "HTML" at bounding box center [588, 289] width 36 height 15
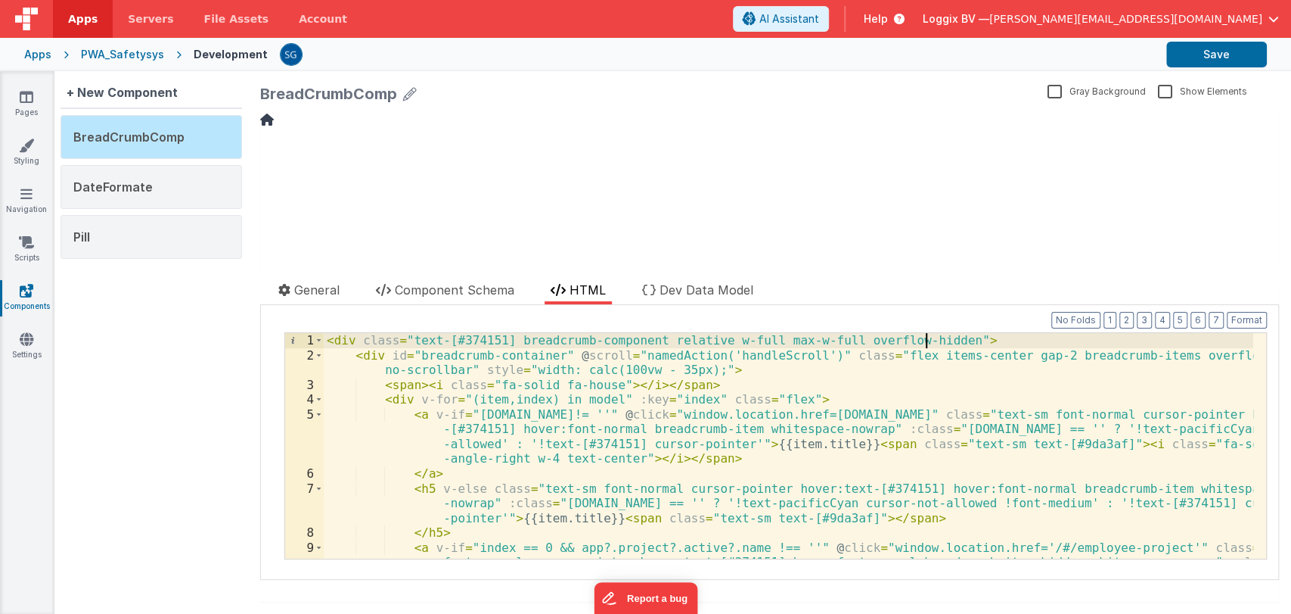
click at [926, 336] on div "< div class = "text-[#374151] breadcrumb-component relative w-full max-w-full o…" at bounding box center [789, 483] width 930 height 300
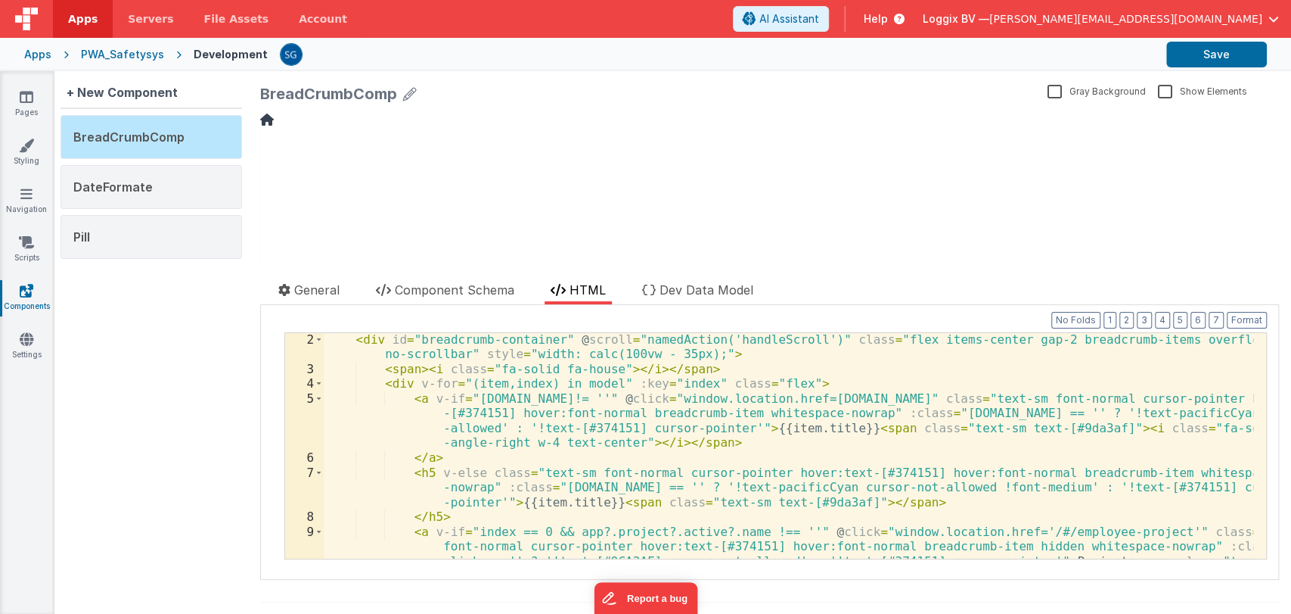
scroll to position [7, 0]
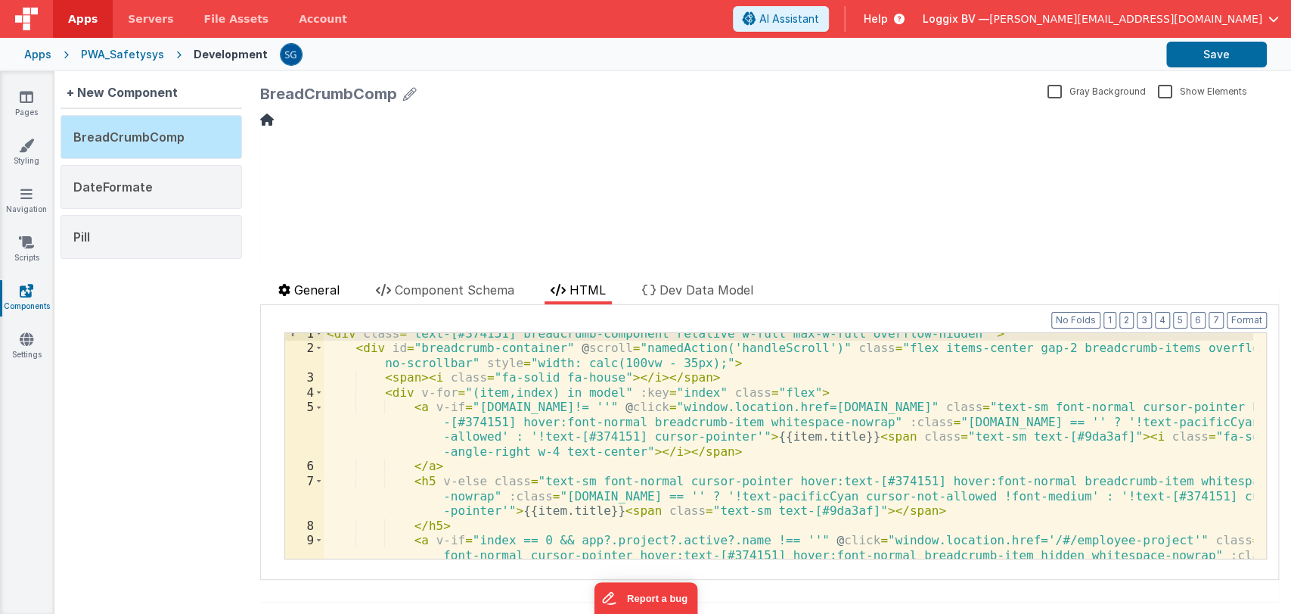
click at [321, 282] on span "General" at bounding box center [316, 289] width 45 height 15
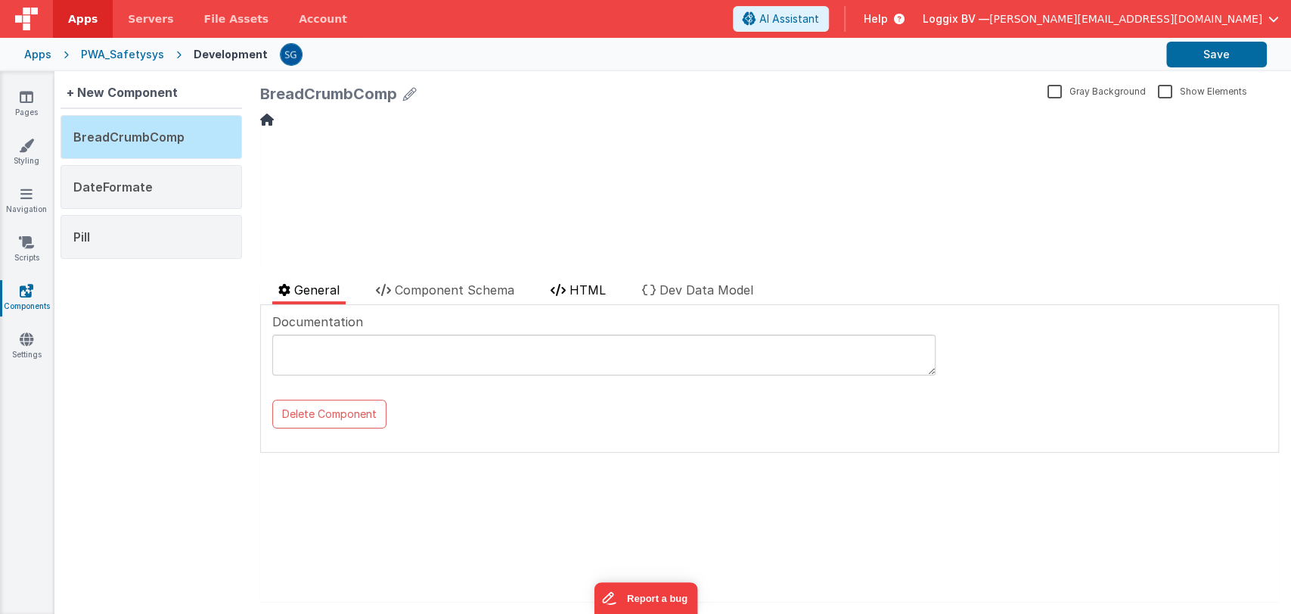
click at [605, 287] on span "HTML" at bounding box center [588, 289] width 36 height 15
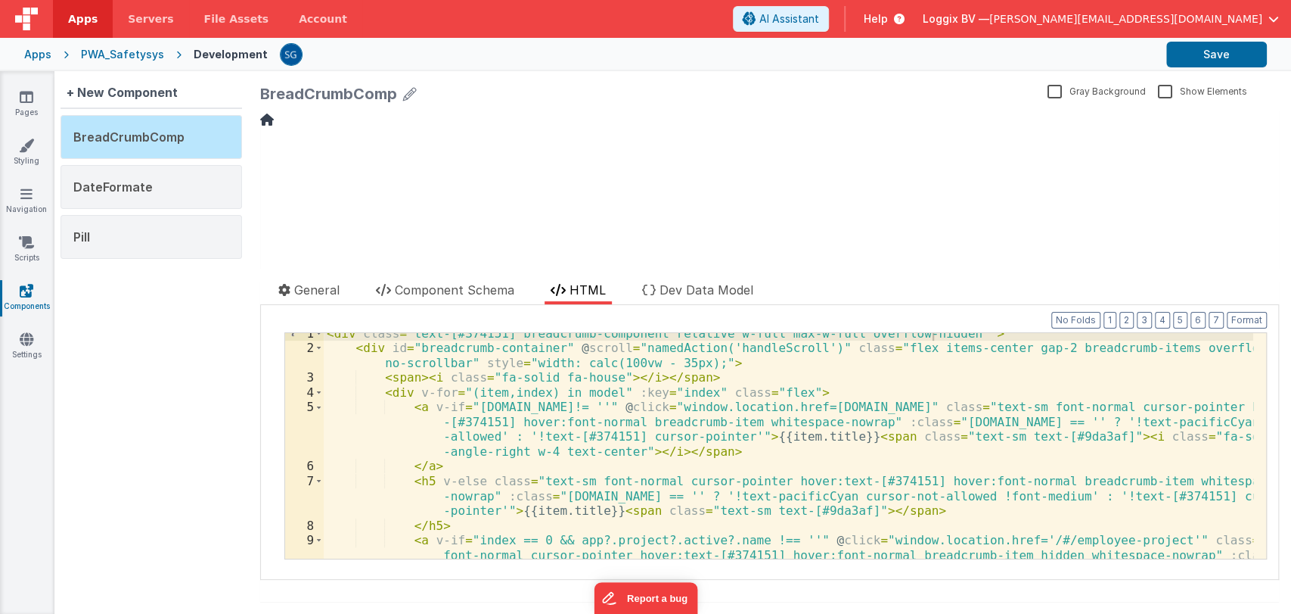
scroll to position [0, 0]
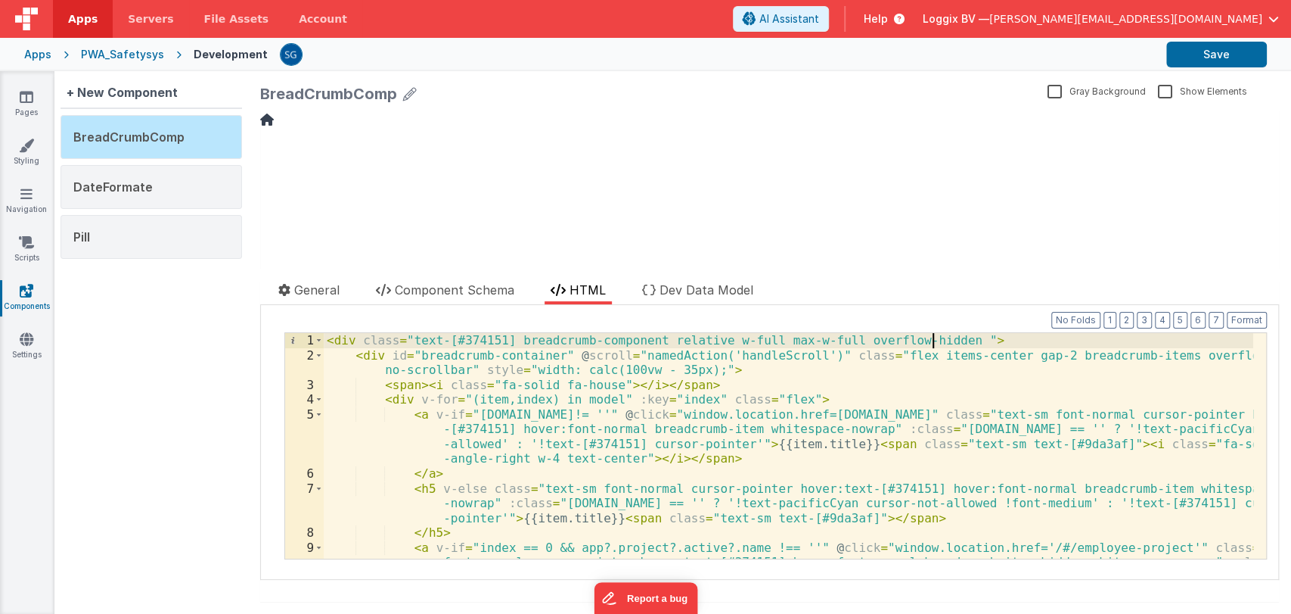
click at [931, 340] on div "< div class = "text-[#374151] breadcrumb-component relative w-full max-w-full o…" at bounding box center [789, 483] width 930 height 300
drag, startPoint x: 932, startPoint y: 340, endPoint x: 1017, endPoint y: 337, distance: 84.8
click at [1017, 337] on div "< div class = "text-[#374151] breadcrumb-component relative w-full max-w-full o…" at bounding box center [789, 483] width 930 height 300
click at [1204, 51] on button "Save" at bounding box center [1217, 55] width 101 height 26
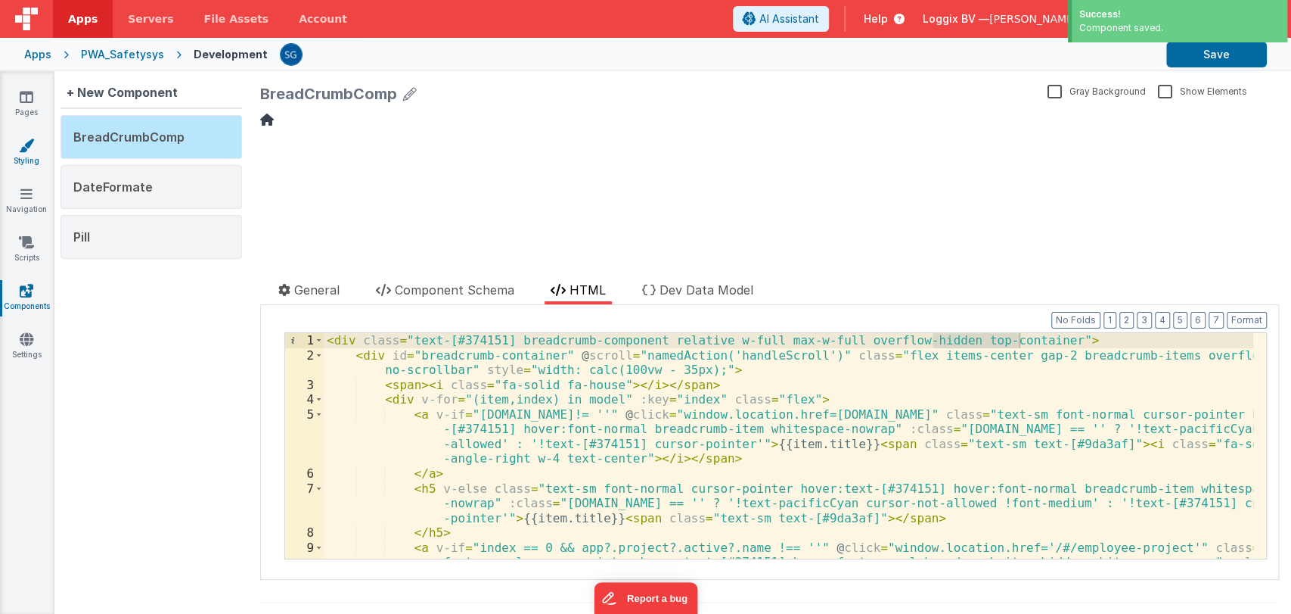
click at [30, 154] on link "Styling" at bounding box center [26, 153] width 54 height 30
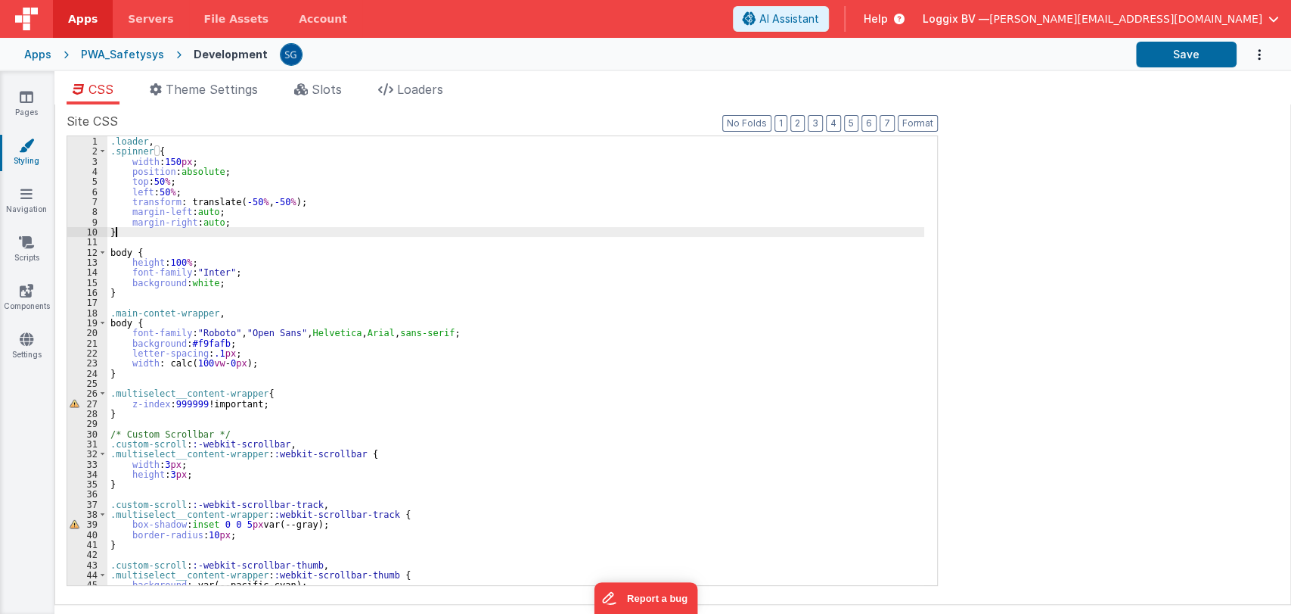
click at [129, 231] on div ".loader , .spinner { width : 150 px ; position : absolute ; top : 50 % ; left :…" at bounding box center [515, 370] width 817 height 469
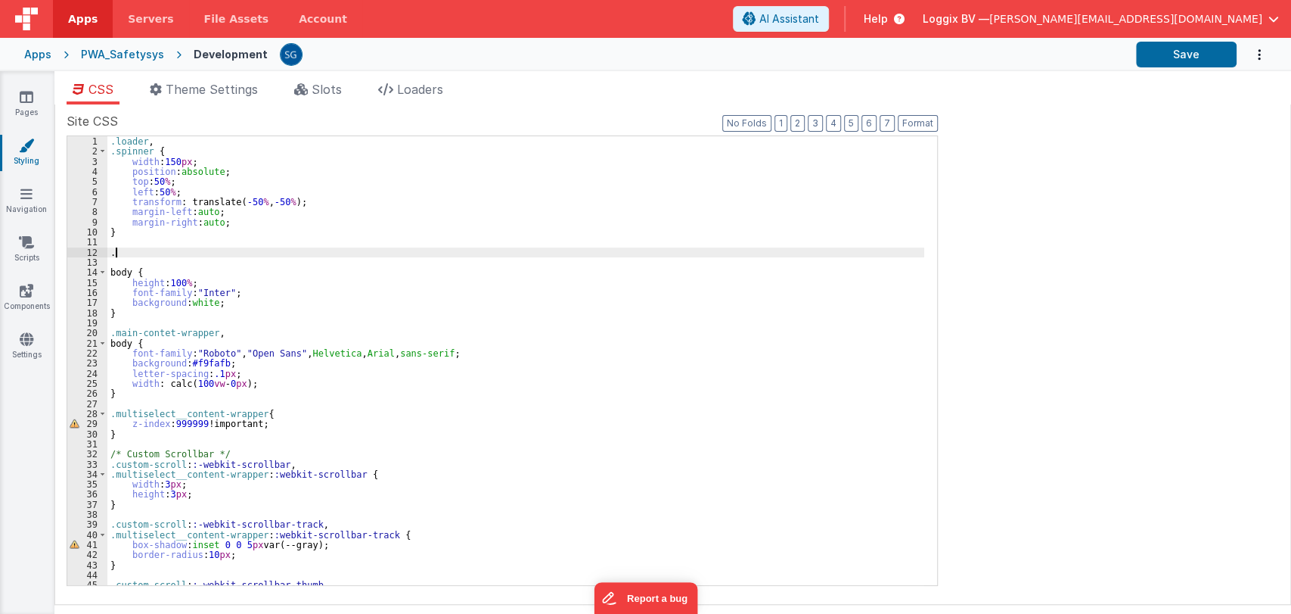
paste textarea
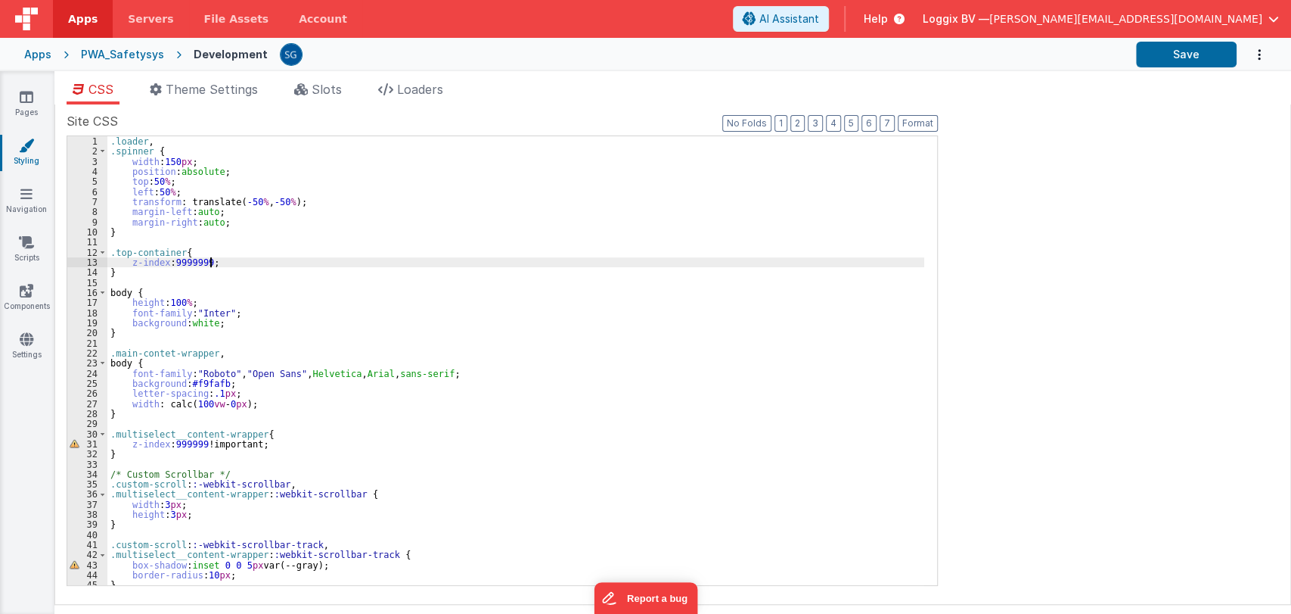
click at [333, 257] on div ".loader , .spinner { width : 150 px ; position : absolute ; top : 50 % ; left :…" at bounding box center [515, 370] width 817 height 469
click at [1147, 49] on button "Save" at bounding box center [1186, 55] width 101 height 26
click at [269, 249] on div ".loader , .spinner { width : 150 px ; position : absolute ; top : 50 % ; left :…" at bounding box center [515, 370] width 817 height 469
click at [194, 91] on span "Theme Settings" at bounding box center [212, 89] width 92 height 15
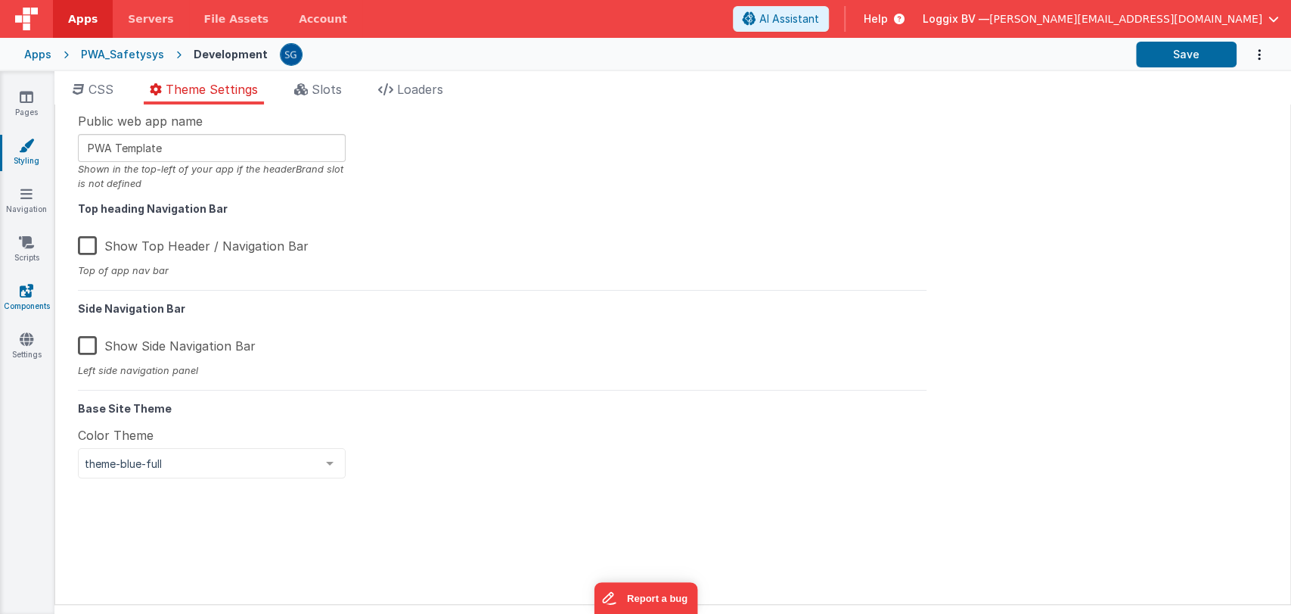
click at [20, 298] on link "Components" at bounding box center [26, 298] width 54 height 30
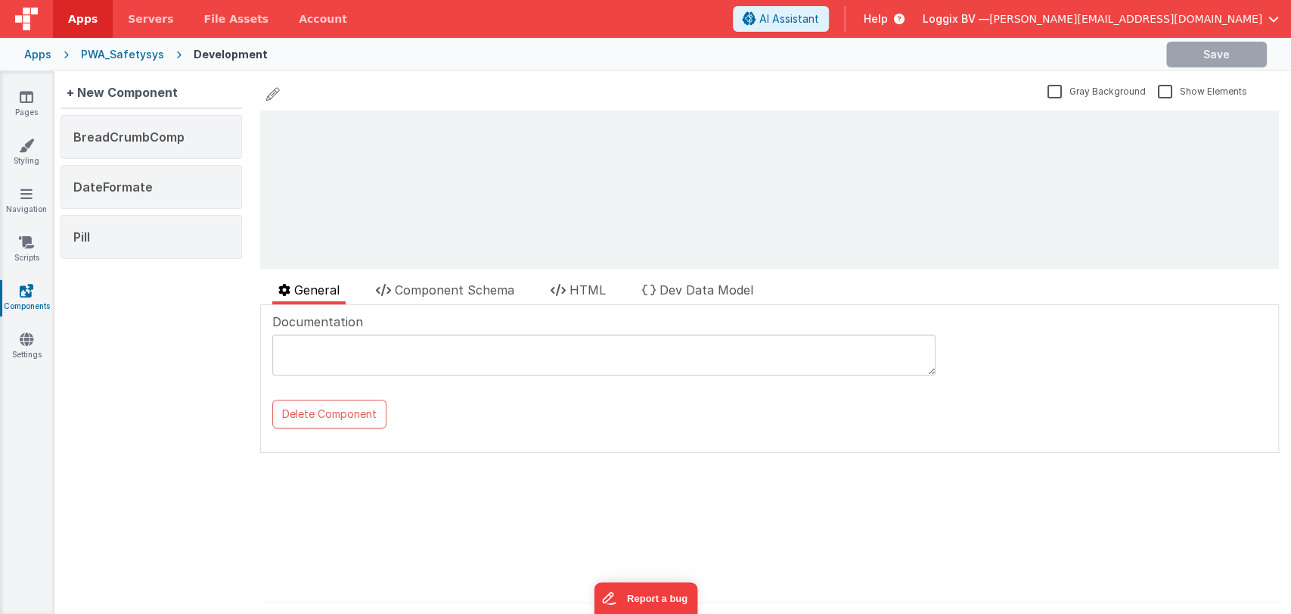
click at [115, 125] on div "BreadCrumbComp" at bounding box center [152, 137] width 182 height 44
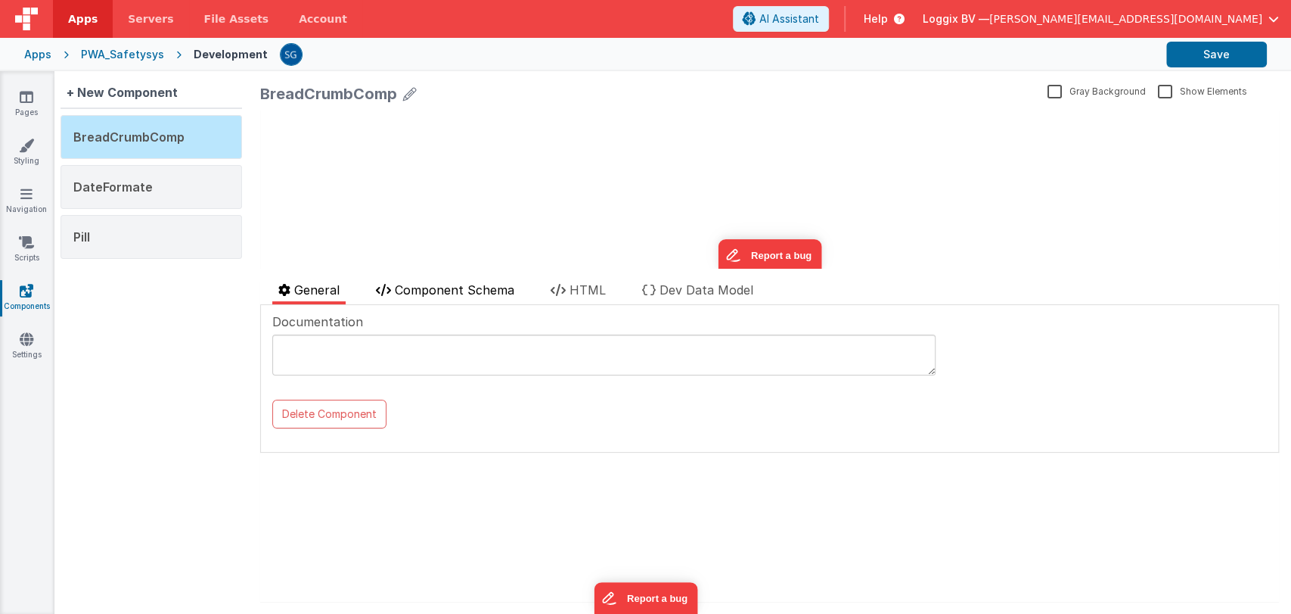
click at [454, 291] on span "Component Schema" at bounding box center [455, 289] width 120 height 15
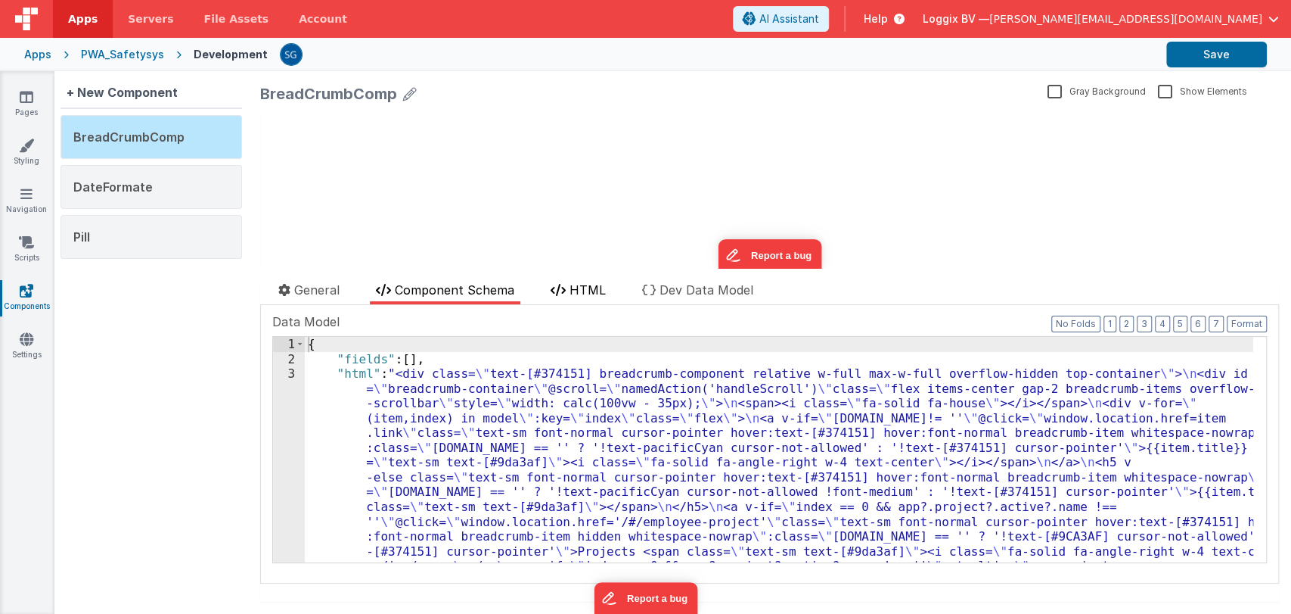
click at [565, 287] on icon at bounding box center [558, 290] width 15 height 12
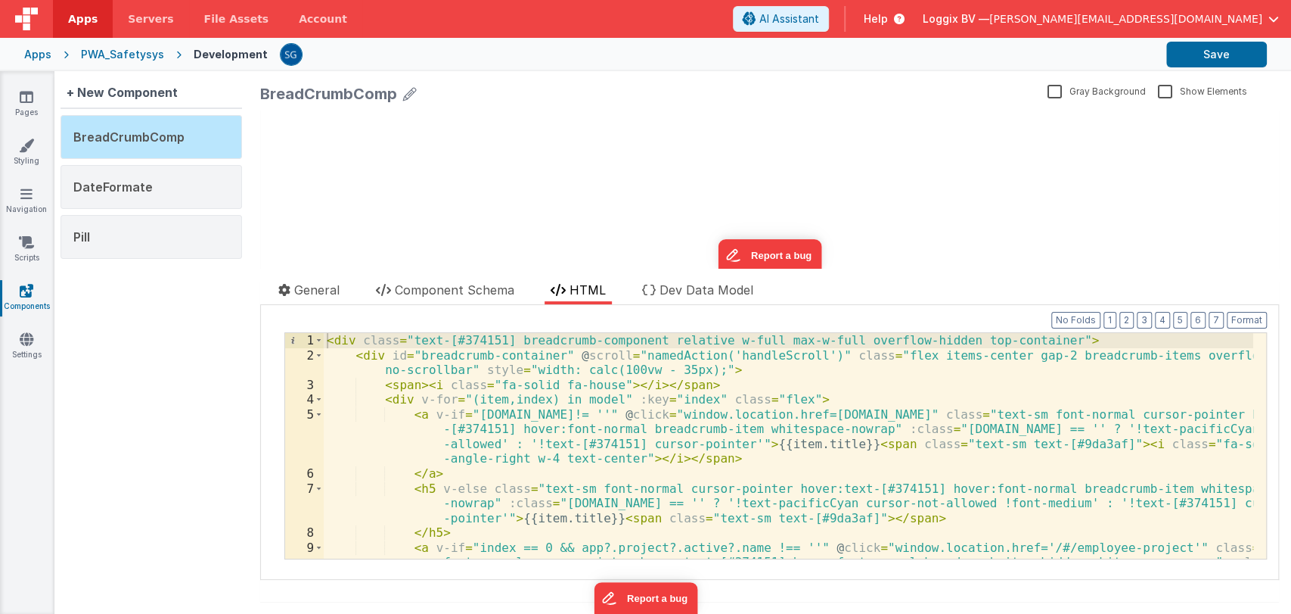
click at [586, 413] on div "< div class = "text-[#374151] breadcrumb-component relative w-full max-w-full o…" at bounding box center [789, 483] width 930 height 300
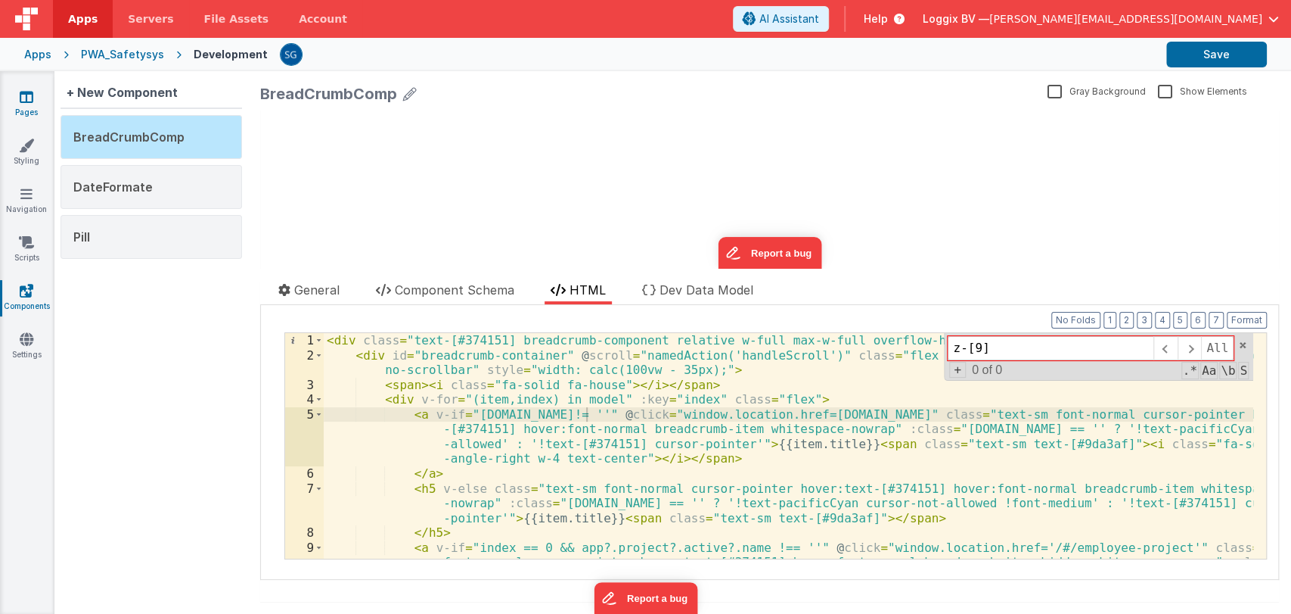
type input "z-[9]"
click at [40, 103] on link "Pages" at bounding box center [26, 104] width 54 height 30
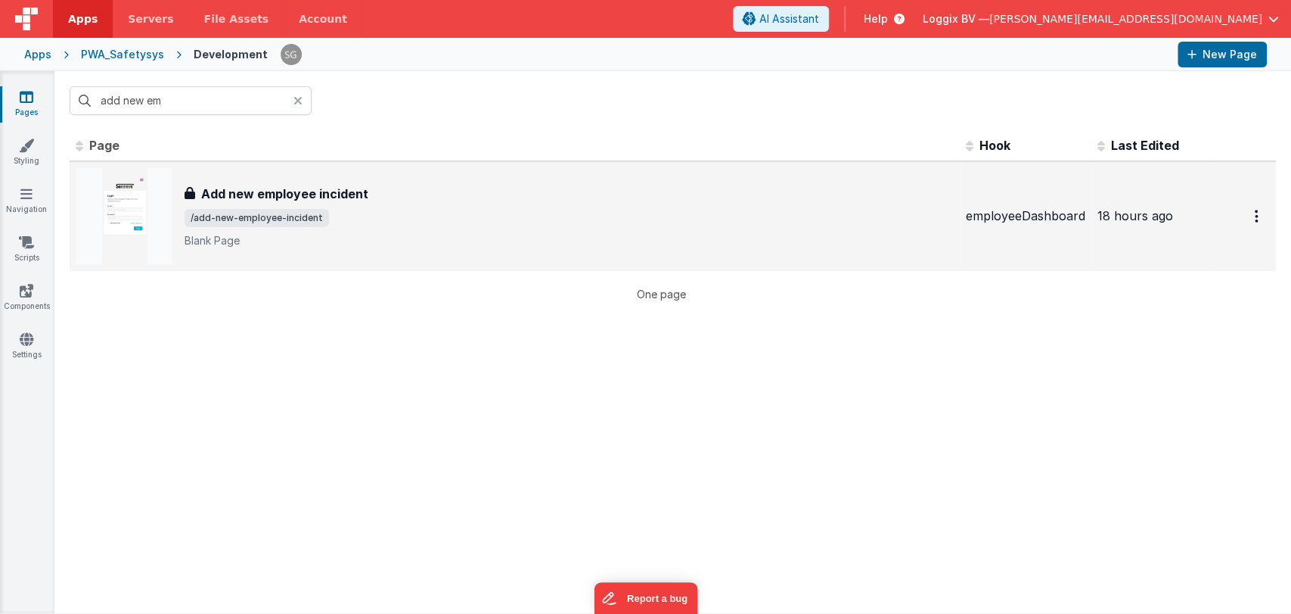
click at [298, 205] on div "Add new employee incident Add new employee incident /add-new-employee-incident …" at bounding box center [569, 217] width 769 height 64
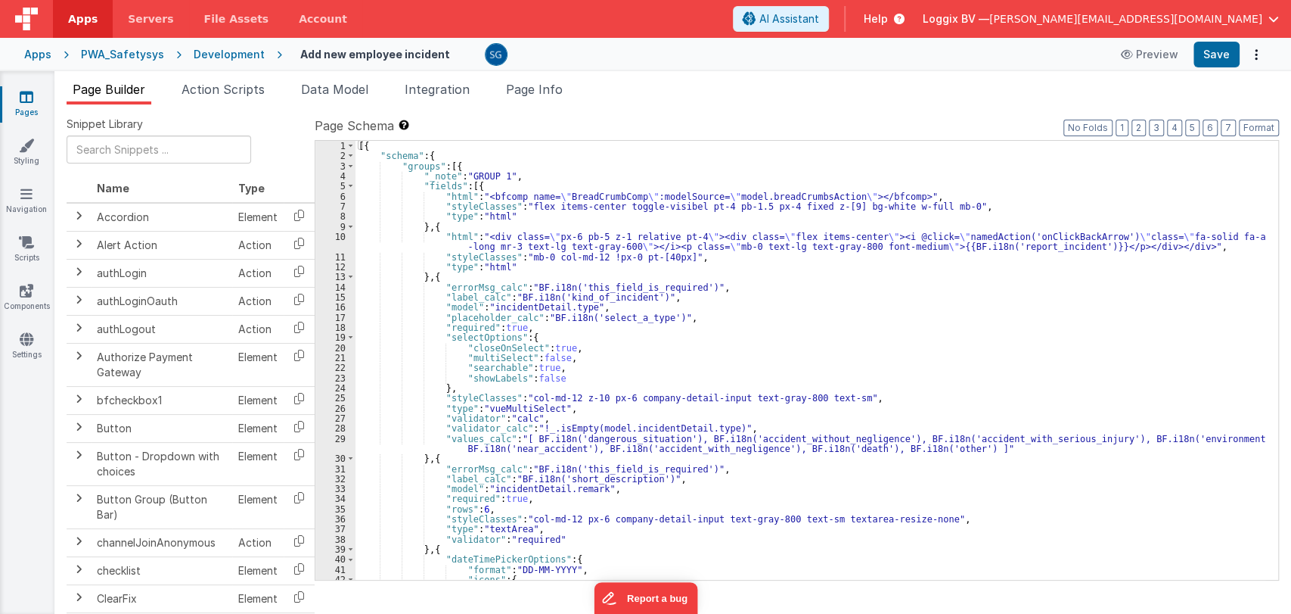
click at [602, 378] on div "[{ "schema" : { "groups" : [{ "_note" : "GROUP 1" , "fields" : [{ "html" : "<bf…" at bounding box center [811, 370] width 910 height 459
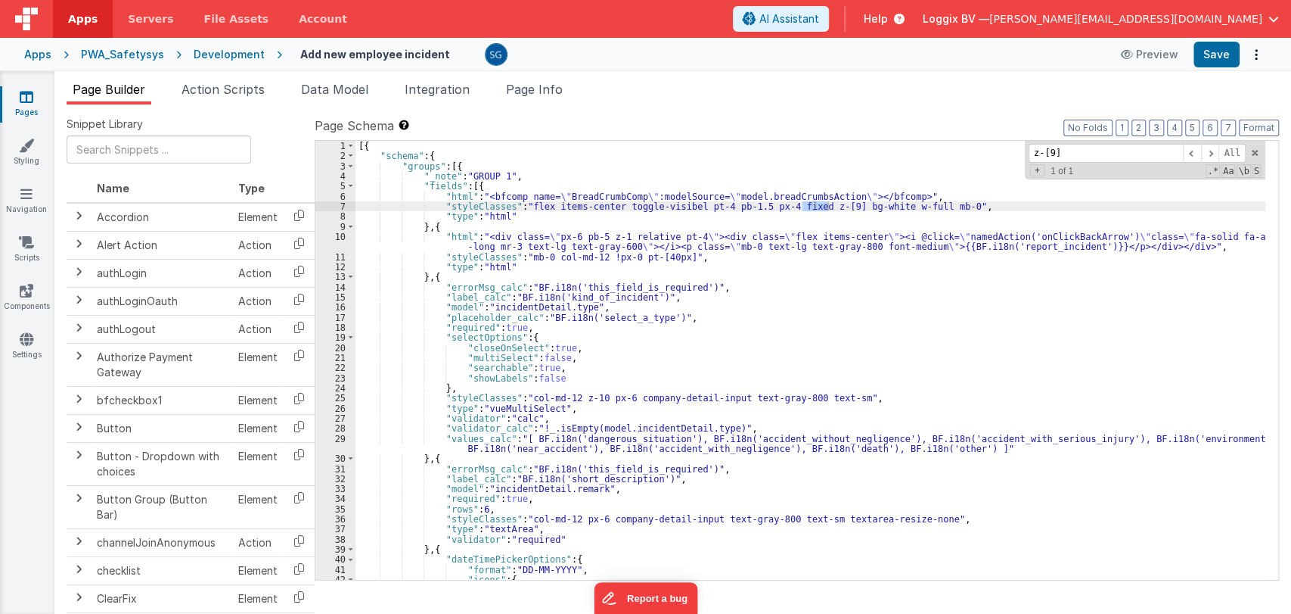
type input "z-[9]"
click at [825, 205] on div "[{ "schema" : { "groups" : [{ "_note" : "GROUP 1" , "fields" : [{ "html" : "<bf…" at bounding box center [811, 360] width 910 height 439
click at [1219, 55] on button "Save" at bounding box center [1217, 55] width 46 height 26
click at [28, 159] on link "Styling" at bounding box center [26, 153] width 54 height 30
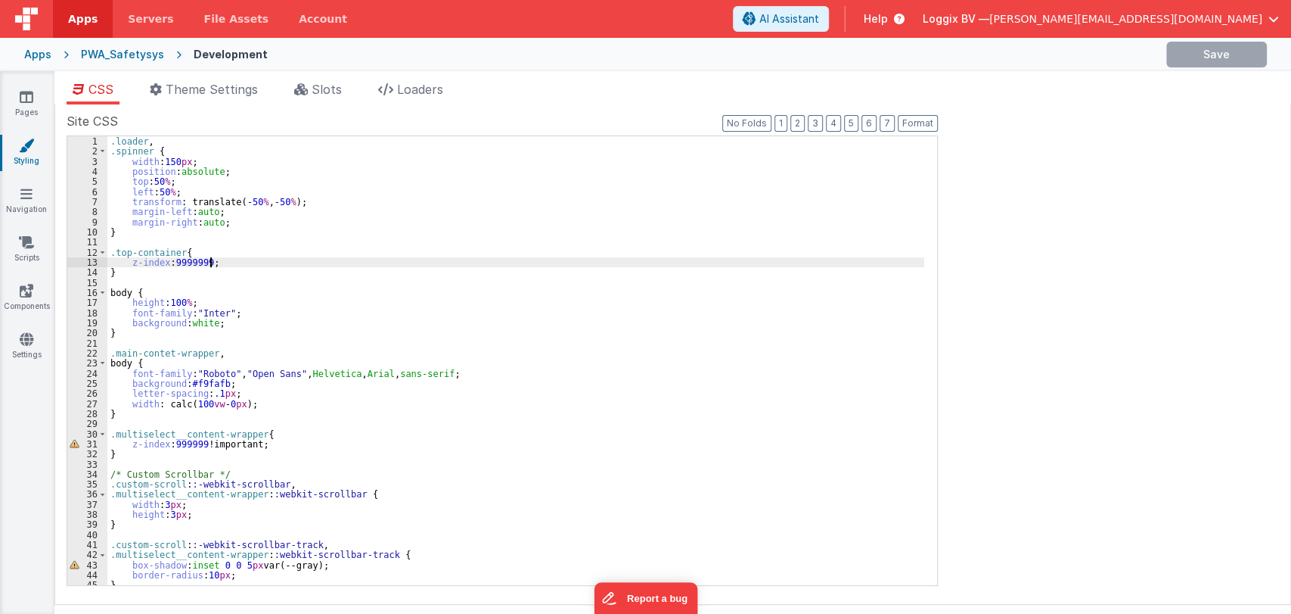
click at [210, 261] on div ".loader , .spinner { width : 150 px ; position : absolute ; top : 50 % ; left :…" at bounding box center [515, 370] width 817 height 469
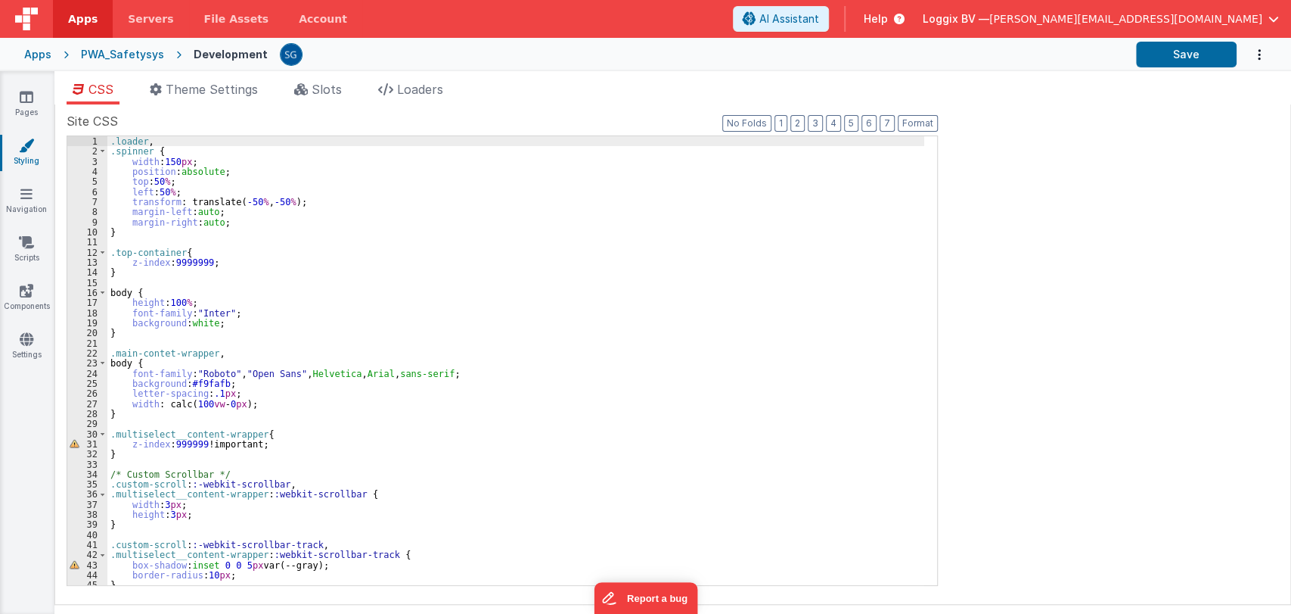
click at [207, 262] on div ".loader , .spinner { width : 150 px ; position : absolute ; top : 50 % ; left :…" at bounding box center [515, 370] width 817 height 469
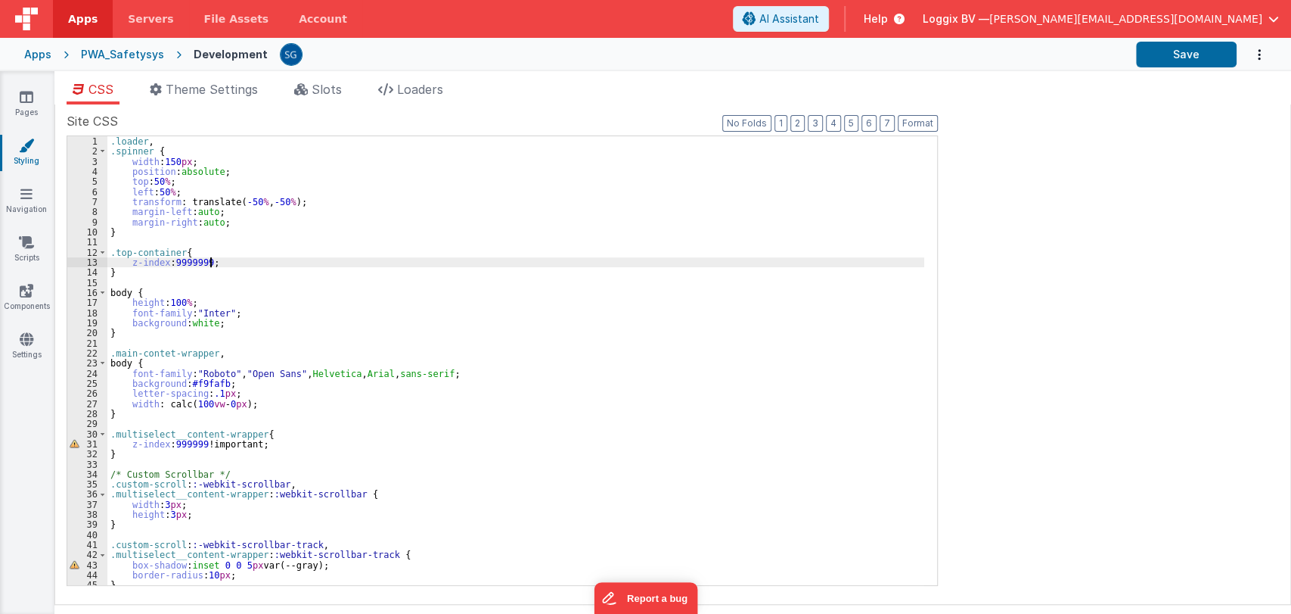
click at [209, 262] on div ".loader , .spinner { width : 150 px ; position : absolute ; top : 50 % ; left :…" at bounding box center [515, 370] width 817 height 469
click at [1183, 60] on button "Save" at bounding box center [1186, 55] width 101 height 26
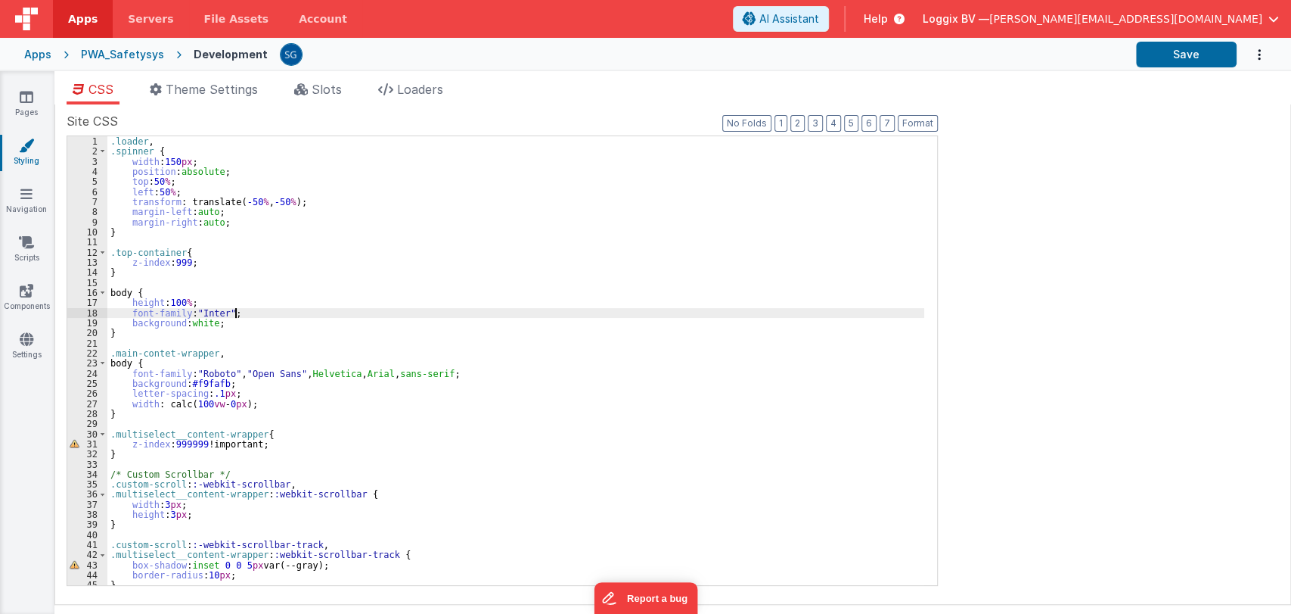
click at [297, 309] on div ".loader , .spinner { width : 150 px ; position : absolute ; top : 50 % ; left :…" at bounding box center [515, 370] width 817 height 469
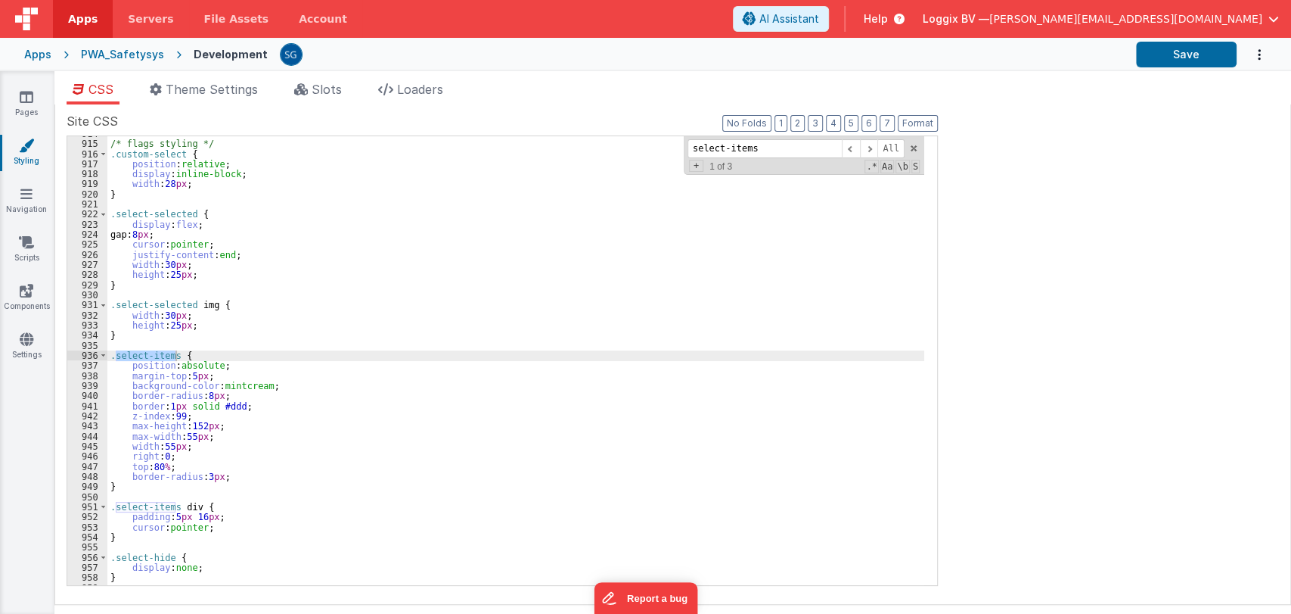
type input "select-items"
click at [183, 412] on div "/* flags styling */ .custom-select { position : relative ; display : inline-blo…" at bounding box center [515, 363] width 817 height 469
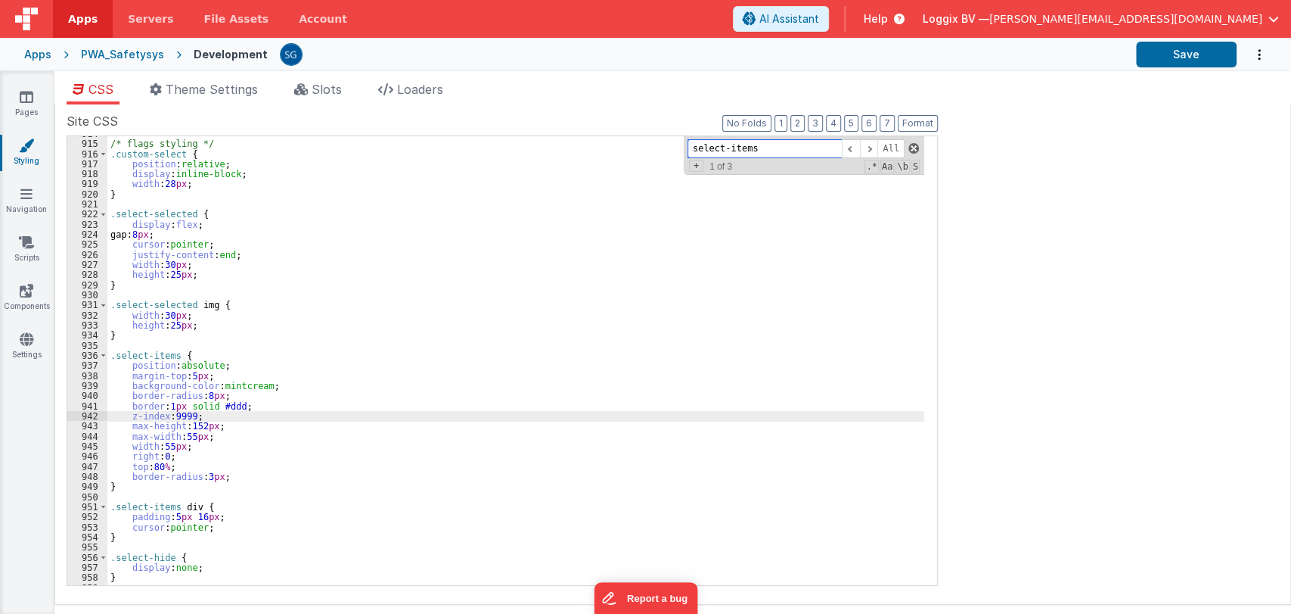
click at [911, 147] on span at bounding box center [914, 148] width 11 height 11
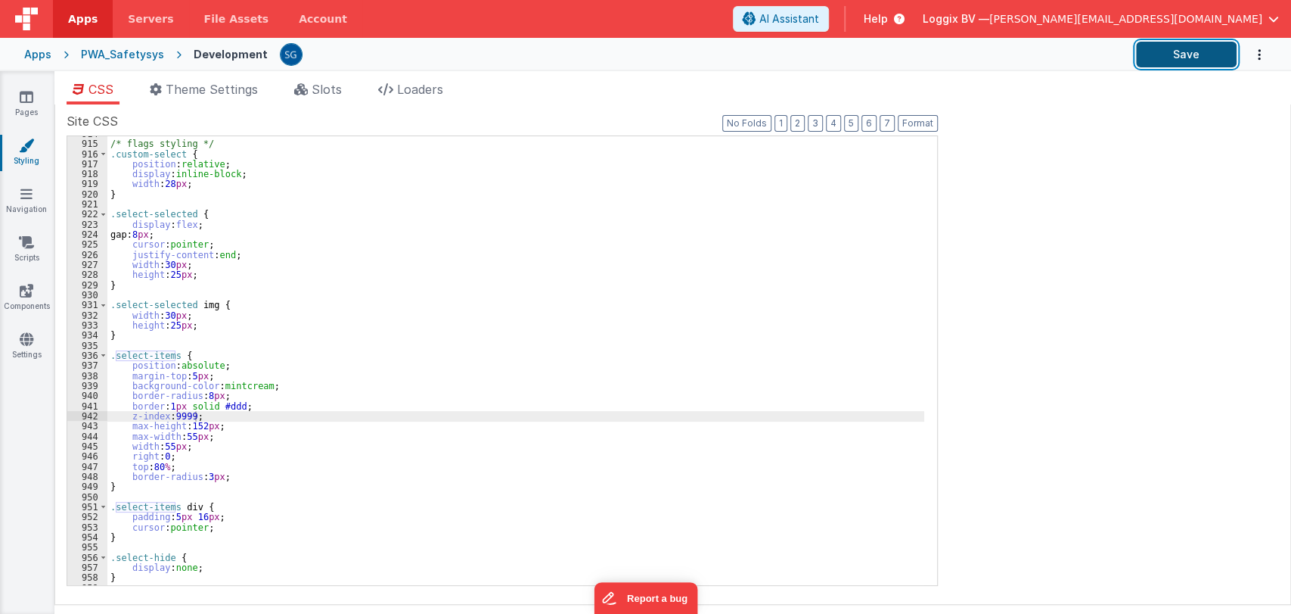
click at [1149, 61] on button "Save" at bounding box center [1186, 55] width 101 height 26
click at [18, 103] on link "Pages" at bounding box center [26, 104] width 54 height 30
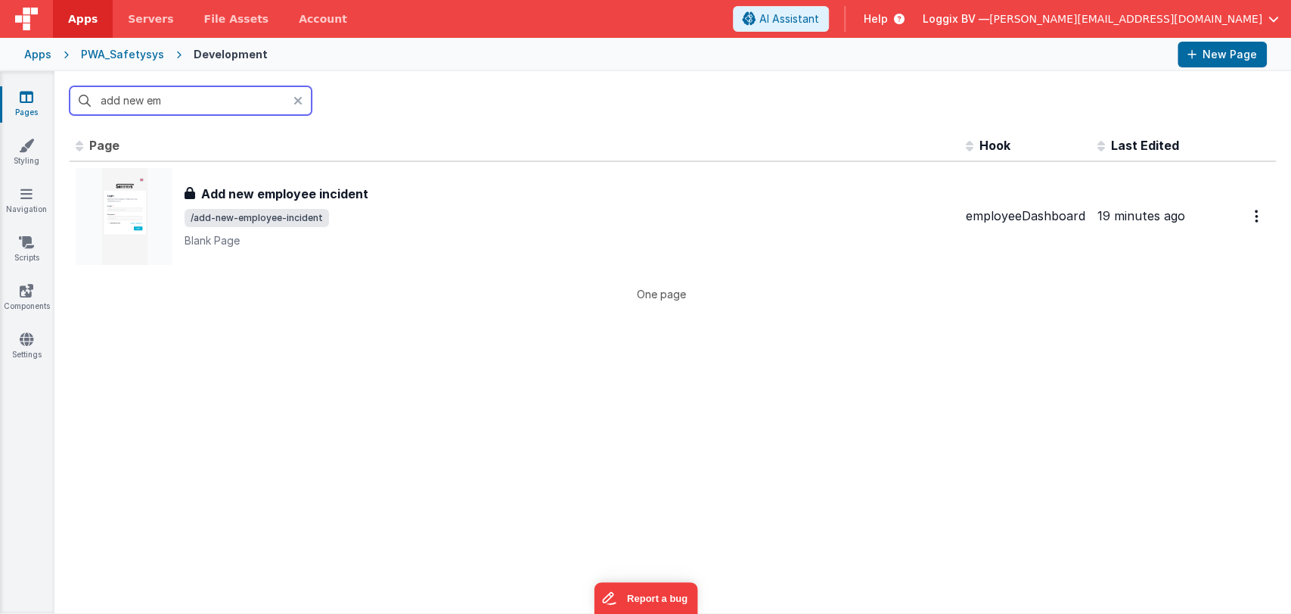
click at [184, 97] on input "add new em" at bounding box center [191, 100] width 242 height 29
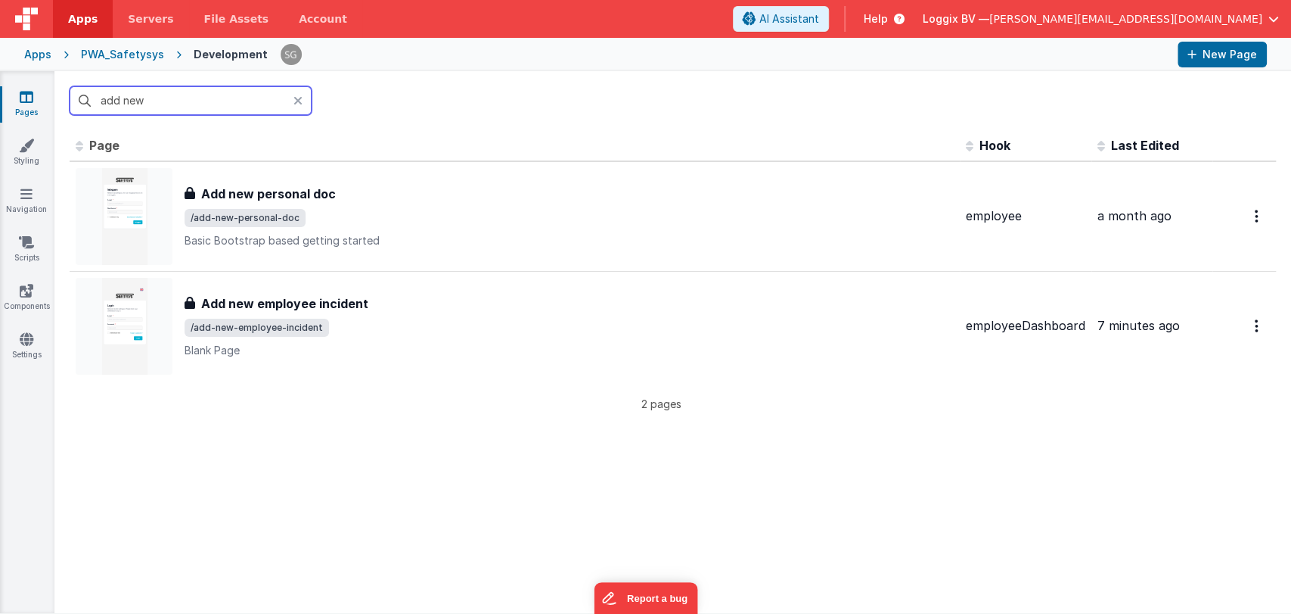
type input "add"
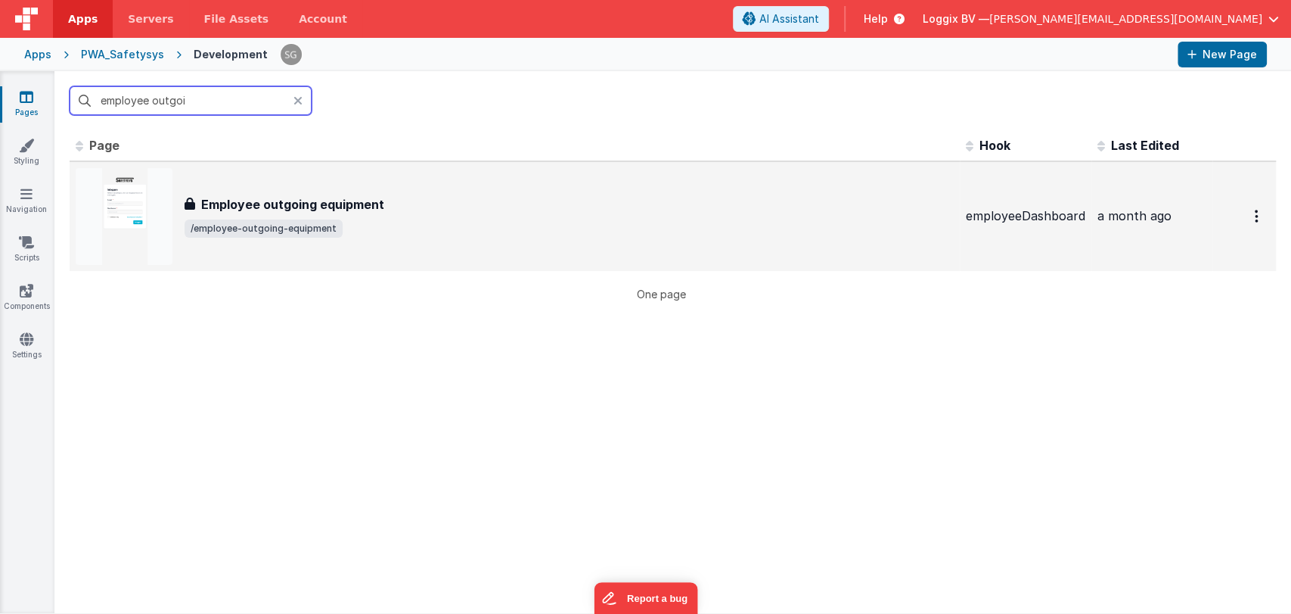
type input "employee outgoi"
click at [400, 194] on div "Employee outgoing equipment Employee outgoing equipment /employee-outgoing-equi…" at bounding box center [515, 216] width 878 height 97
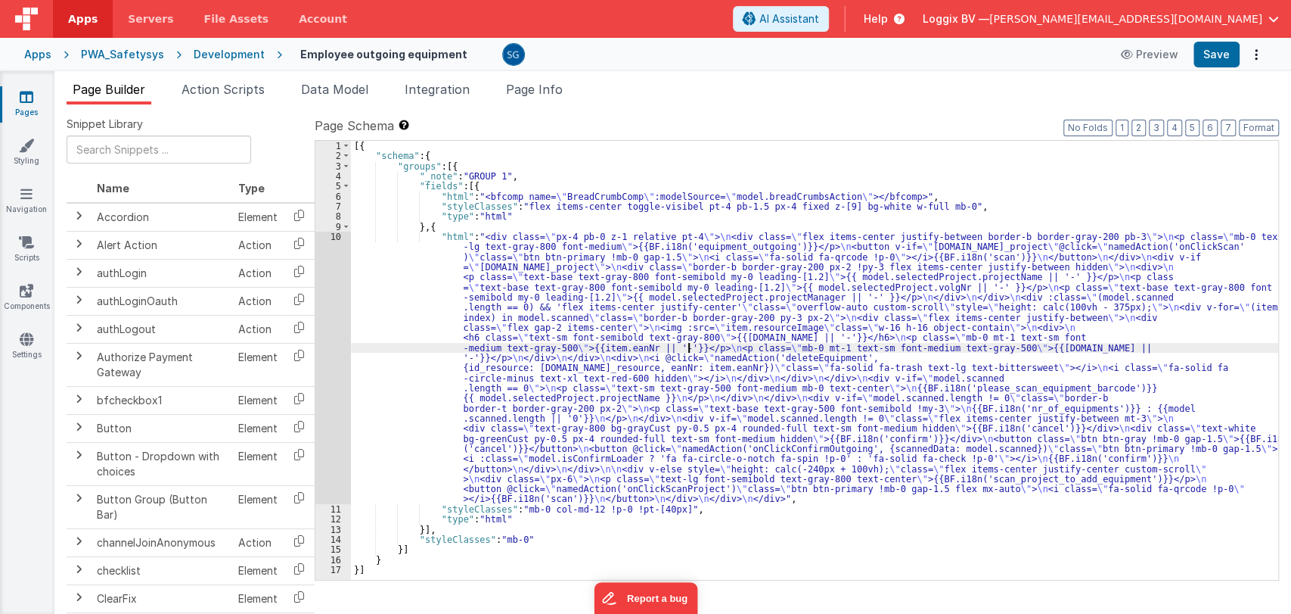
click at [689, 347] on div "[{ "schema" : { "groups" : [{ "_note" : "GROUP 1" , "fields" : [{ "html" : "<bf…" at bounding box center [814, 370] width 927 height 459
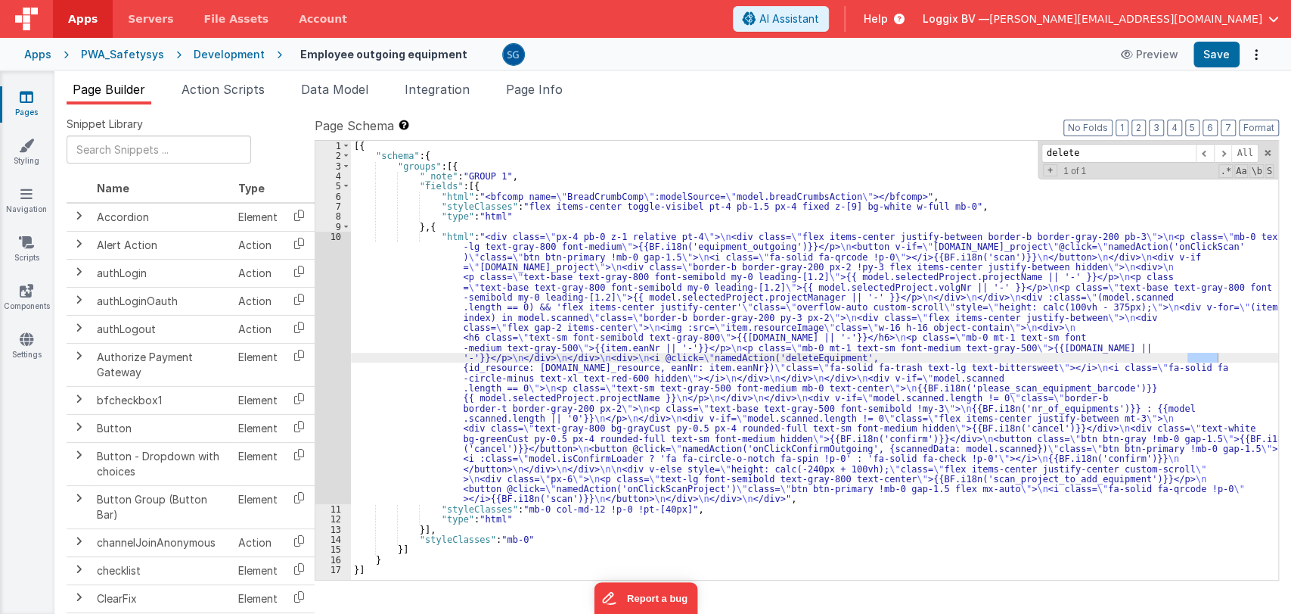
type input "delete"
click at [1216, 357] on div "[{ "schema" : { "groups" : [{ "_note" : "GROUP 1" , "fields" : [{ "html" : "<bf…" at bounding box center [814, 360] width 927 height 439
click at [1216, 357] on div "[{ "schema" : { "groups" : [{ "_note" : "GROUP 1" , "fields" : [{ "html" : "<bf…" at bounding box center [814, 370] width 927 height 459
click at [244, 89] on span "Action Scripts" at bounding box center [223, 89] width 83 height 15
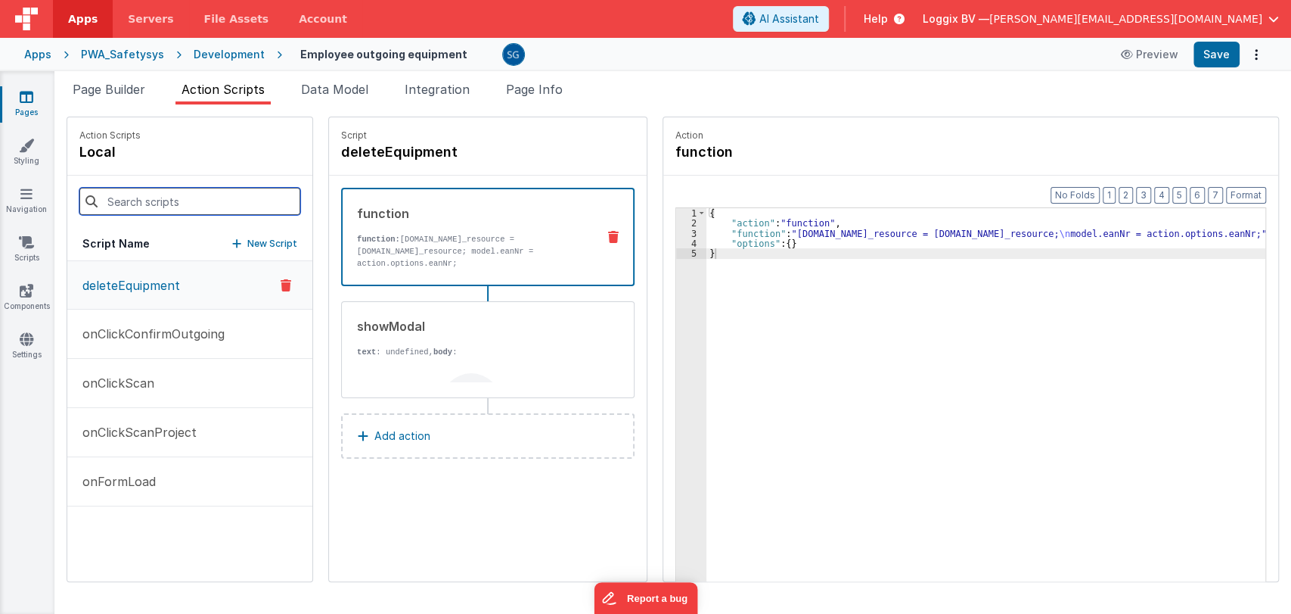
click at [154, 197] on input at bounding box center [189, 201] width 221 height 27
paste input "deleteEquipment"
type input "deleteEquipment"
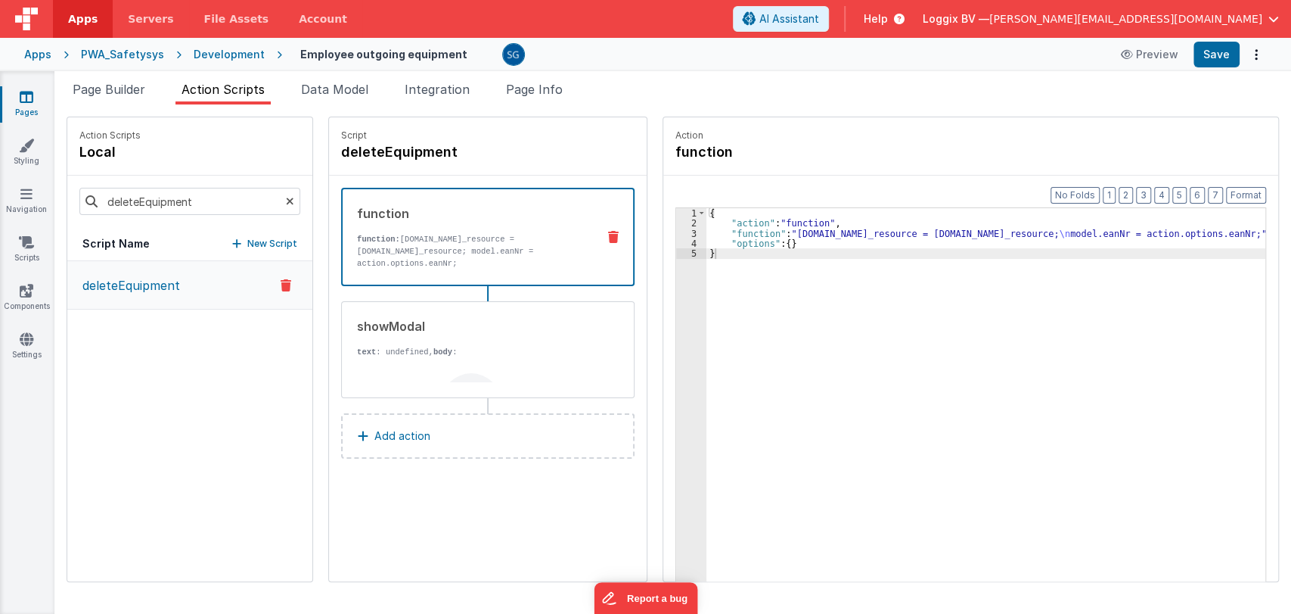
click at [141, 284] on p "deleteEquipment" at bounding box center [126, 285] width 107 height 18
click at [424, 319] on div "showModal" at bounding box center [471, 326] width 228 height 18
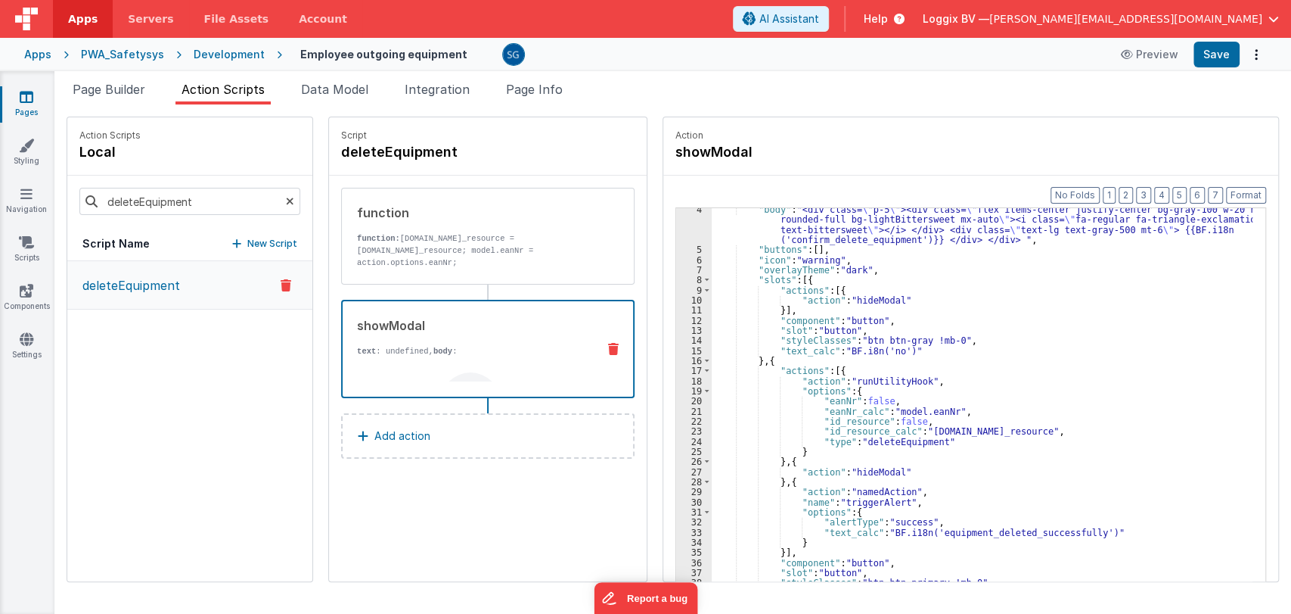
scroll to position [33, 0]
click at [946, 412] on div ""body" : "<div class= \" p-5 \" ><div class= \" flex items-center justify-cente…" at bounding box center [990, 439] width 556 height 471
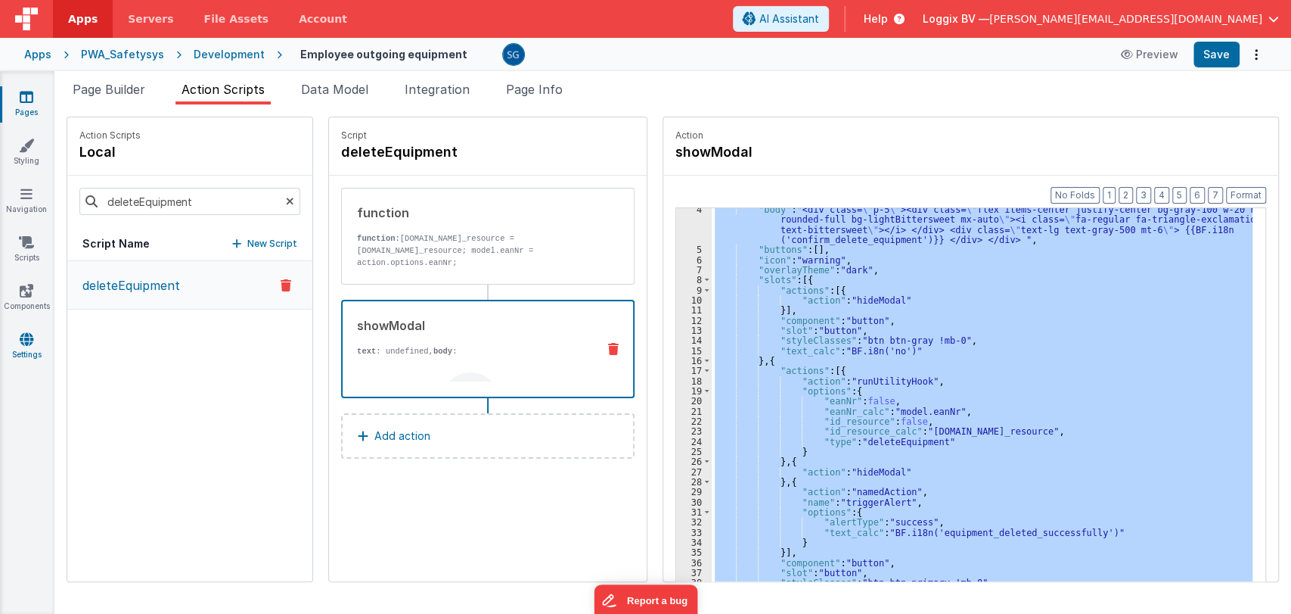
click at [16, 349] on link "Settings" at bounding box center [26, 346] width 54 height 30
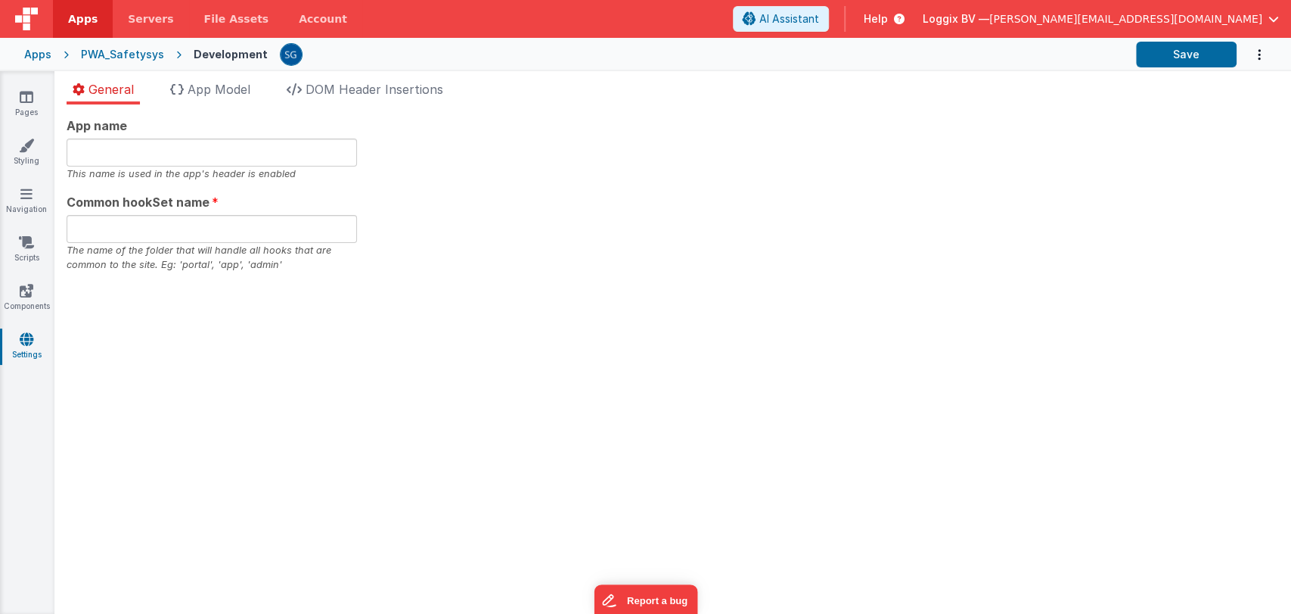
type input "PWA Template"
type input "safe"
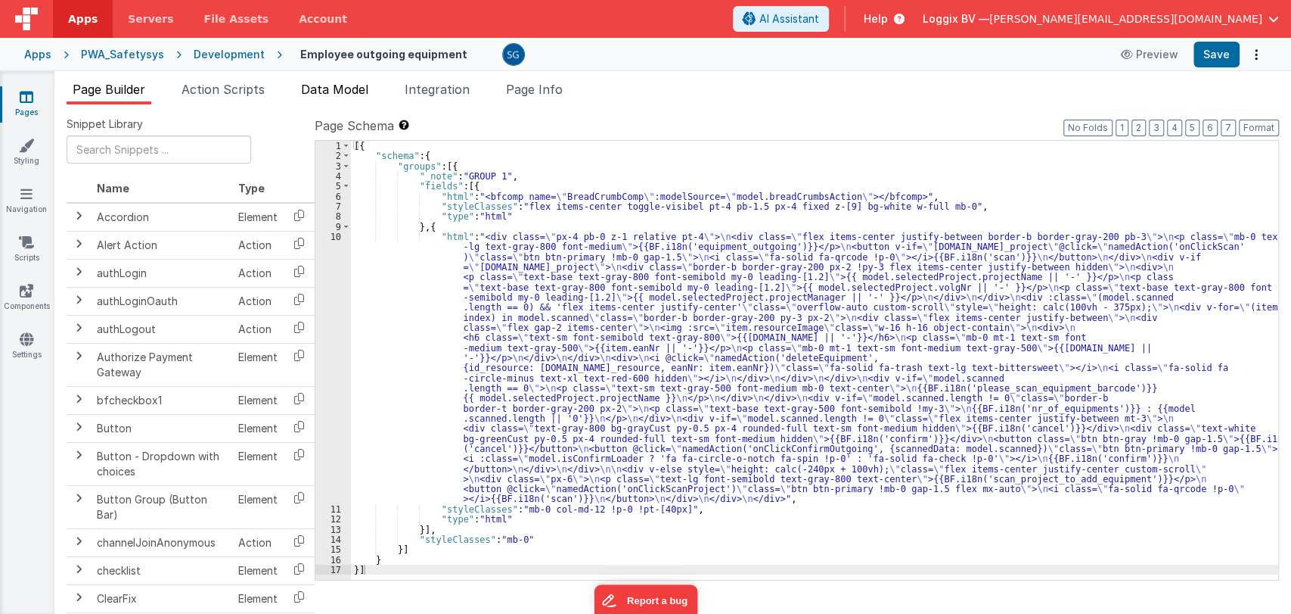
click at [335, 92] on span "Data Model" at bounding box center [334, 89] width 67 height 15
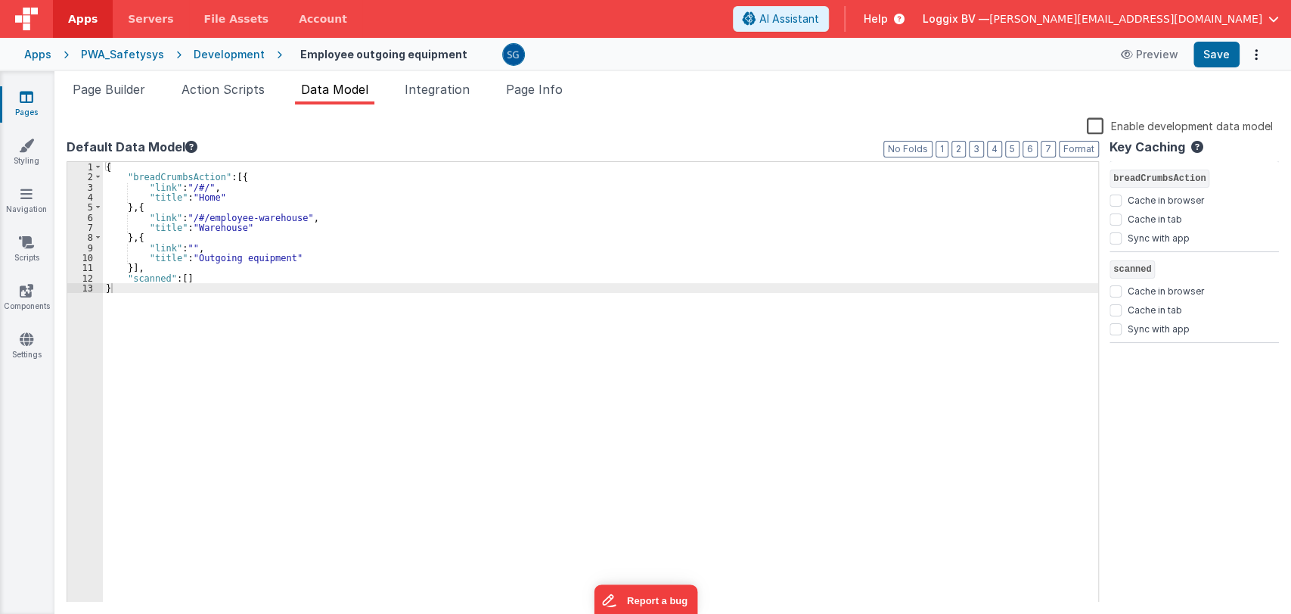
click at [25, 92] on icon at bounding box center [27, 96] width 14 height 15
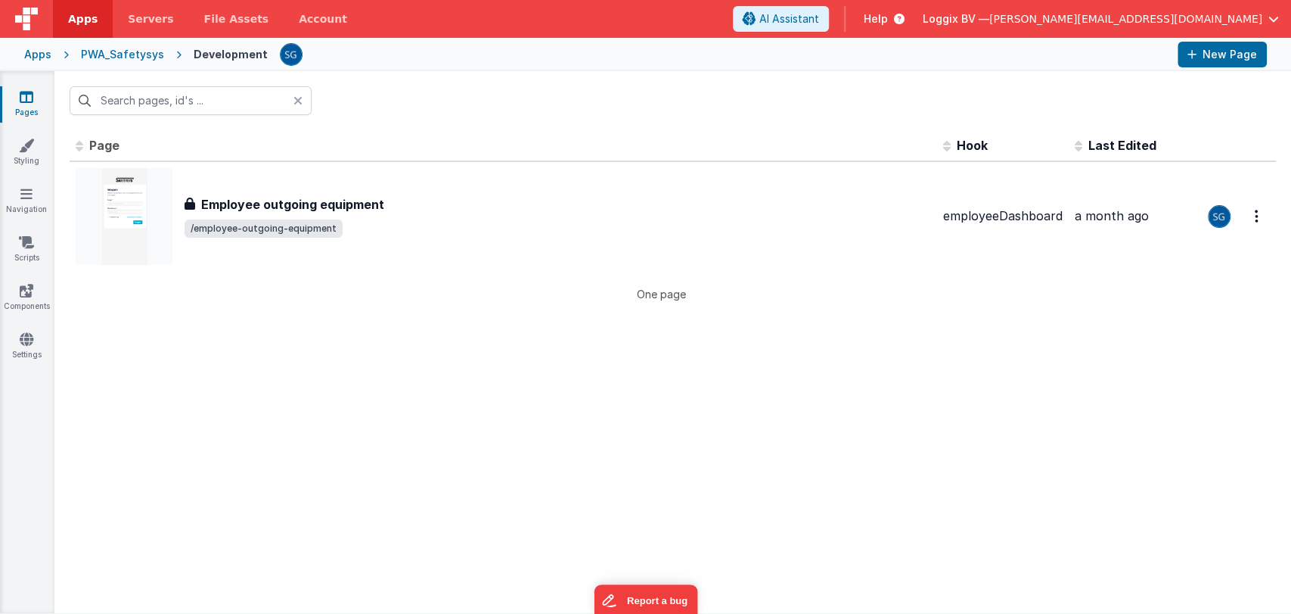
type input "employee outgoi"
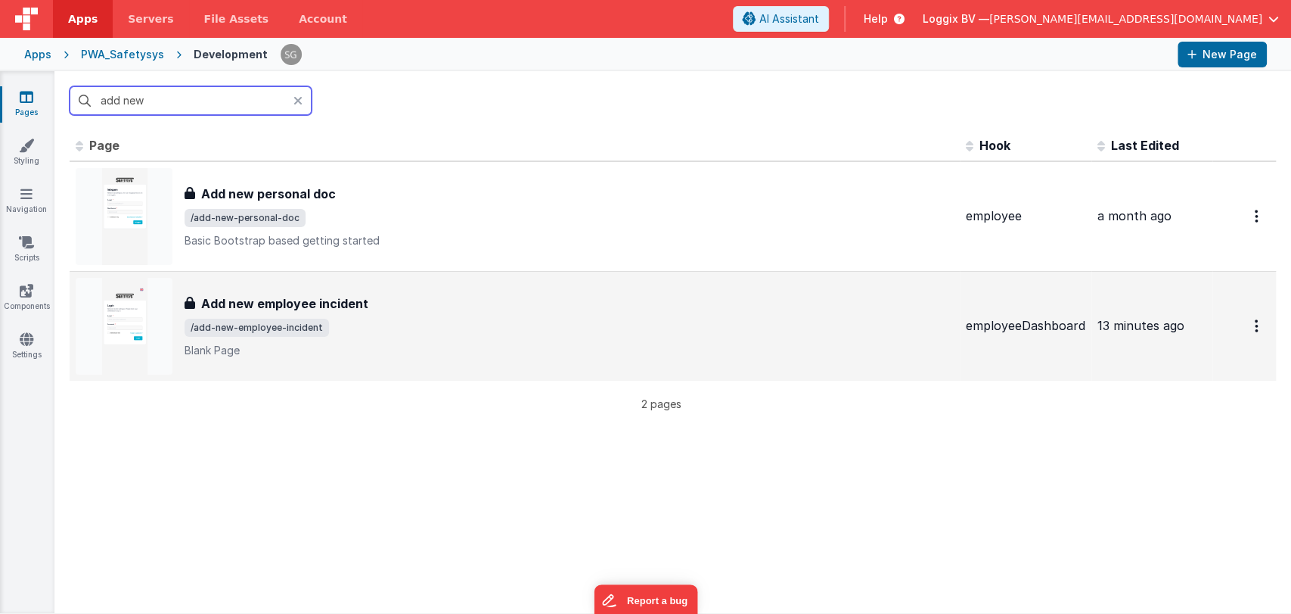
type input "add new"
click at [334, 353] on p "Blank Page" at bounding box center [569, 350] width 769 height 15
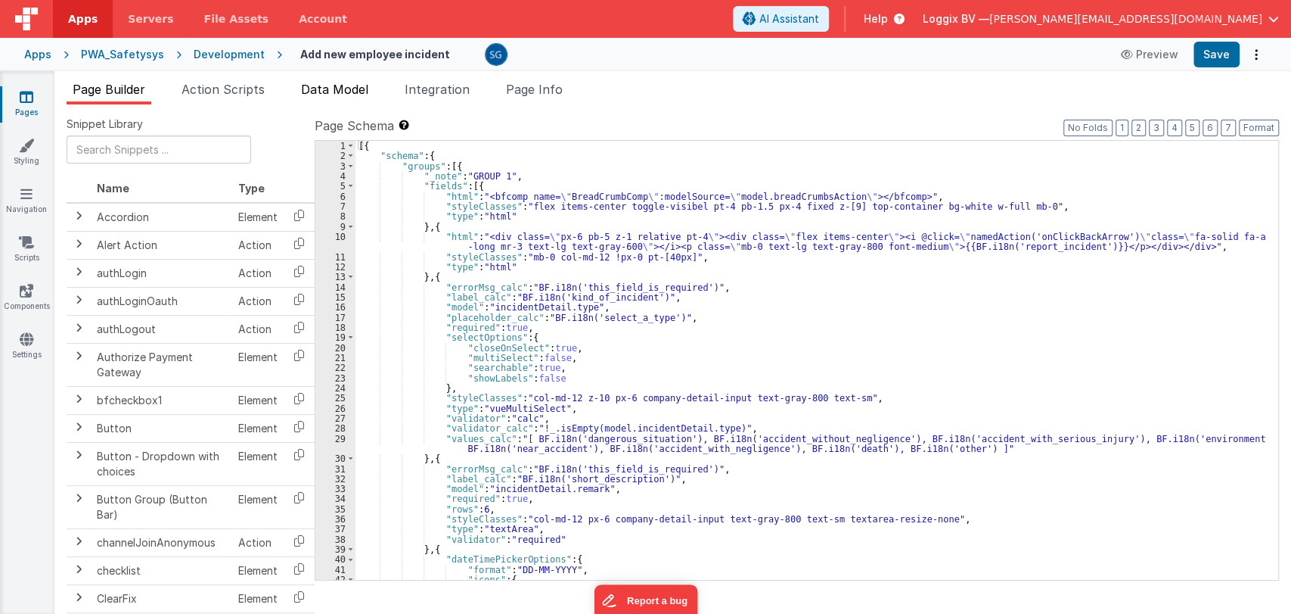
click at [348, 92] on span "Data Model" at bounding box center [334, 89] width 67 height 15
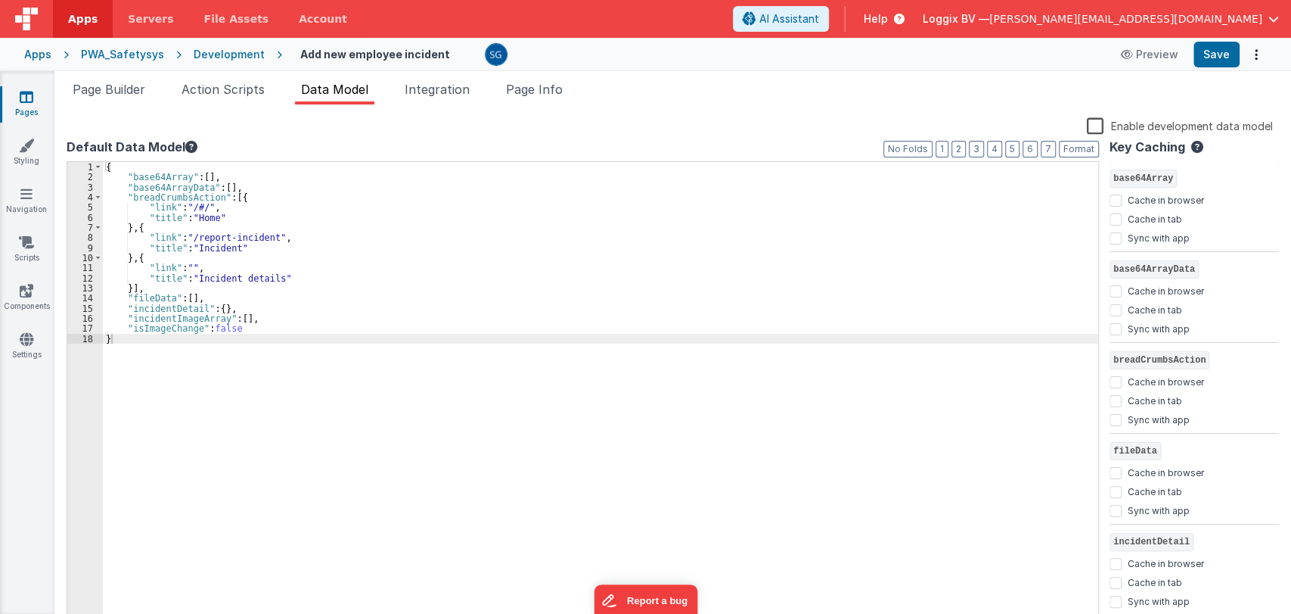
click at [195, 238] on div "{ "base64Array" : [ ] , "base64ArrayData" : [ ] , "breadCrumbsAction" : [{ "lin…" at bounding box center [601, 404] width 996 height 484
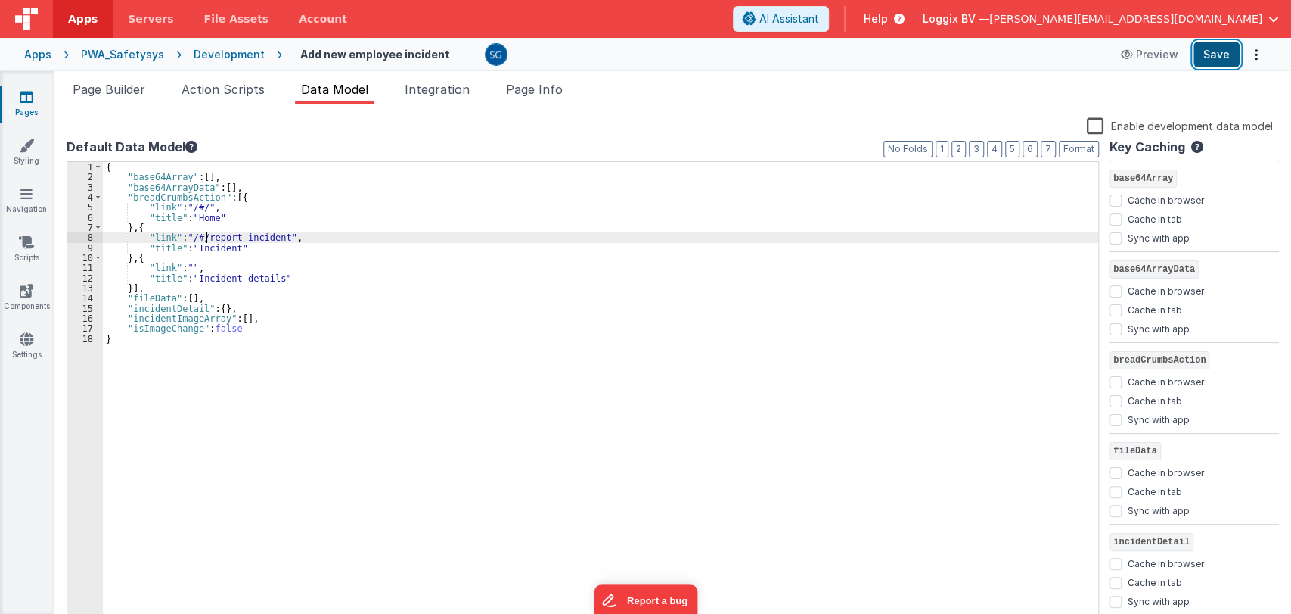
click at [1203, 57] on button "Save" at bounding box center [1217, 55] width 46 height 26
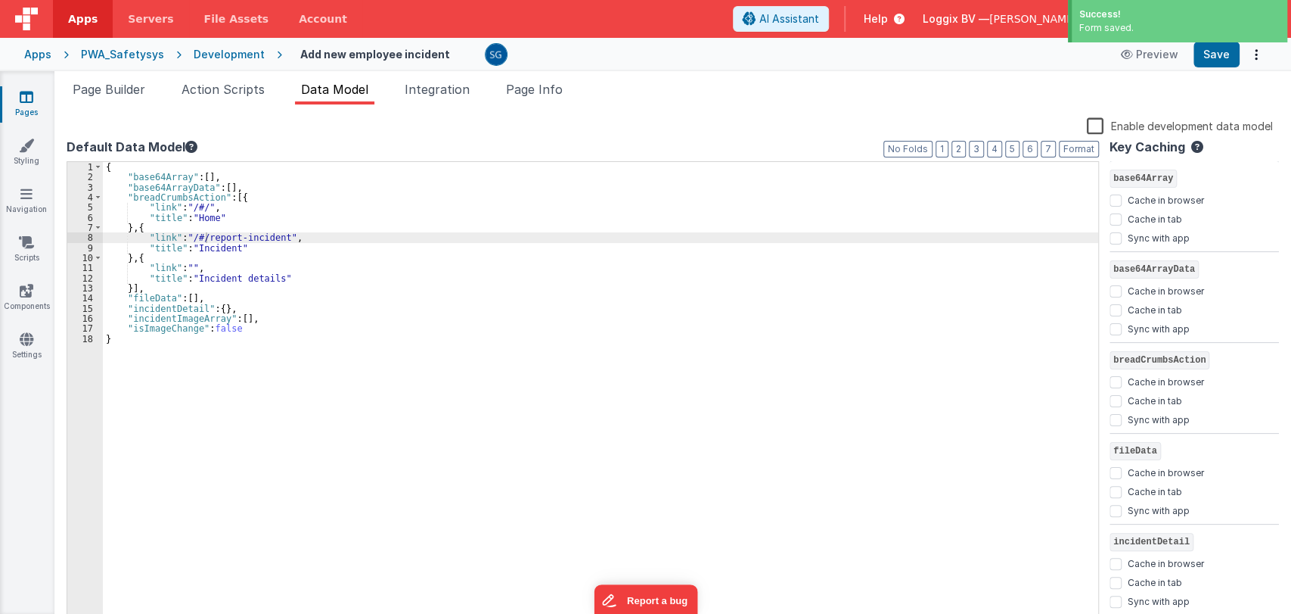
click at [805, 56] on div at bounding box center [792, 54] width 615 height 23
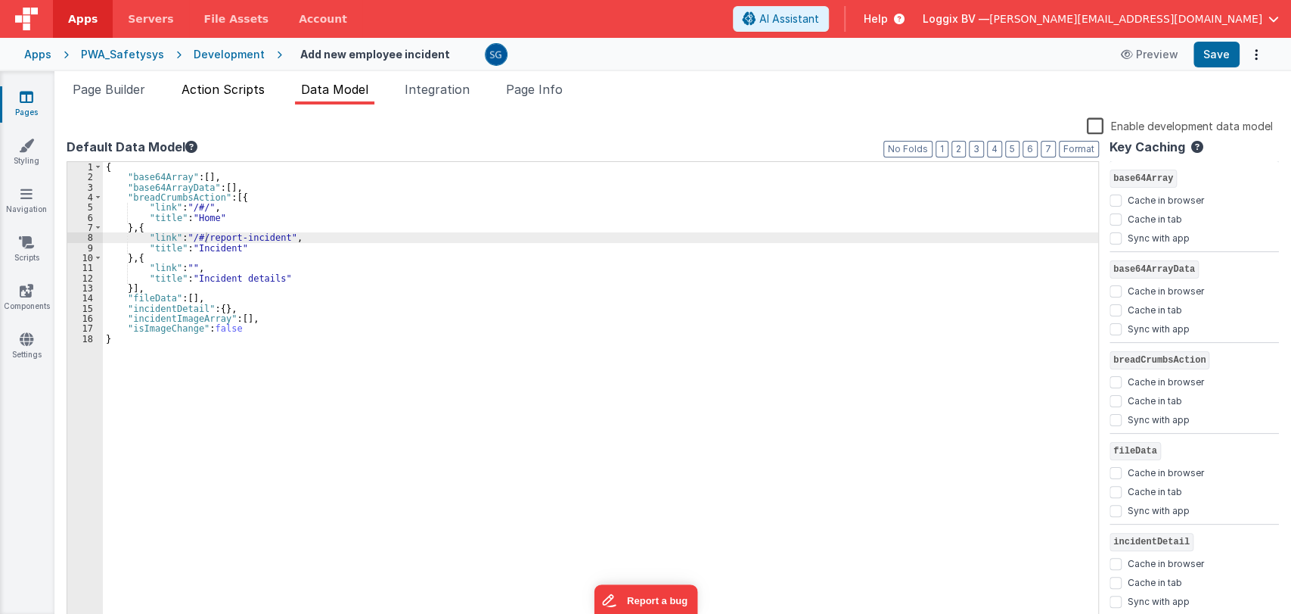
click at [226, 82] on span "Action Scripts" at bounding box center [223, 89] width 83 height 15
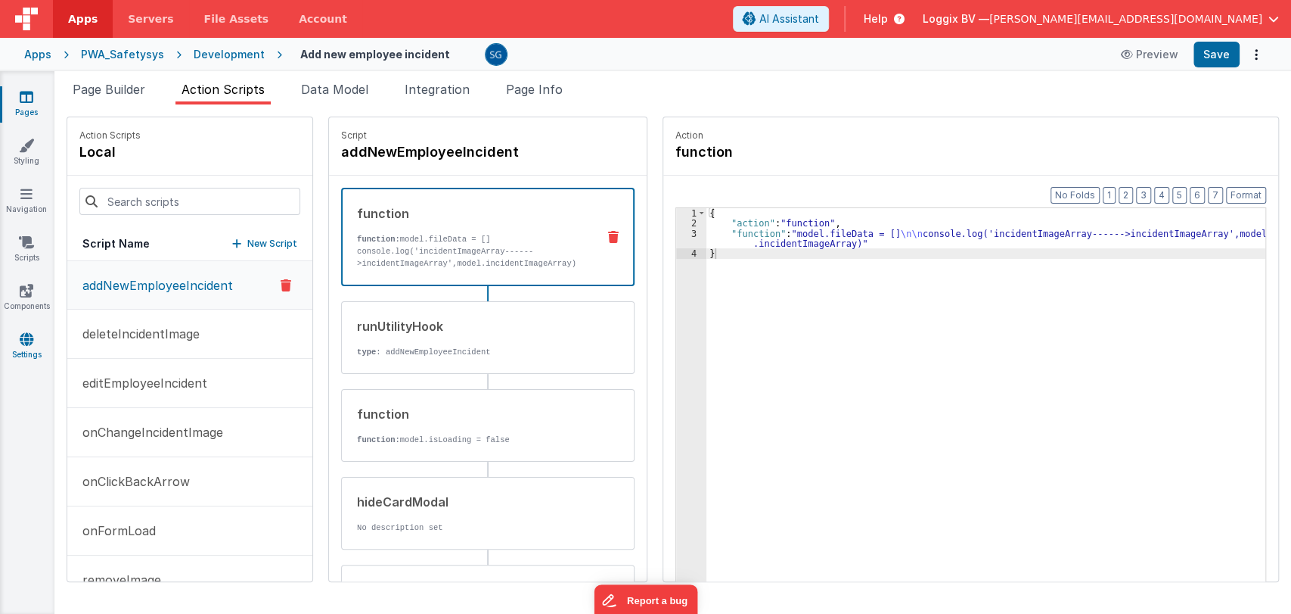
click at [24, 338] on icon at bounding box center [27, 338] width 14 height 15
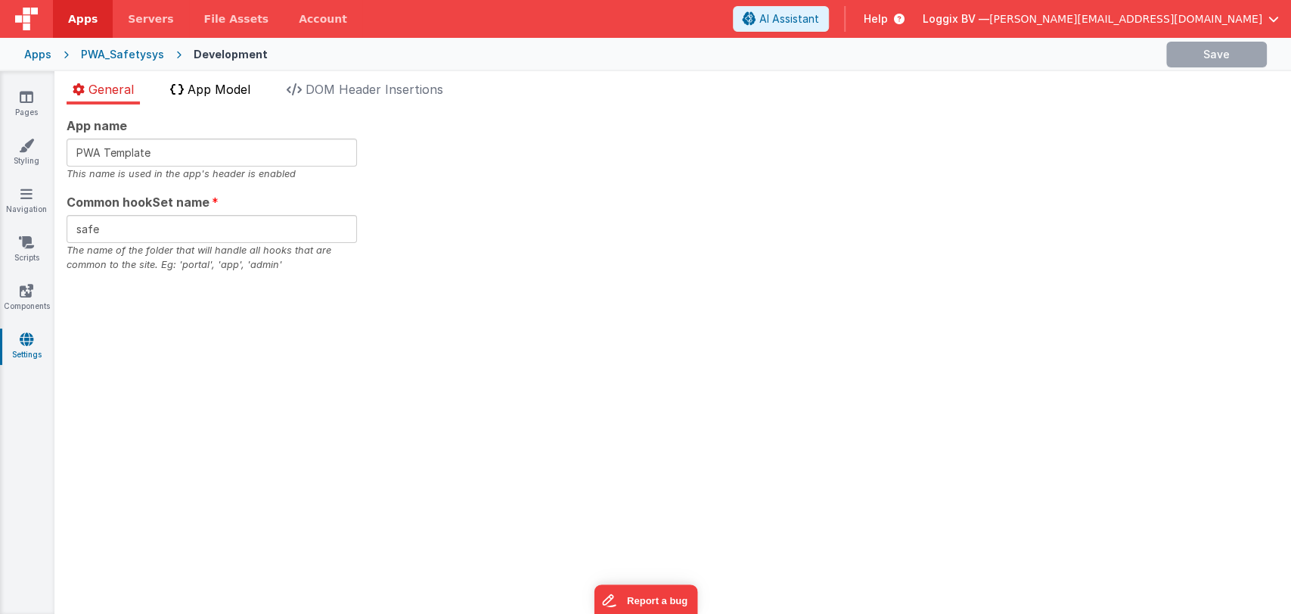
click at [219, 94] on span "App Model" at bounding box center [219, 89] width 63 height 15
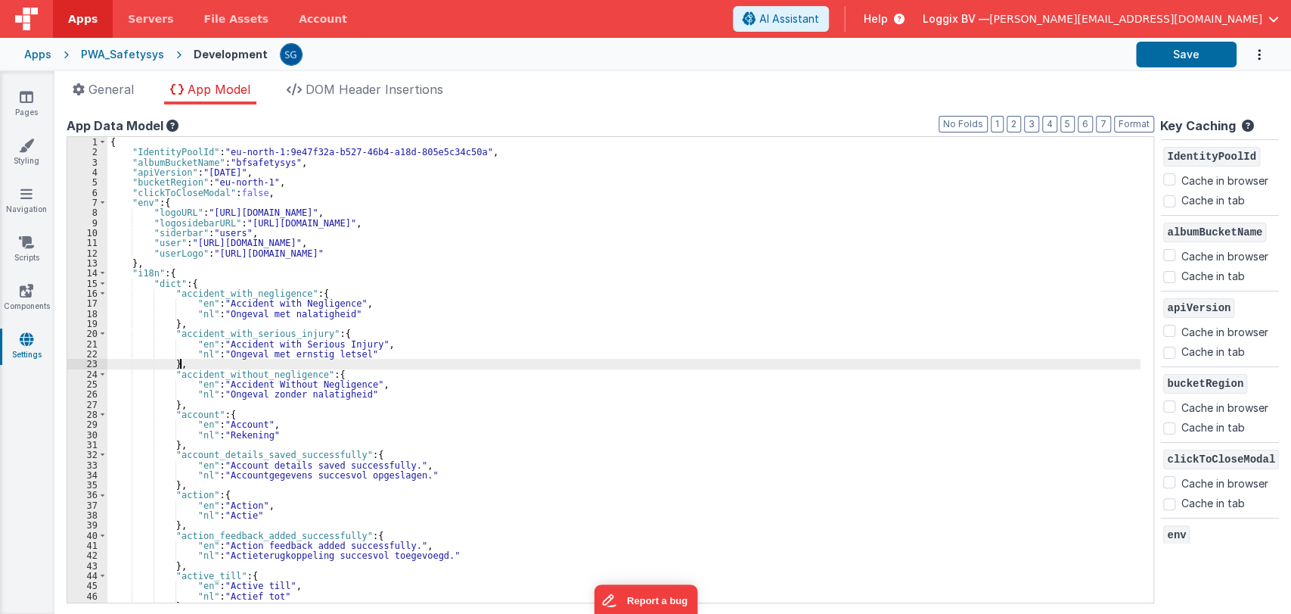
click at [488, 362] on div "{ "IdentityPoolId" : "eu-north-1:9e47f32a-b527-46b4-a18d-805e5c34c50a" , "album…" at bounding box center [623, 380] width 1033 height 486
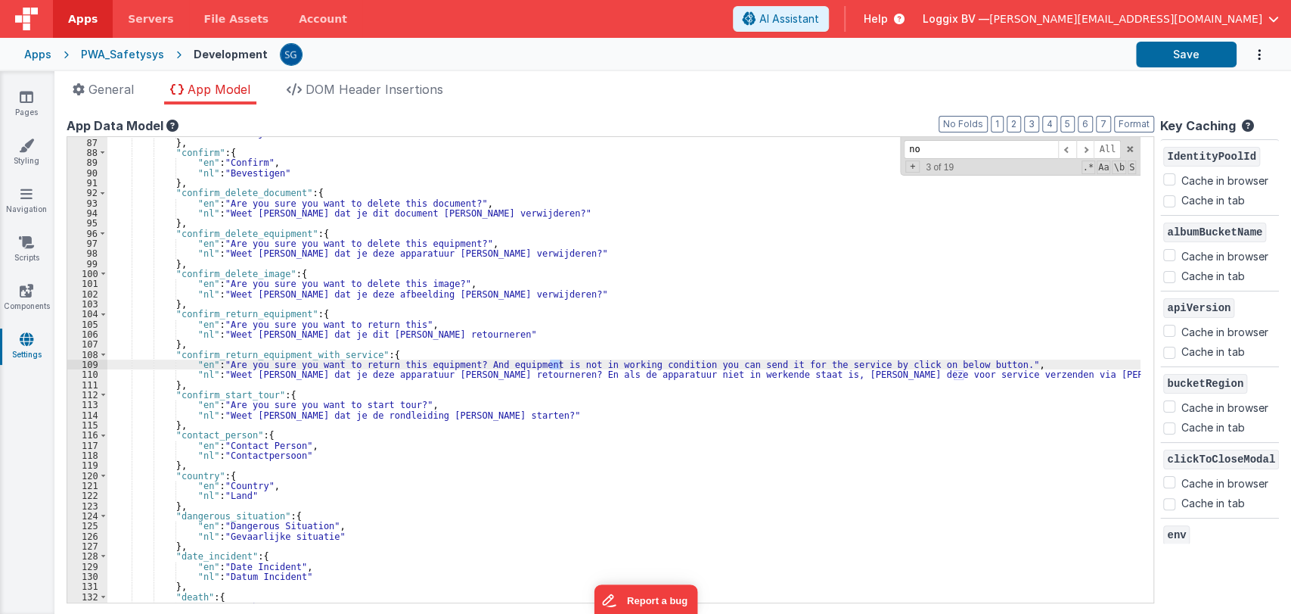
scroll to position [866, 0]
type input "no"
click at [1098, 170] on span "Aa" at bounding box center [1104, 167] width 14 height 14
click at [1098, 167] on span "Aa" at bounding box center [1104, 167] width 14 height 14
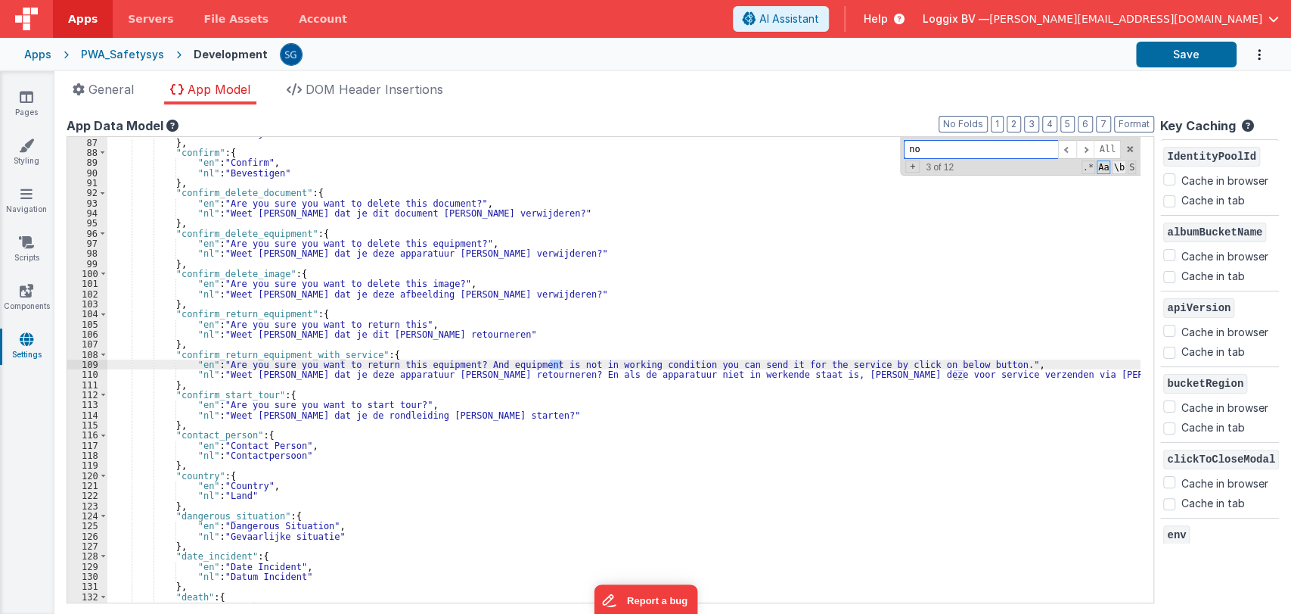
click at [1112, 165] on span "\b" at bounding box center [1119, 167] width 14 height 14
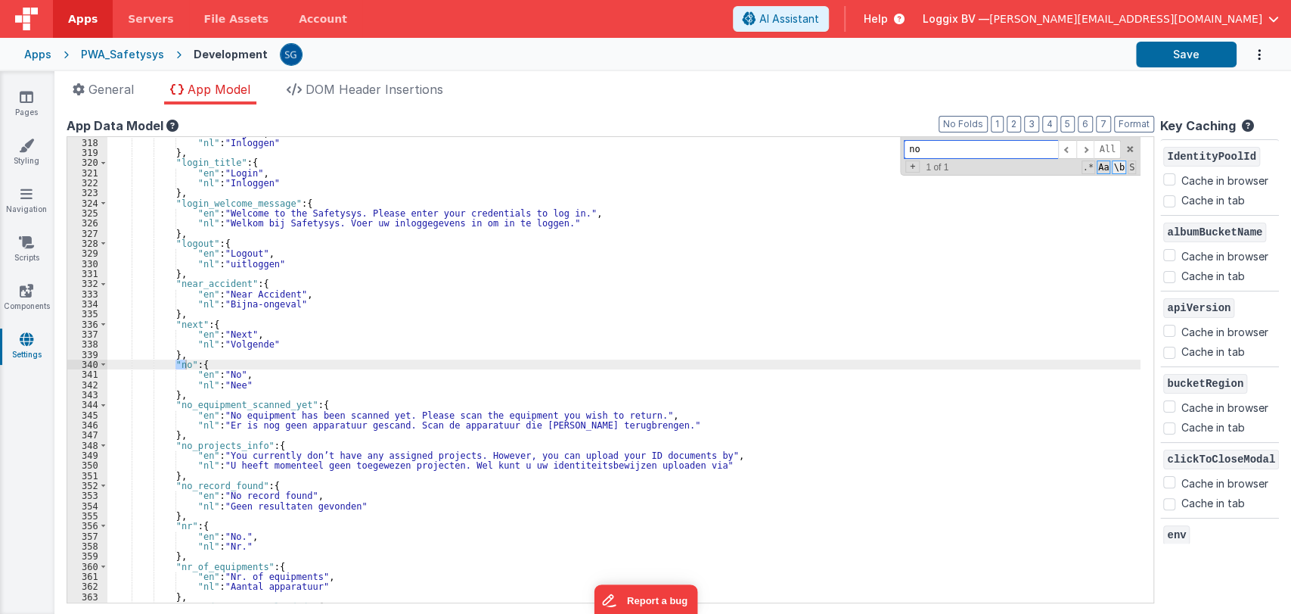
scroll to position [3196, 0]
click at [1129, 151] on span at bounding box center [1130, 149] width 11 height 11
click at [649, 419] on div ""en" : "Login" , "nl" : "Inloggen" } , "login_title" : { "en" : "Login" , "nl" …" at bounding box center [623, 371] width 1033 height 486
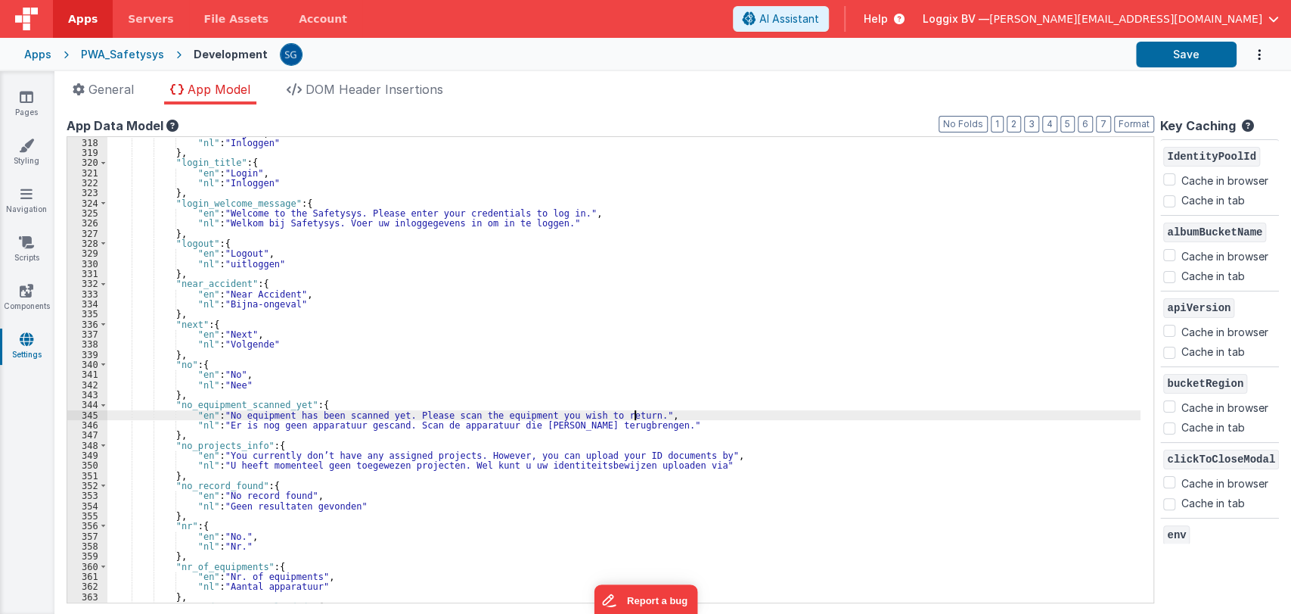
click at [639, 426] on div ""en" : "Login" , "nl" : "Inloggen" } , "login_title" : { "en" : "Login" , "nl" …" at bounding box center [623, 371] width 1033 height 486
click at [645, 413] on div ""en" : "Login" , "nl" : "Inloggen" } , "login_title" : { "en" : "Login" , "nl" …" at bounding box center [623, 371] width 1033 height 486
click at [640, 422] on div ""en" : "Login" , "nl" : "Inloggen" } , "login_title" : { "en" : "Login" , "nl" …" at bounding box center [623, 371] width 1033 height 486
click at [704, 30] on header "Apps Servers File Assets Account Some FUTURE Slot AI Assistant Help Loggix BV —…" at bounding box center [645, 19] width 1291 height 38
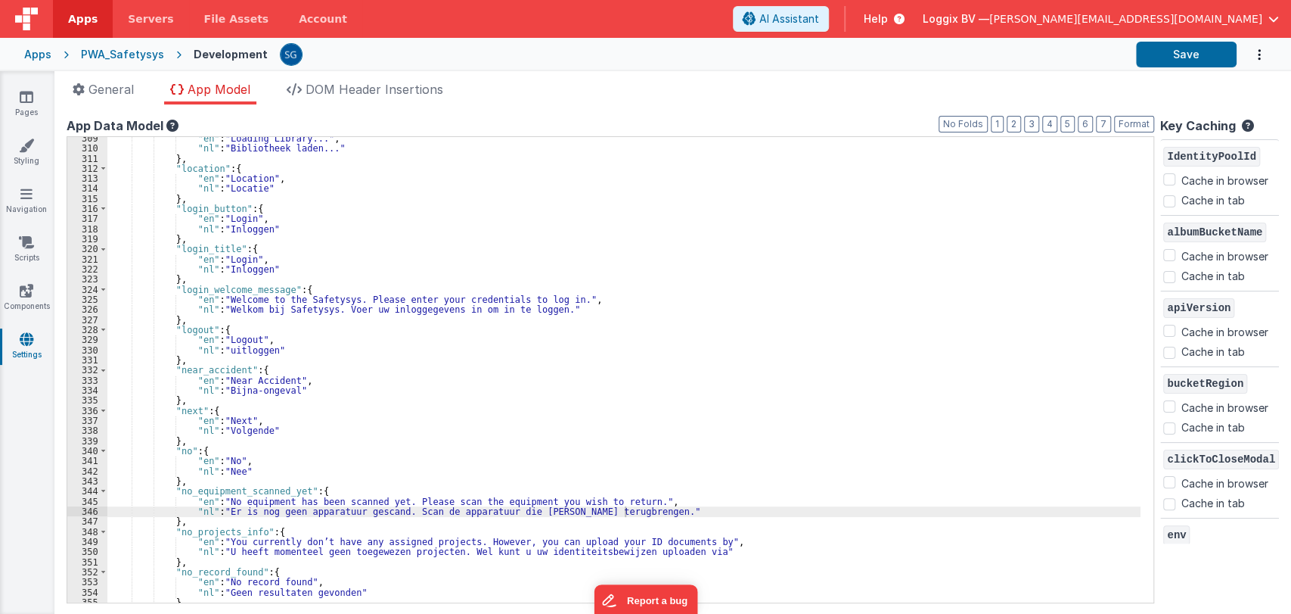
scroll to position [3113, 0]
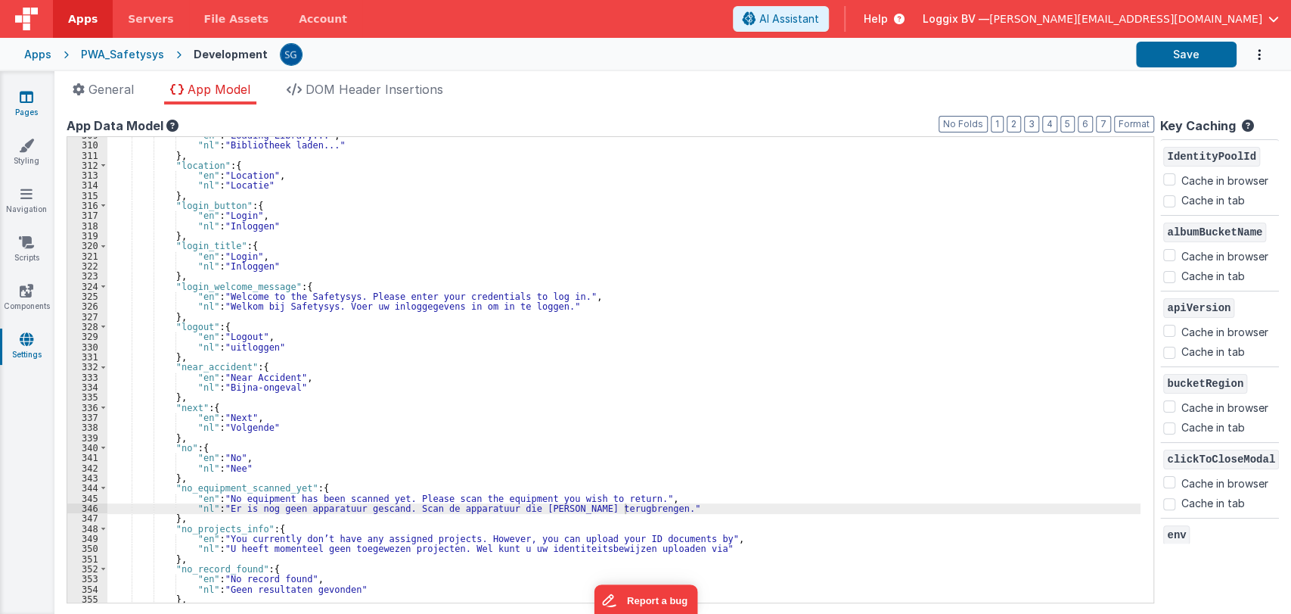
click at [27, 98] on icon at bounding box center [27, 96] width 14 height 15
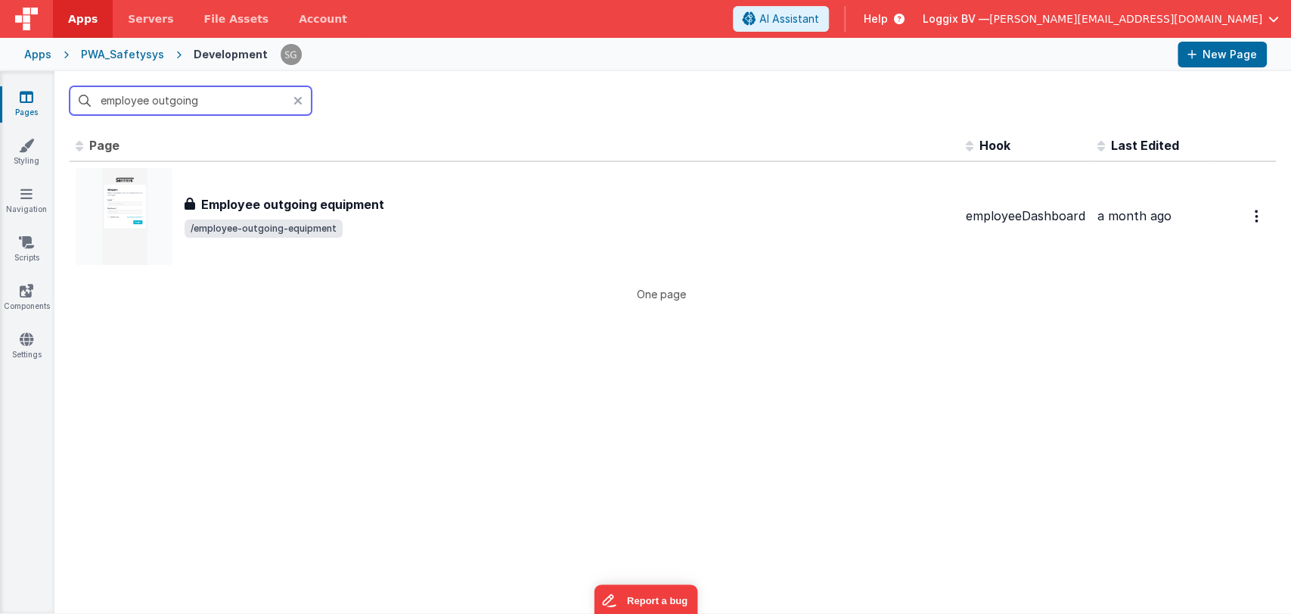
click at [249, 107] on input "employee outgoing" at bounding box center [191, 100] width 242 height 29
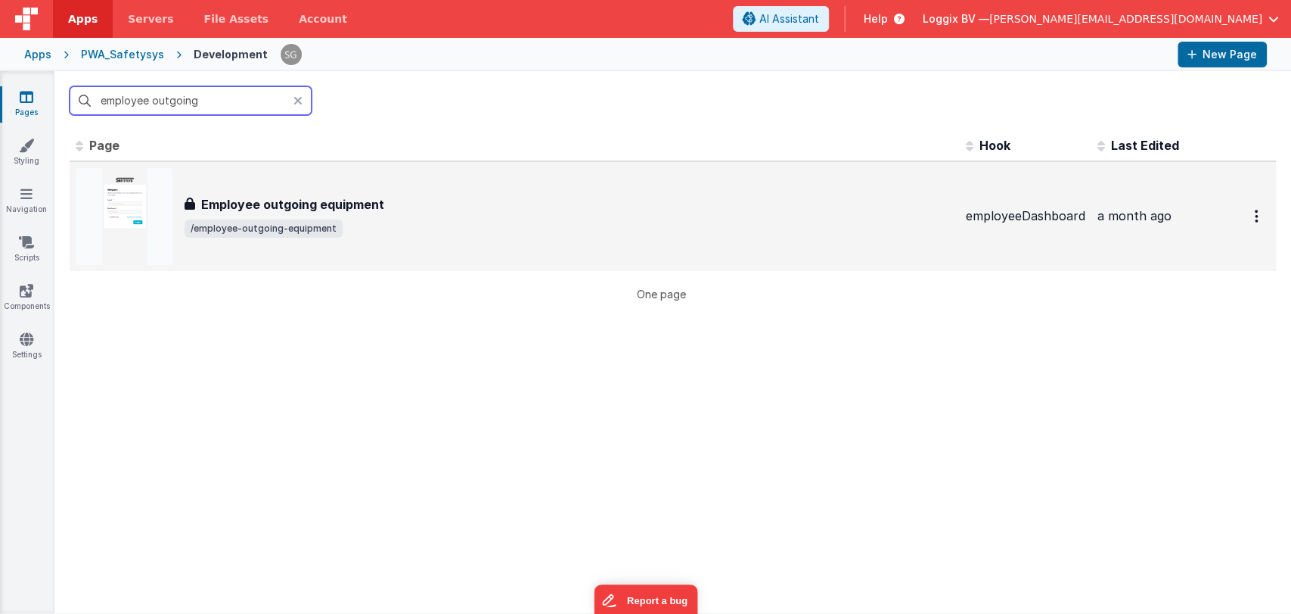
type input "employee outgoing"
click at [293, 199] on h3 "Employee outgoing equipment" at bounding box center [292, 204] width 183 height 18
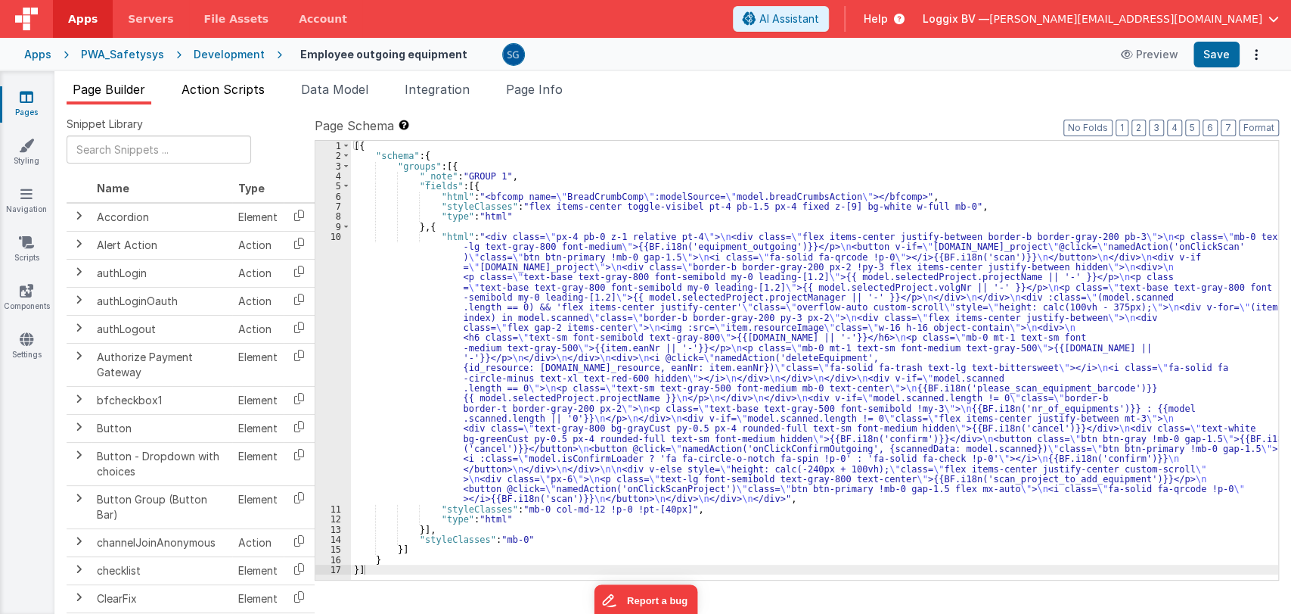
click at [247, 84] on span "Action Scripts" at bounding box center [223, 89] width 83 height 15
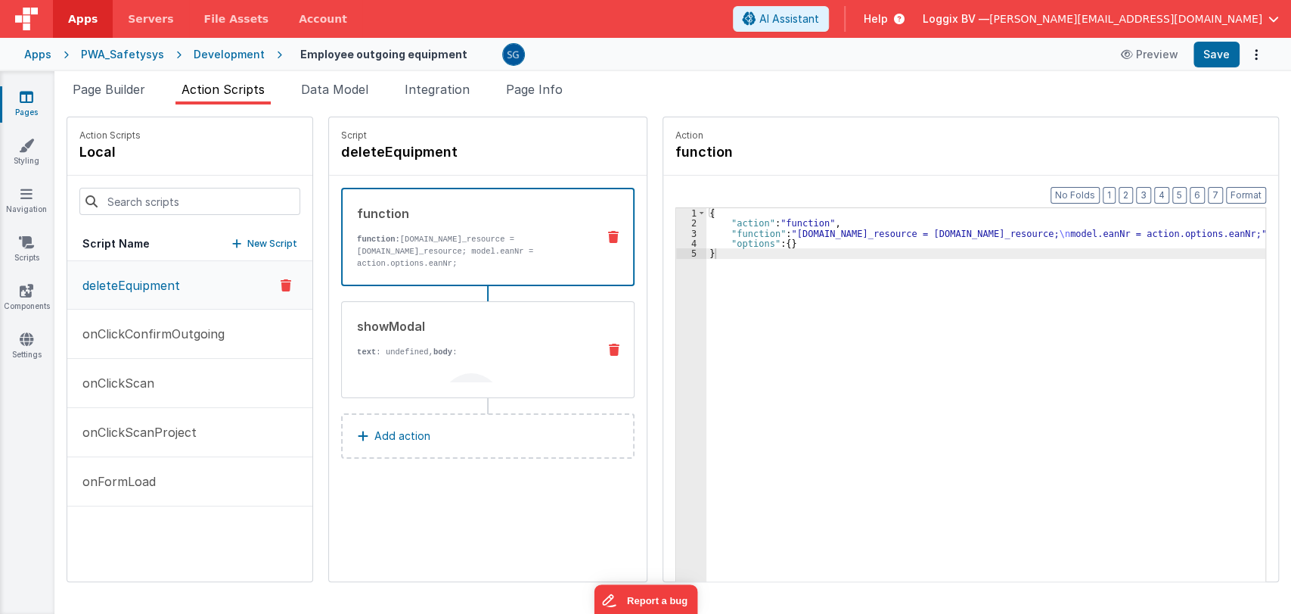
click at [496, 331] on div "showModal" at bounding box center [471, 326] width 228 height 18
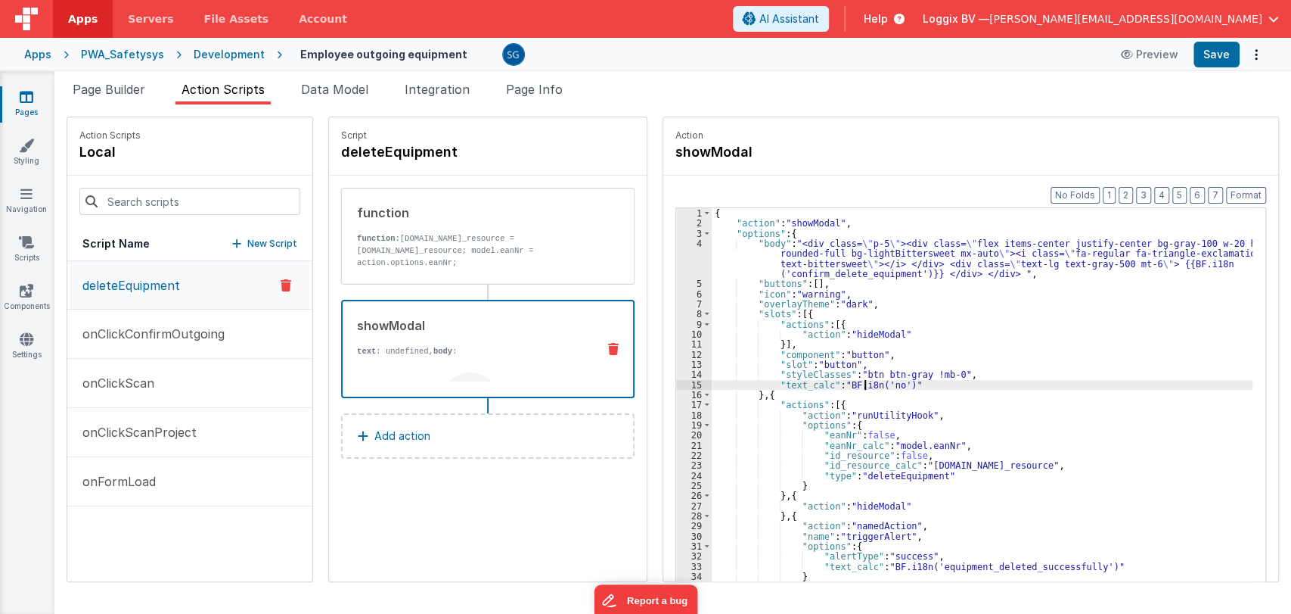
click at [849, 384] on div "{ "action" : "showModal" , "options" : { "body" : "<div class= \" p-5 \" ><div …" at bounding box center [990, 428] width 556 height 440
click at [968, 429] on div "{ "action" : "showModal" , "options" : { "body" : "<div class= \" p-5 \" ><div …" at bounding box center [990, 428] width 556 height 440
click at [1214, 64] on button "Save" at bounding box center [1217, 55] width 46 height 26
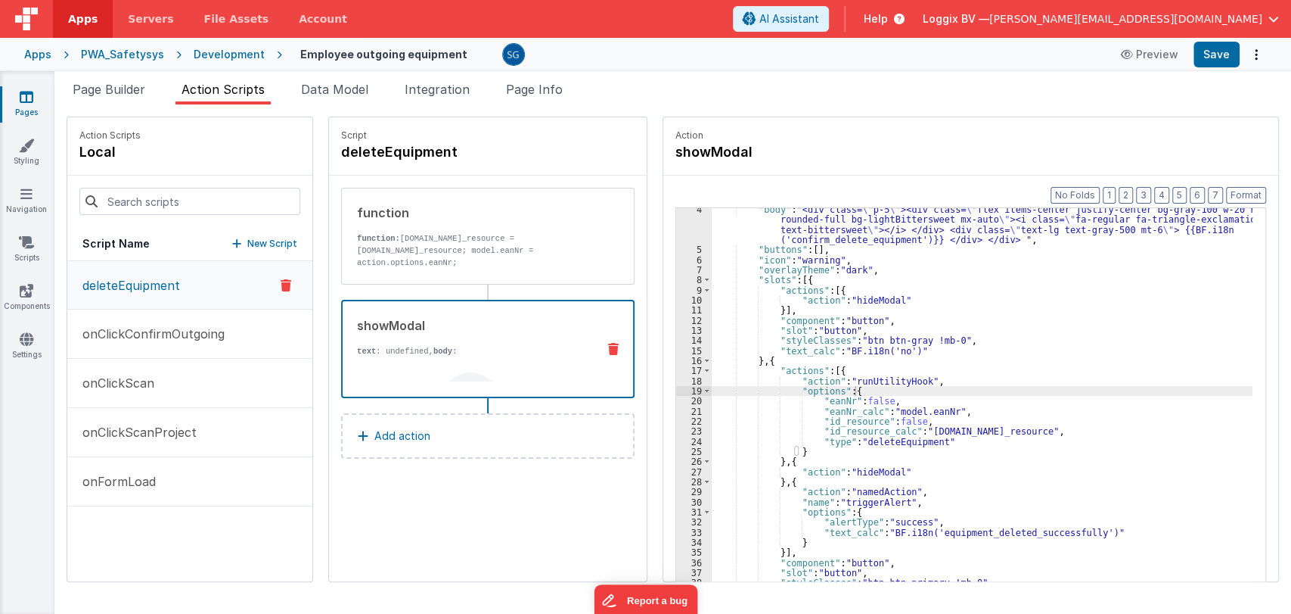
scroll to position [33, 0]
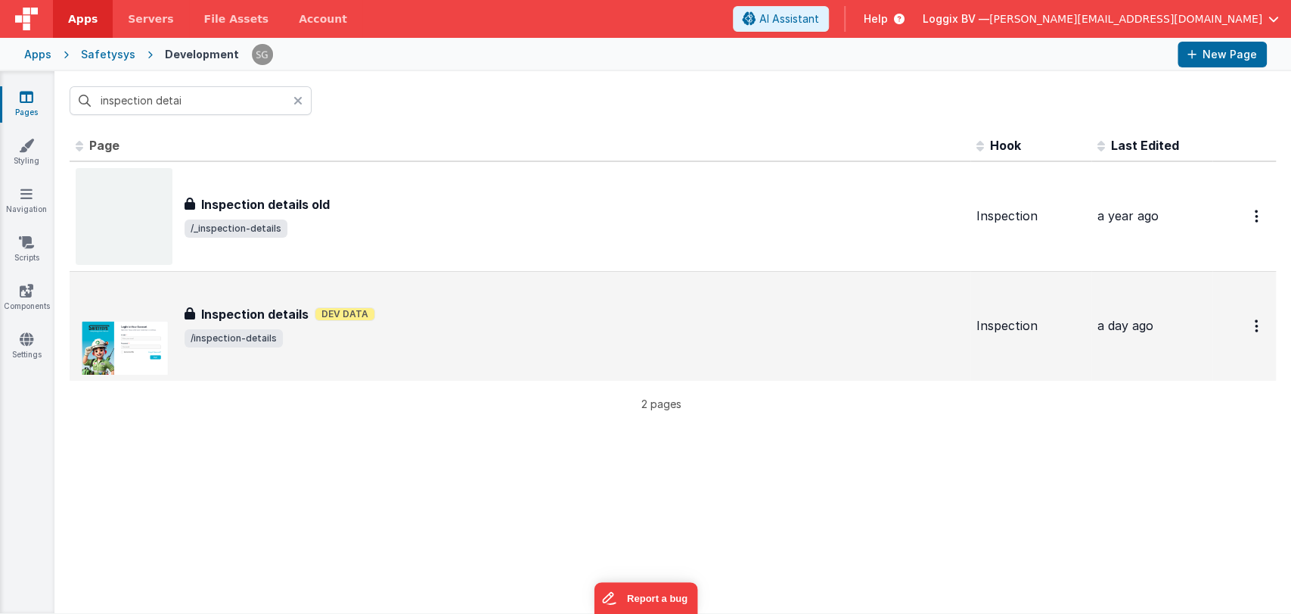
click at [279, 299] on div "Inspection details Inspection details Dev Data /inspection-details" at bounding box center [520, 326] width 889 height 97
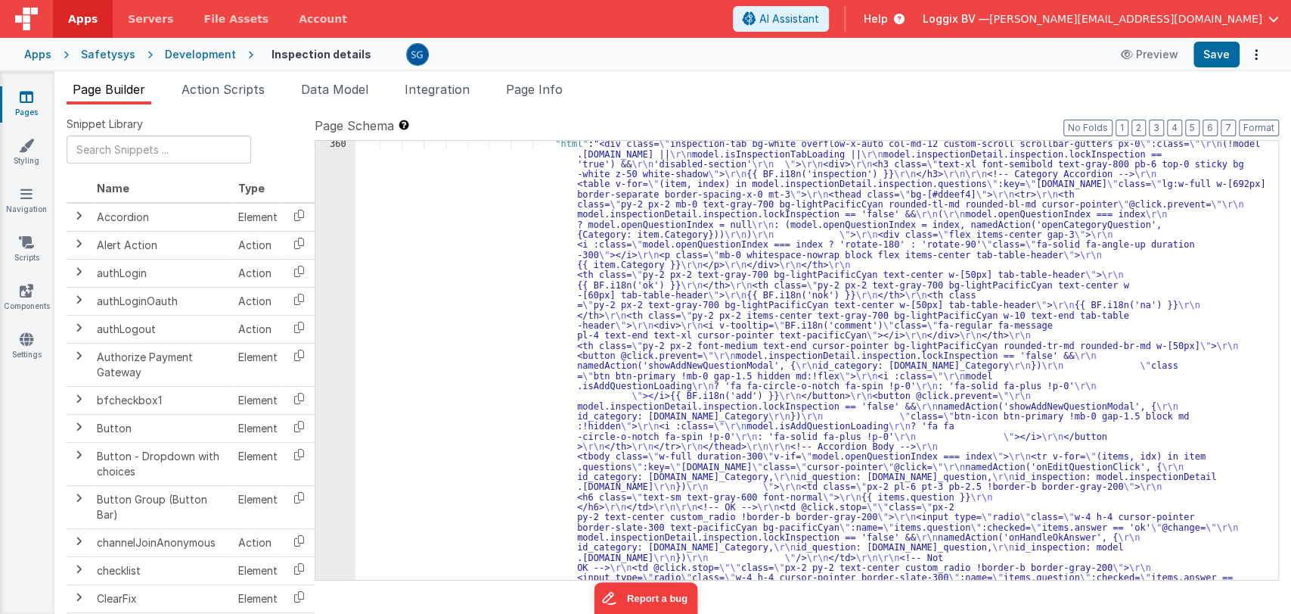
scroll to position [3835, 0]
